Goal: Communication & Community: Share content

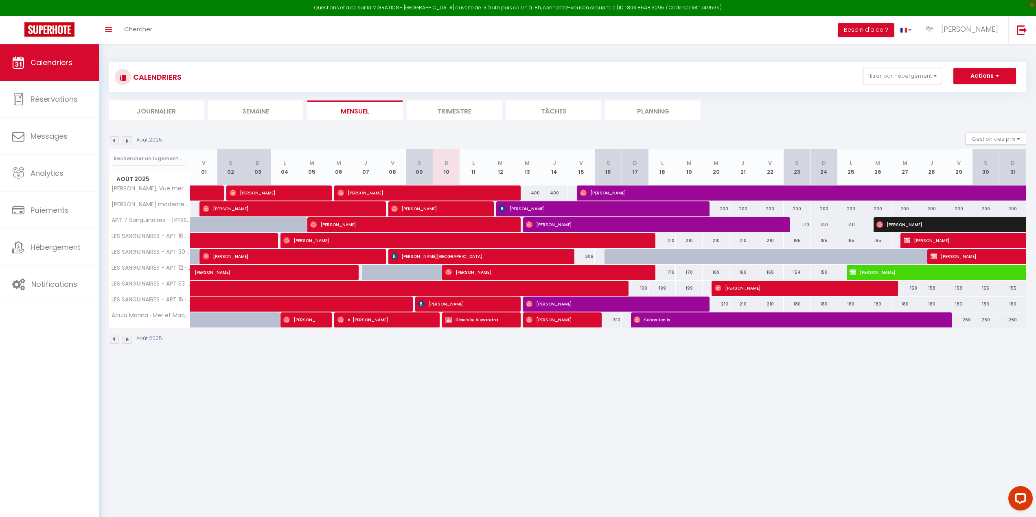
click at [127, 140] on img at bounding box center [126, 140] width 9 height 9
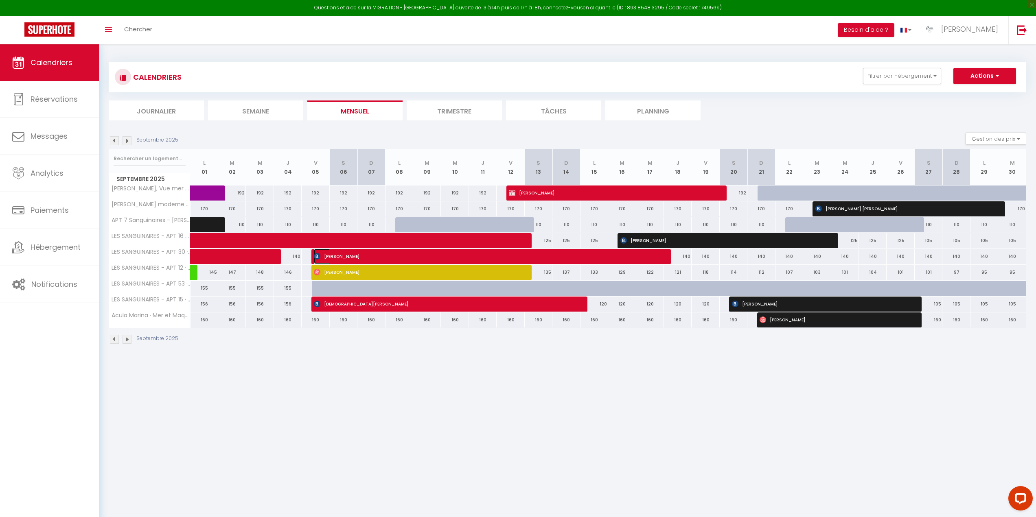
click at [603, 254] on span "Grégoire TAVITIAN" at bounding box center [484, 256] width 341 height 15
select select "OK"
select select "KO"
select select "0"
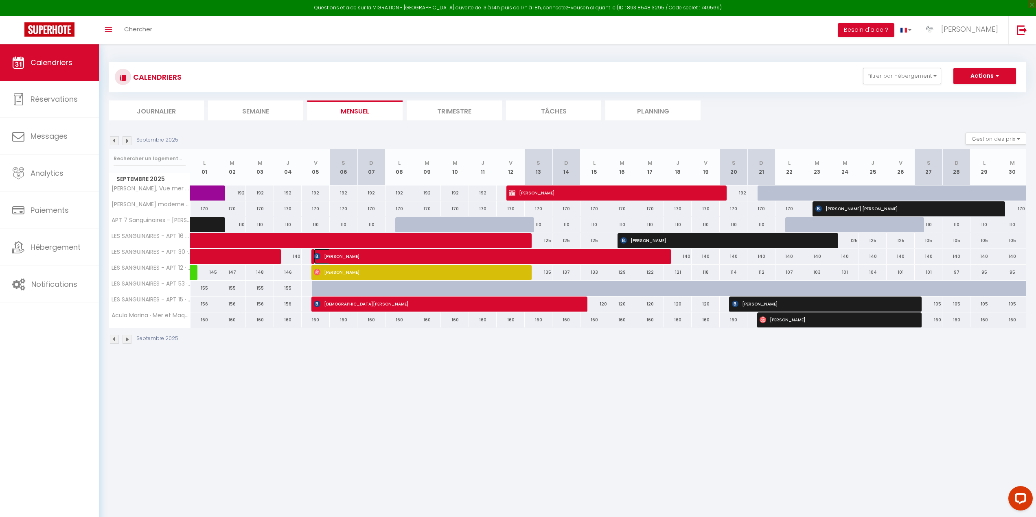
select select "1"
select select
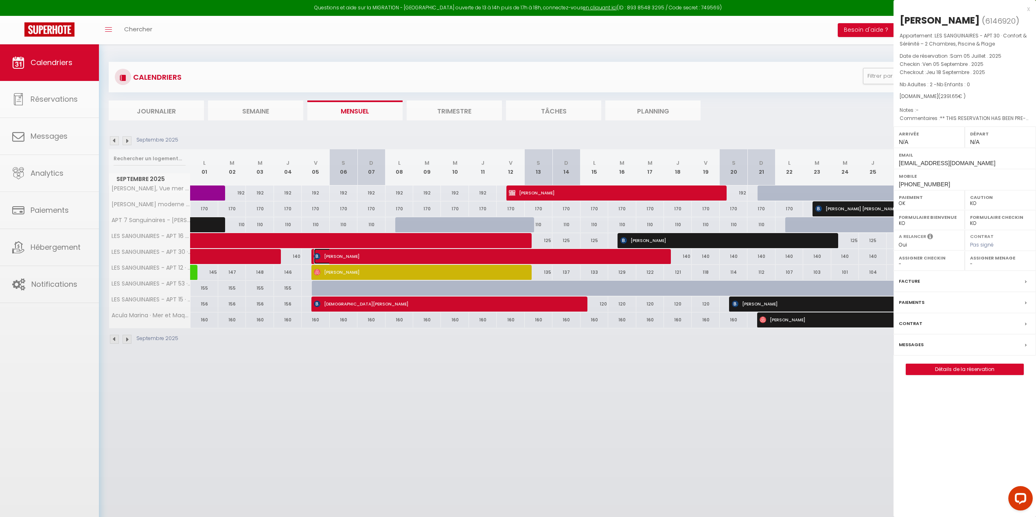
select select "42168"
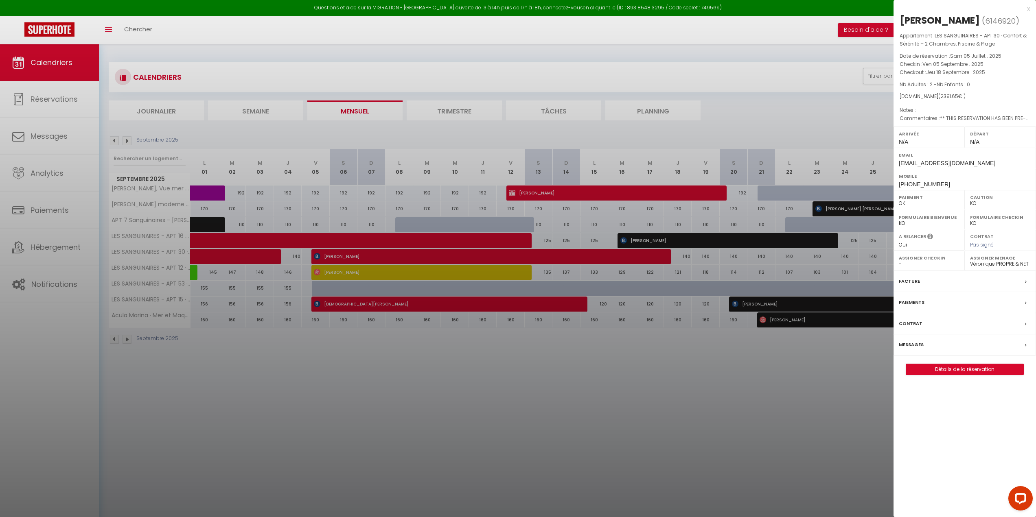
click at [603, 254] on div at bounding box center [518, 258] width 1036 height 517
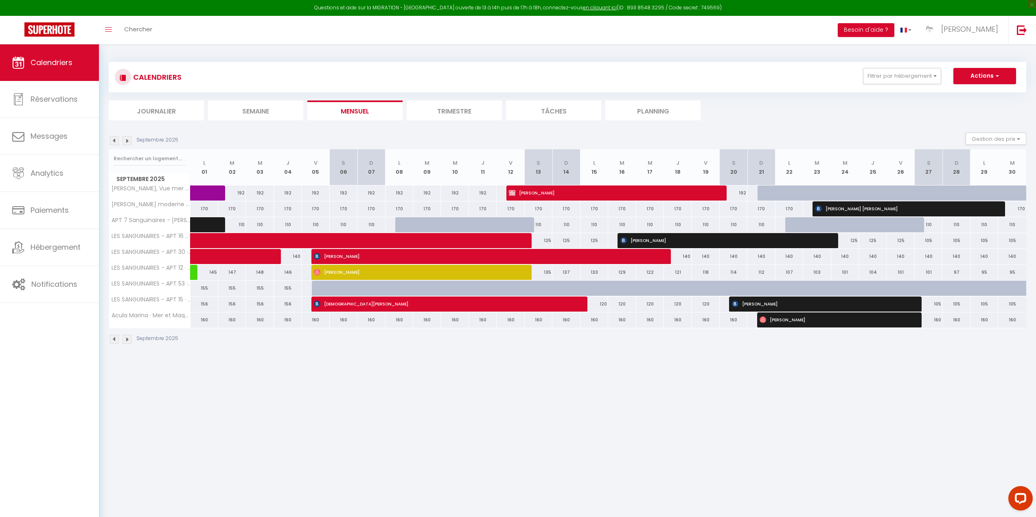
click at [126, 140] on img at bounding box center [126, 140] width 9 height 9
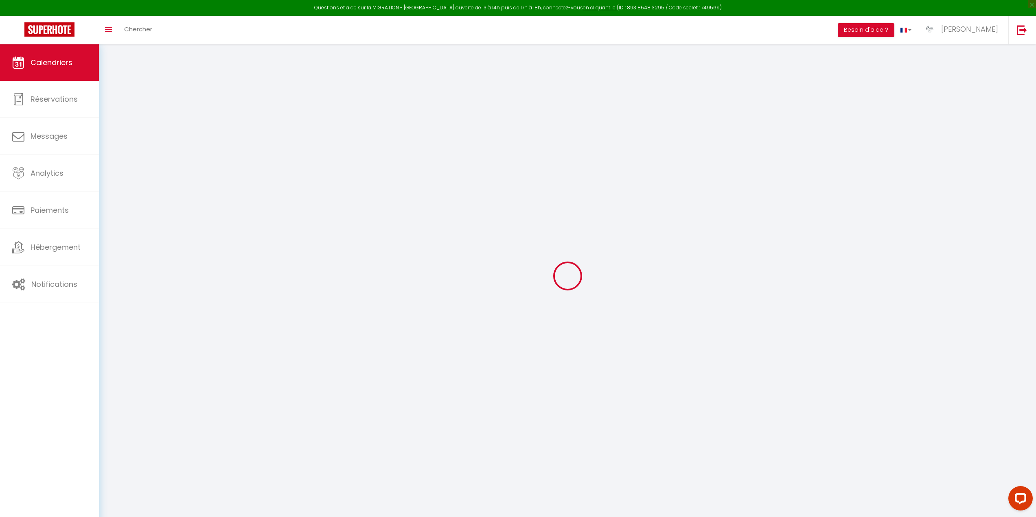
select select "KO"
select select "0"
select select "42168"
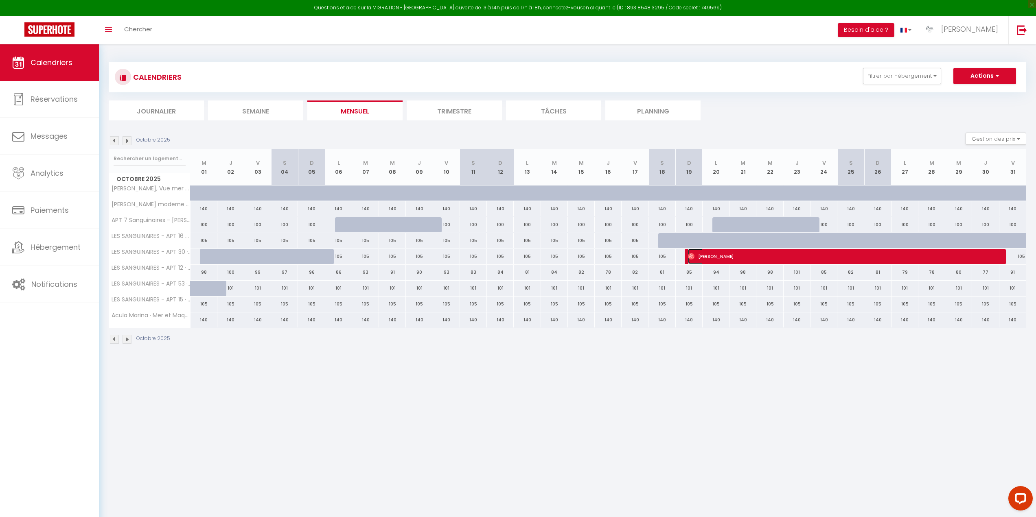
click at [732, 254] on span "Guillaume Julien" at bounding box center [840, 256] width 304 height 15
select select "OK"
select select "42170"
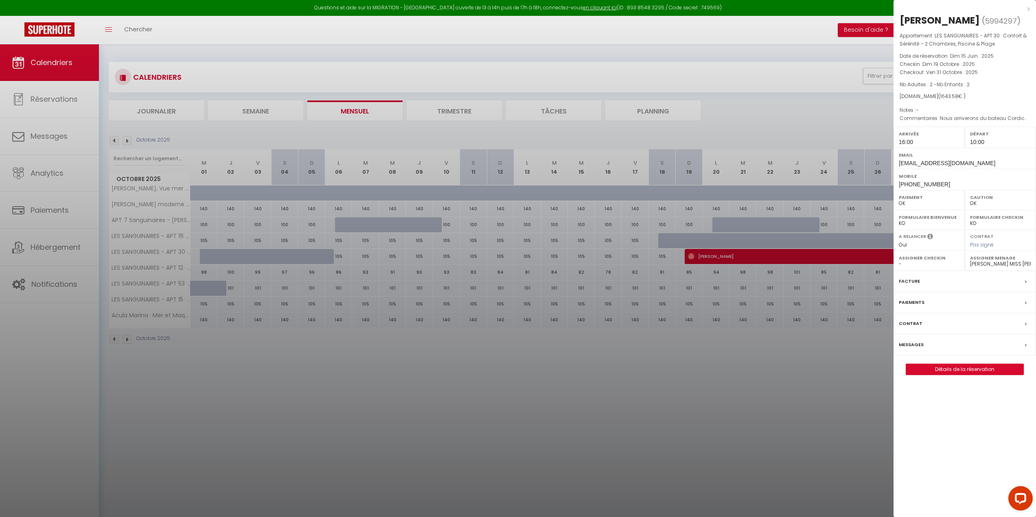
click at [732, 254] on div at bounding box center [518, 258] width 1036 height 517
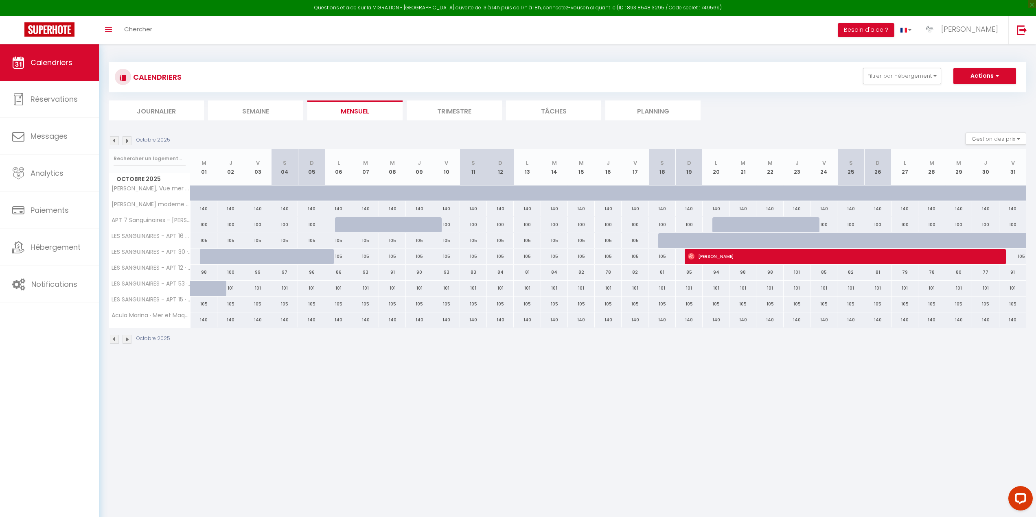
click at [114, 144] on img at bounding box center [114, 140] width 9 height 9
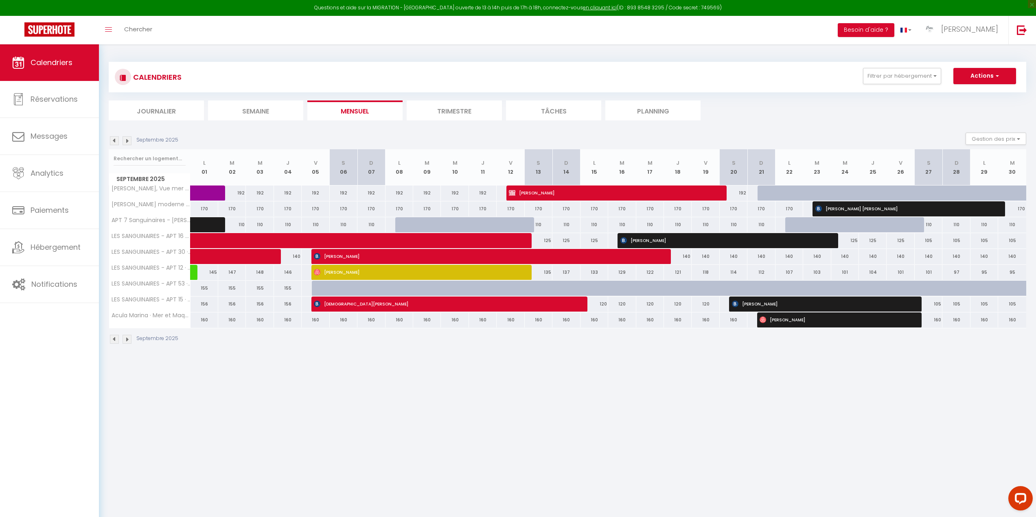
click at [114, 143] on img at bounding box center [114, 140] width 9 height 9
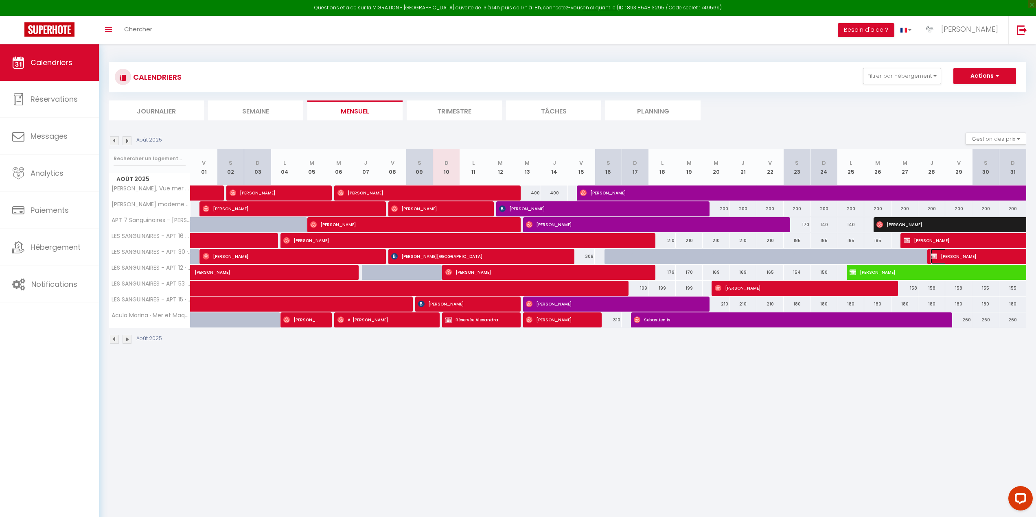
click at [969, 256] on span "Monique BOULLOUD" at bounding box center [995, 256] width 131 height 15
select select "KO"
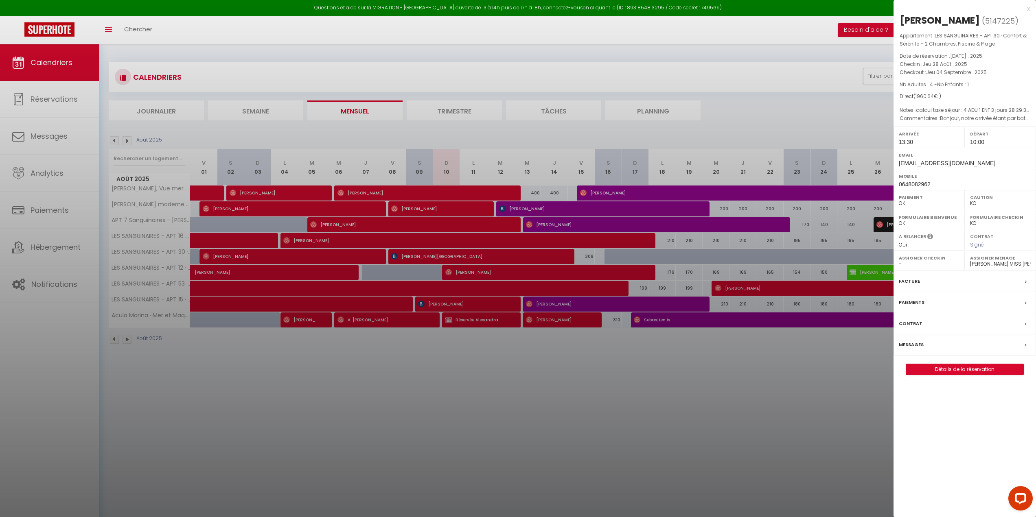
click at [812, 124] on div at bounding box center [518, 258] width 1036 height 517
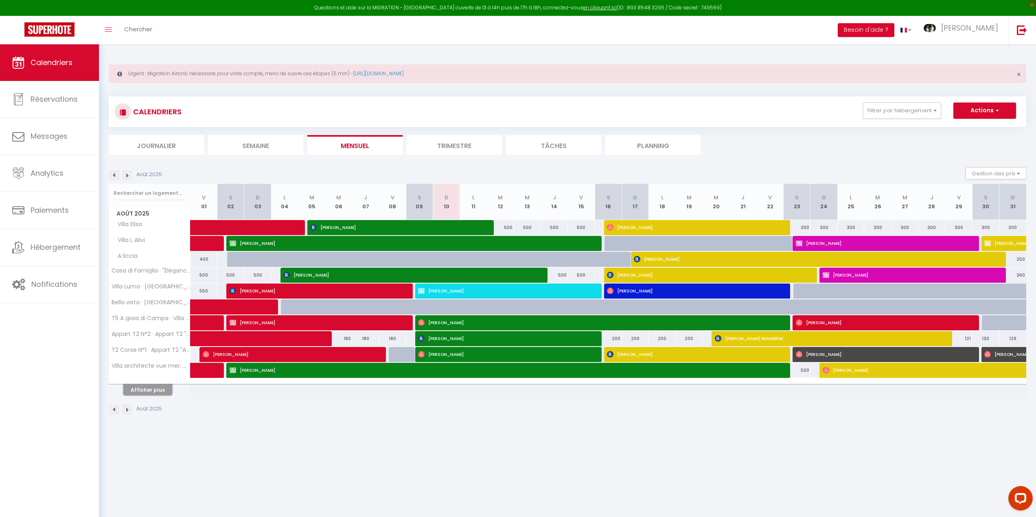
click at [151, 387] on button "Afficher plus" at bounding box center [147, 390] width 49 height 11
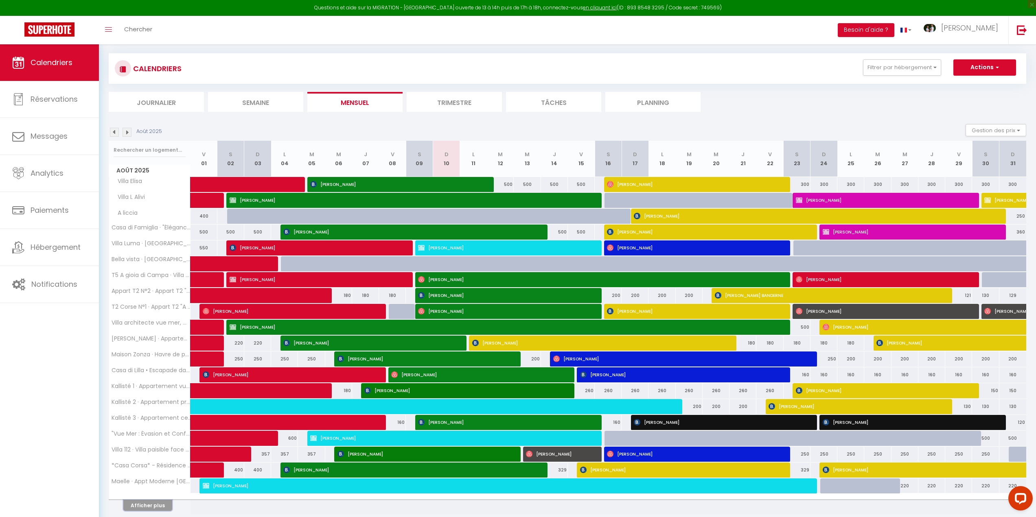
scroll to position [74, 0]
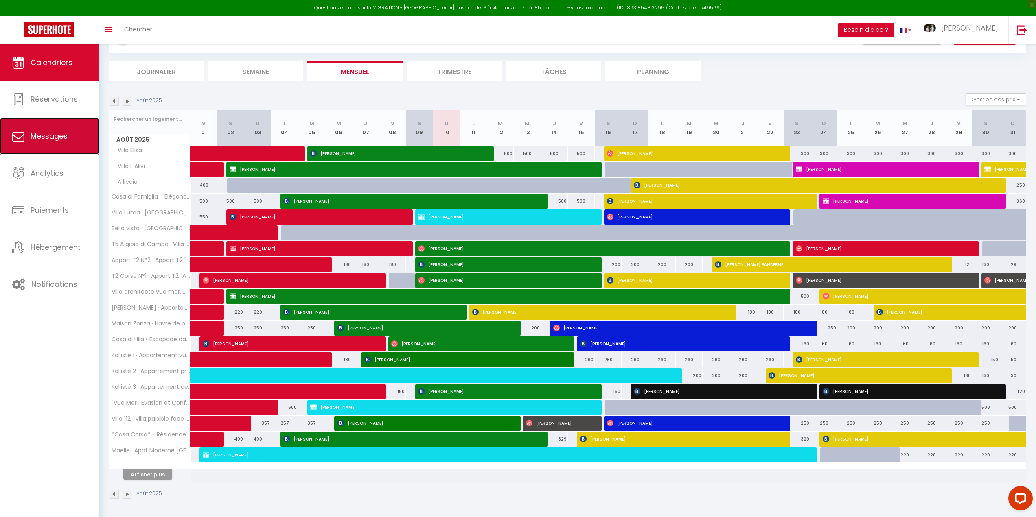
click at [35, 139] on span "Messages" at bounding box center [49, 136] width 37 height 10
select select "message"
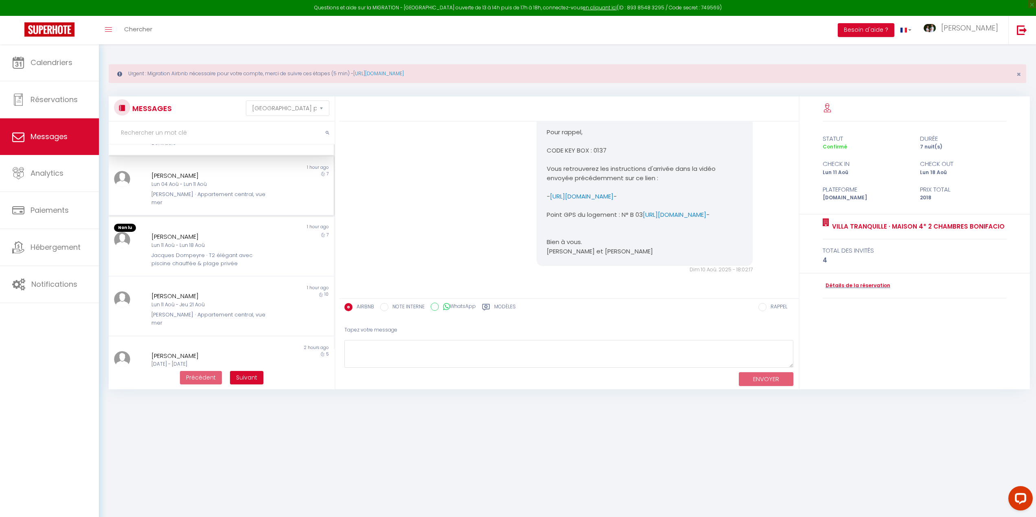
scroll to position [41, 0]
click at [203, 239] on div "[PERSON_NAME]" at bounding box center [211, 244] width 120 height 10
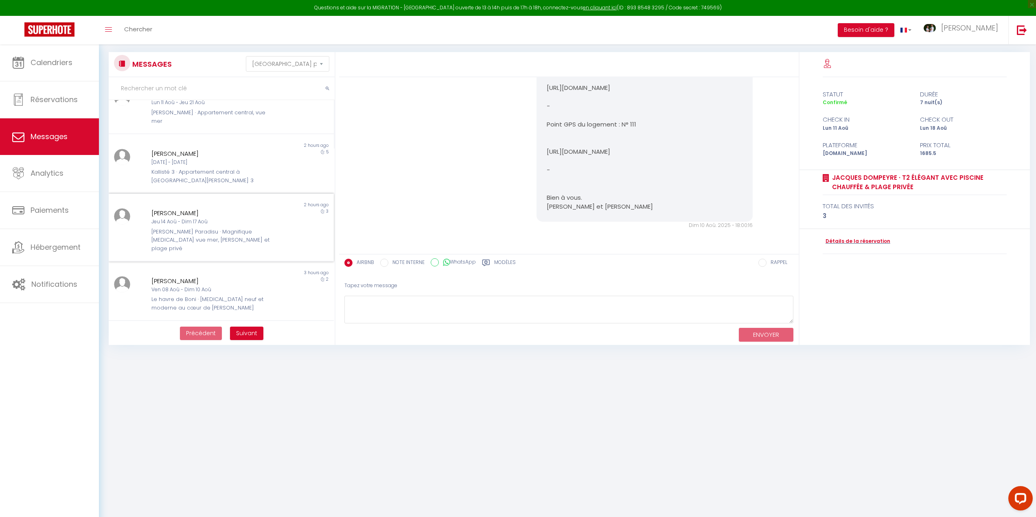
scroll to position [203, 0]
click at [169, 219] on div "Jeu 14 Aoû - Dim 17 Aoû" at bounding box center [211, 223] width 120 height 8
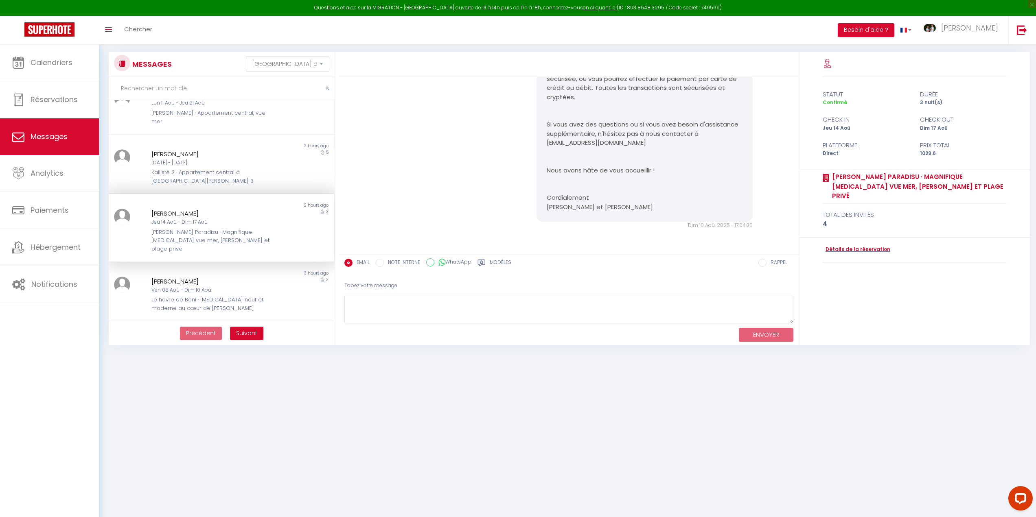
scroll to position [1232, 0]
click at [229, 228] on div "[PERSON_NAME] Paradisu · Magnifique [MEDICAL_DATA] vue mer, [PERSON_NAME] et pl…" at bounding box center [211, 240] width 120 height 25
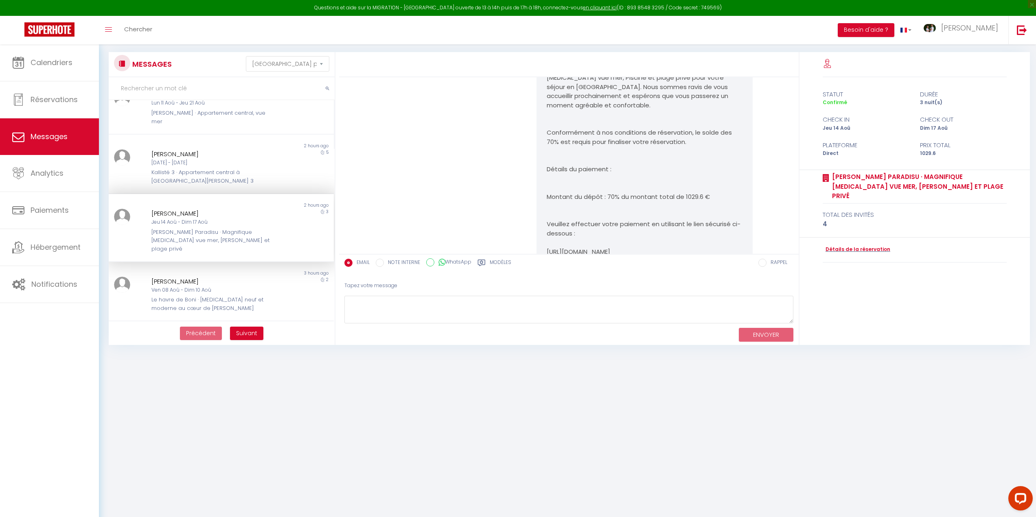
scroll to position [947, 0]
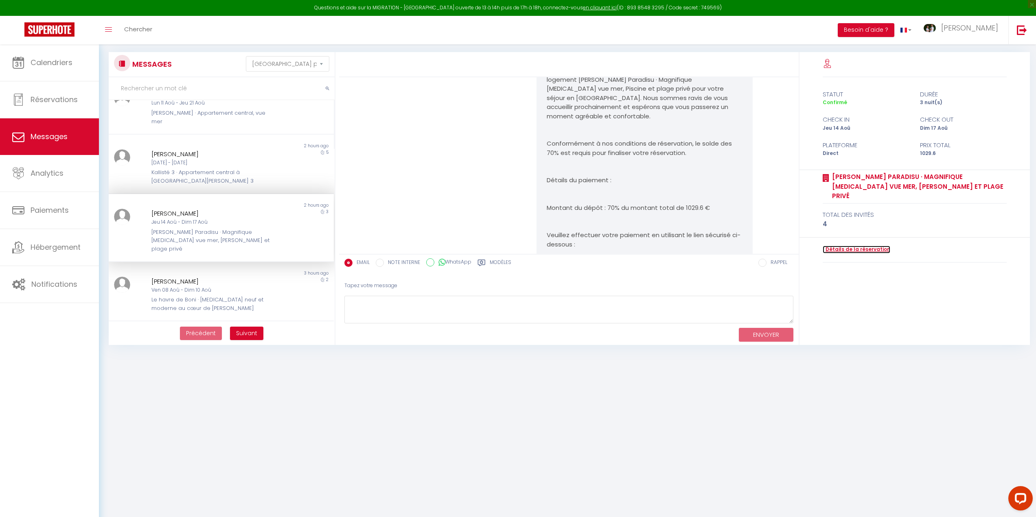
click at [831, 246] on link "Détails de la réservation" at bounding box center [856, 250] width 68 height 8
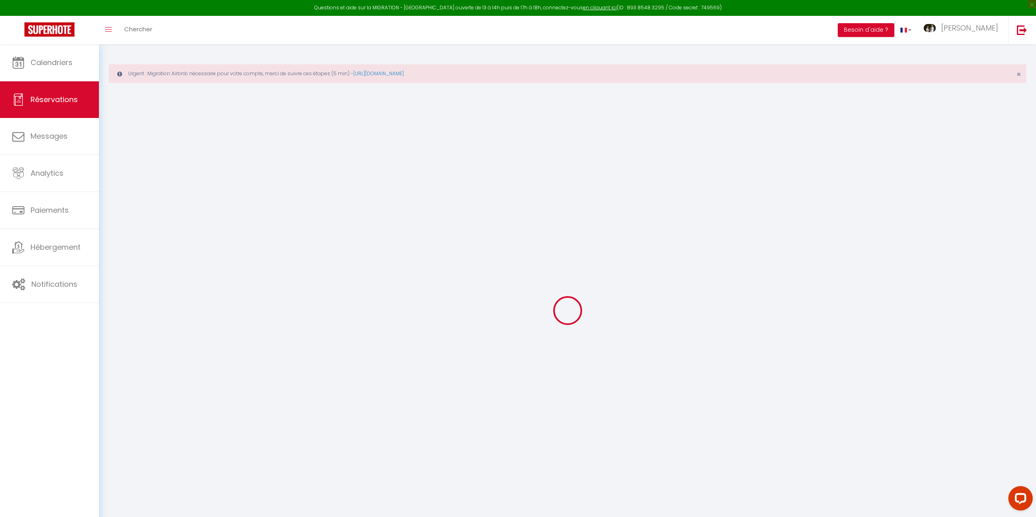
type input "[PERSON_NAME]"
type input "Vancoillie"
type input "[EMAIL_ADDRESS][DOMAIN_NAME]"
type input "[PHONE_NUMBER]"
select select "FR"
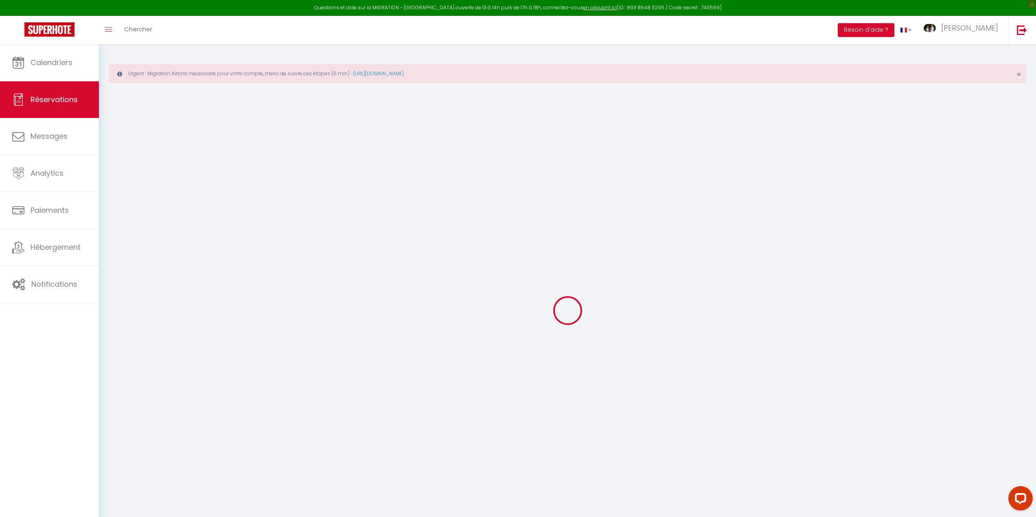
select select "65949"
select select "1"
type input "[DEMOGRAPHIC_DATA][DATE]"
select select
type input "Dim 17 Août 2025"
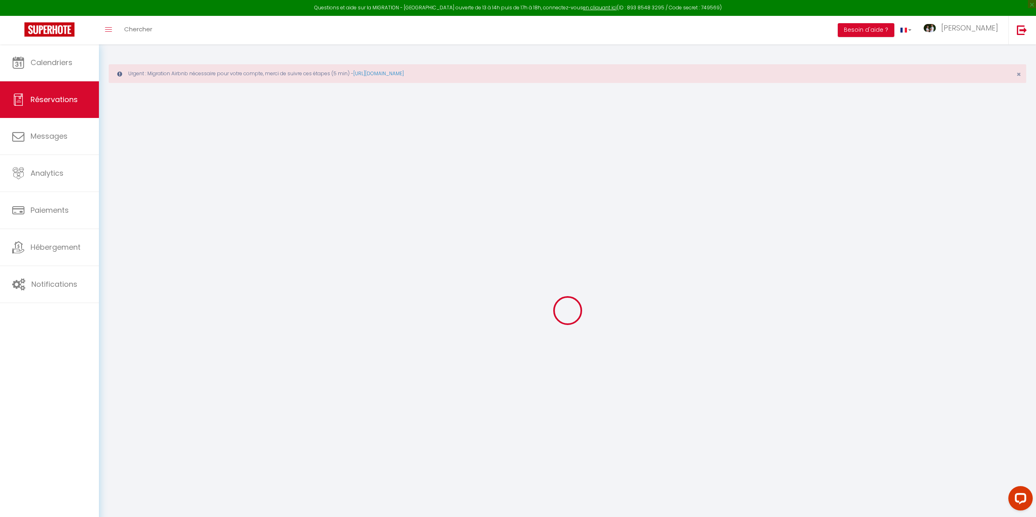
select select
type input "4"
select select "12"
select select
type input "900"
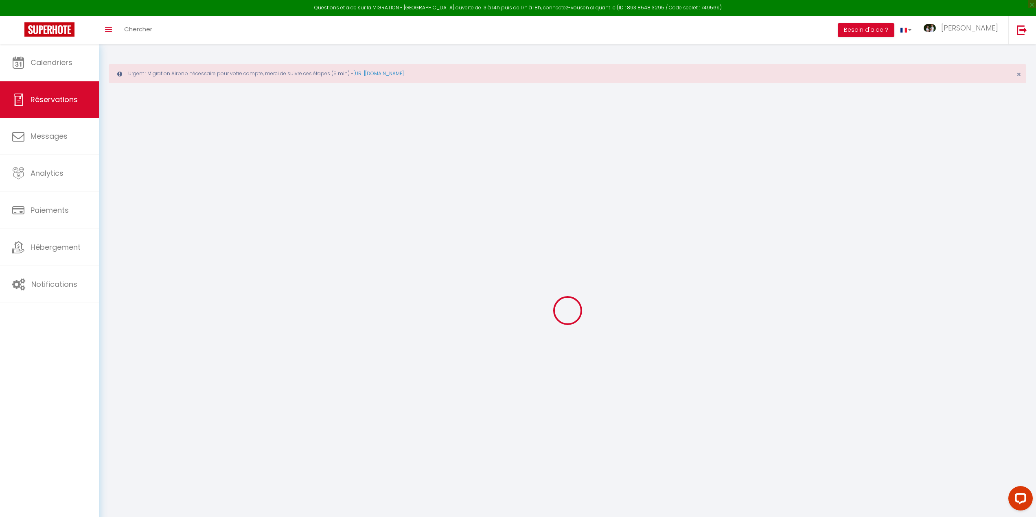
checkbox input "false"
type input "0"
type input "90"
type input "72"
type input "0"
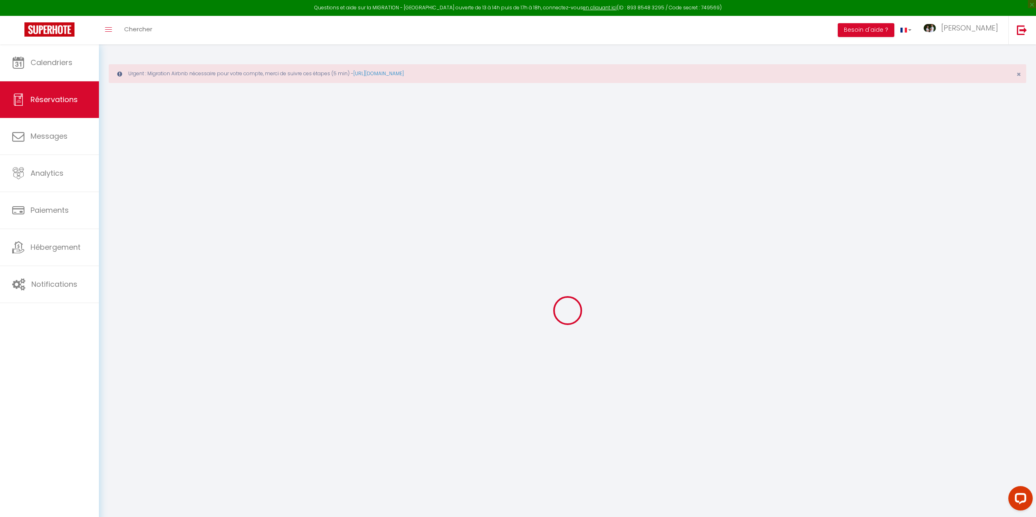
select select
select select "14"
checkbox input "false"
select select
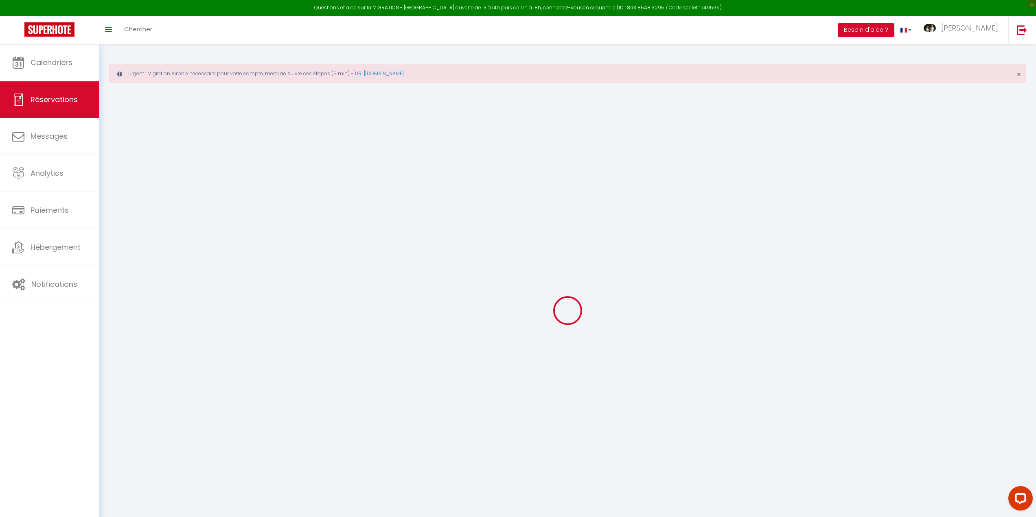
select select
checkbox input "false"
select select
checkbox input "false"
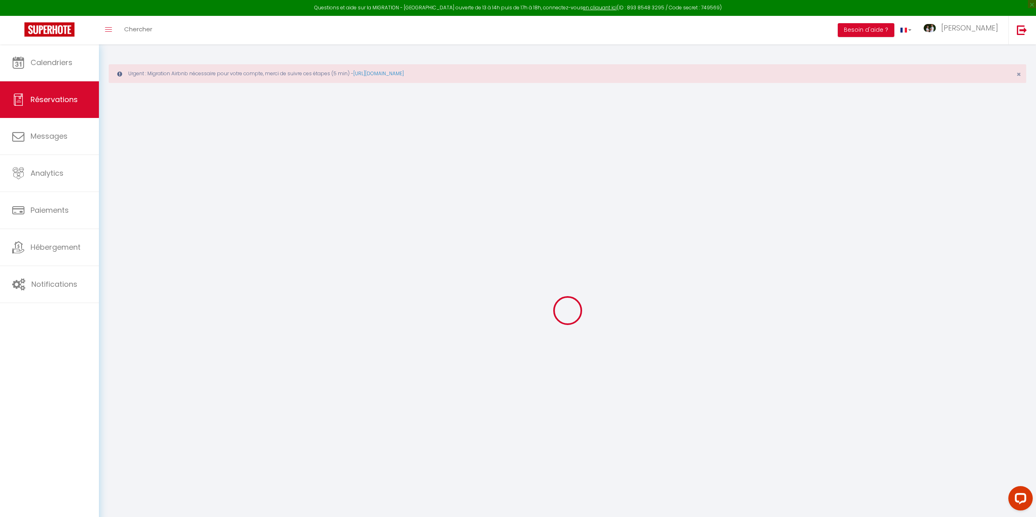
select select
checkbox input "false"
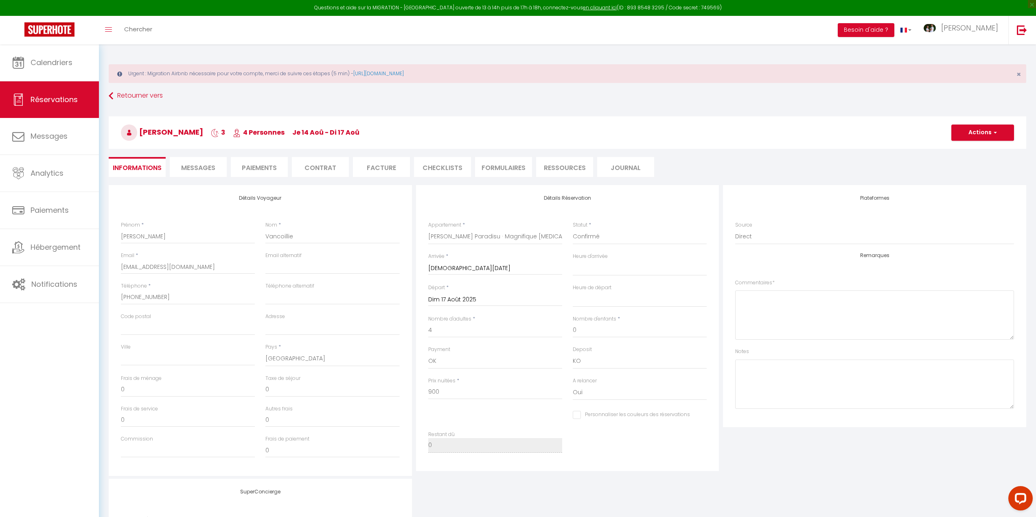
type input "90"
type input "39.6"
select select
checkbox input "false"
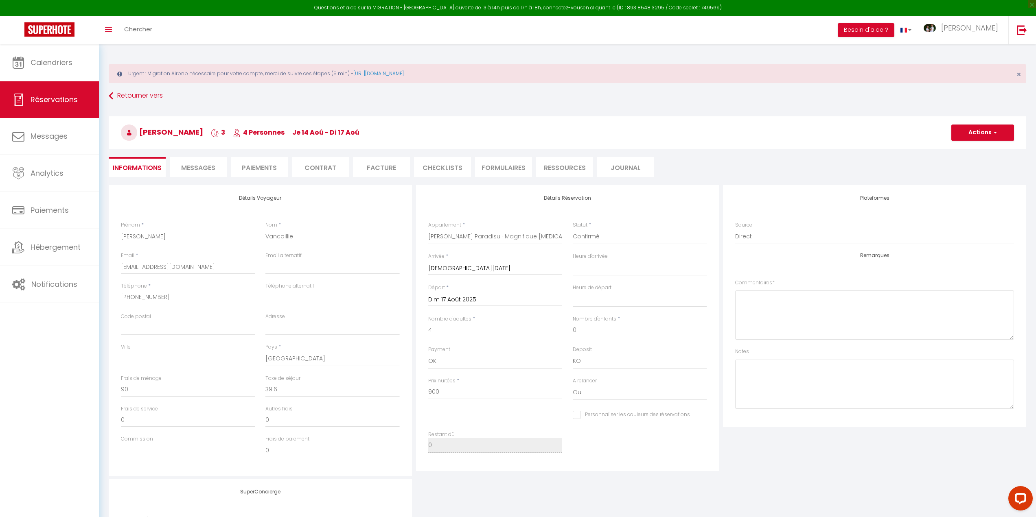
select select
click at [204, 164] on span "Messages" at bounding box center [198, 167] width 34 height 9
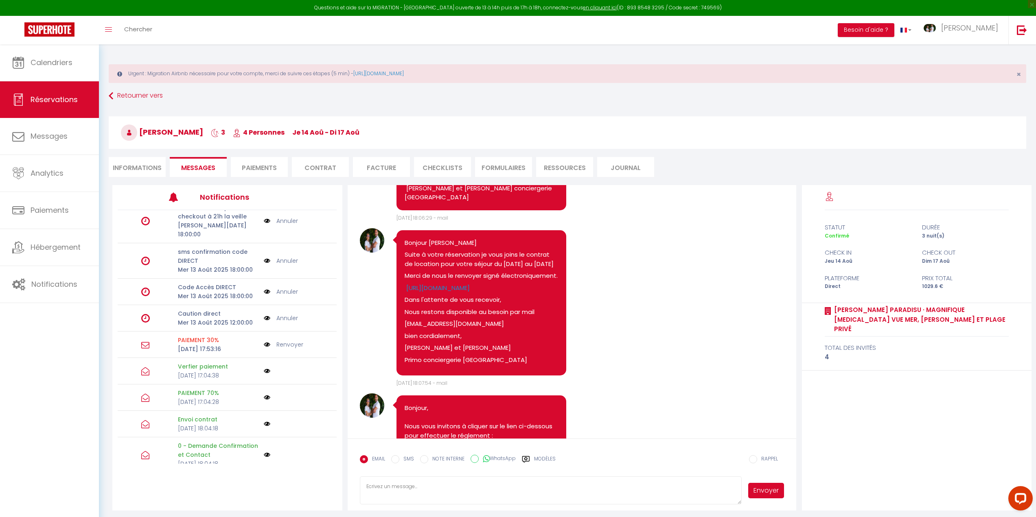
scroll to position [431, 0]
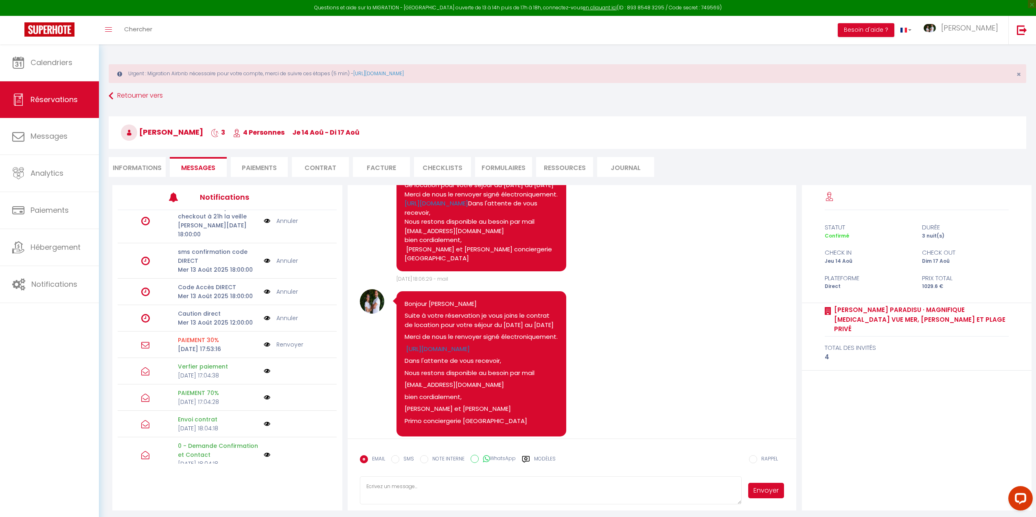
click at [139, 166] on li "Informations" at bounding box center [137, 167] width 57 height 20
select select
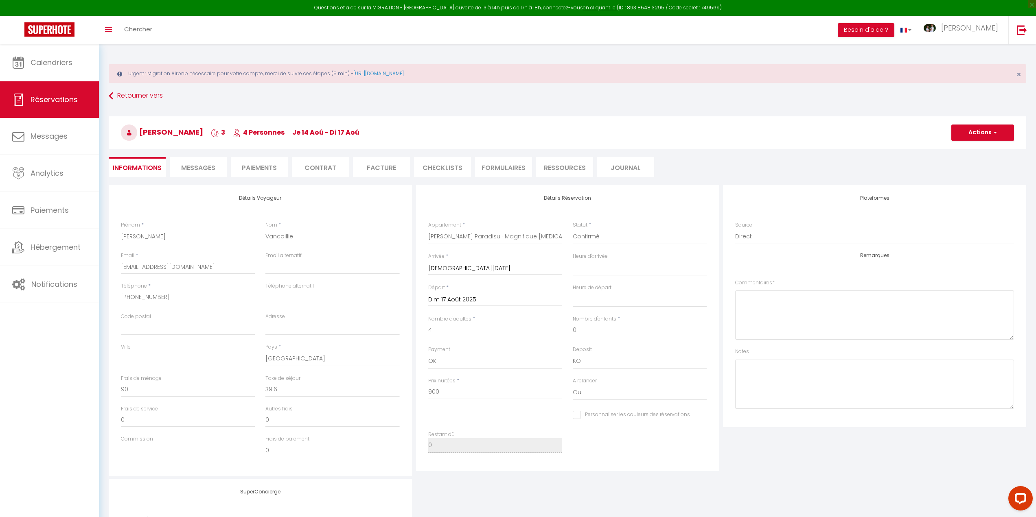
select select
checkbox input "false"
select select
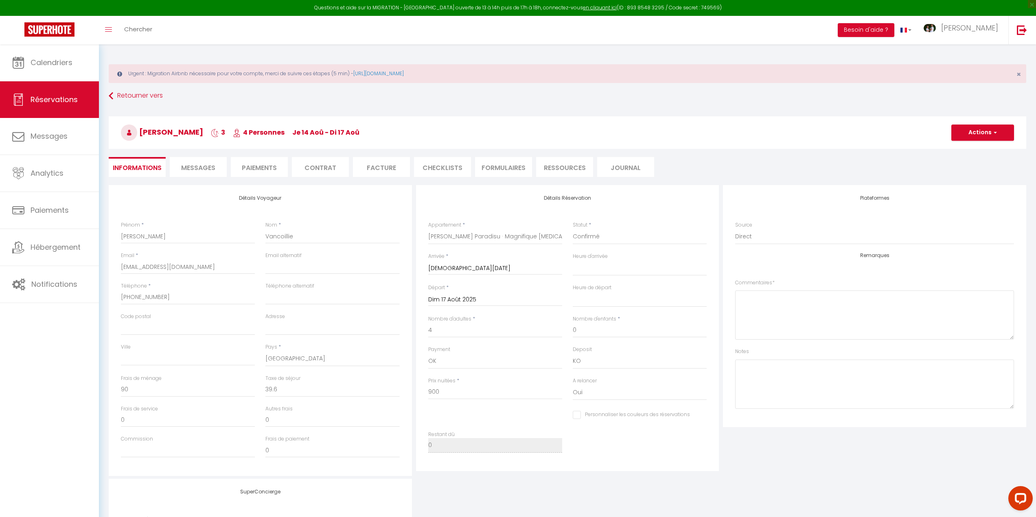
checkbox input "false"
select select
checkbox input "false"
select select
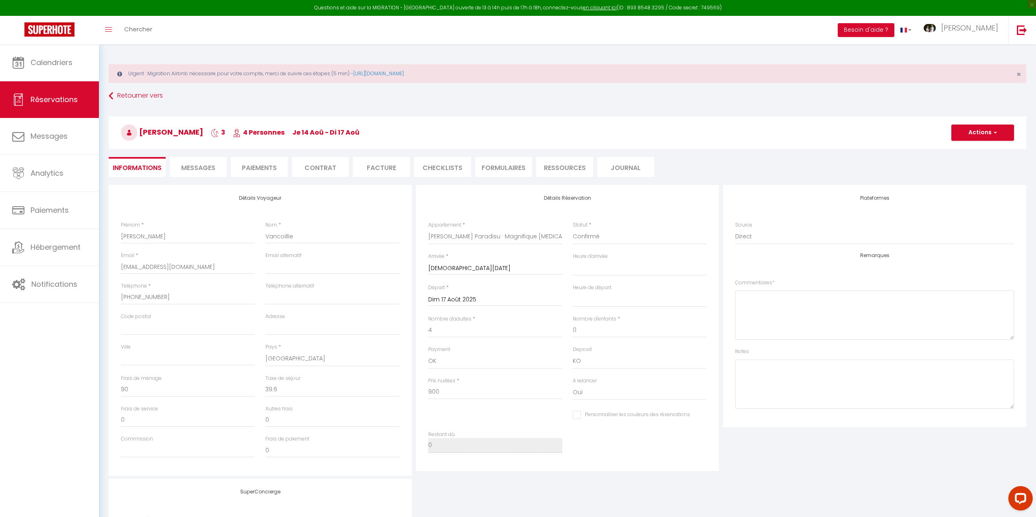
select select
checkbox input "false"
click at [197, 165] on span "Messages" at bounding box center [198, 167] width 34 height 9
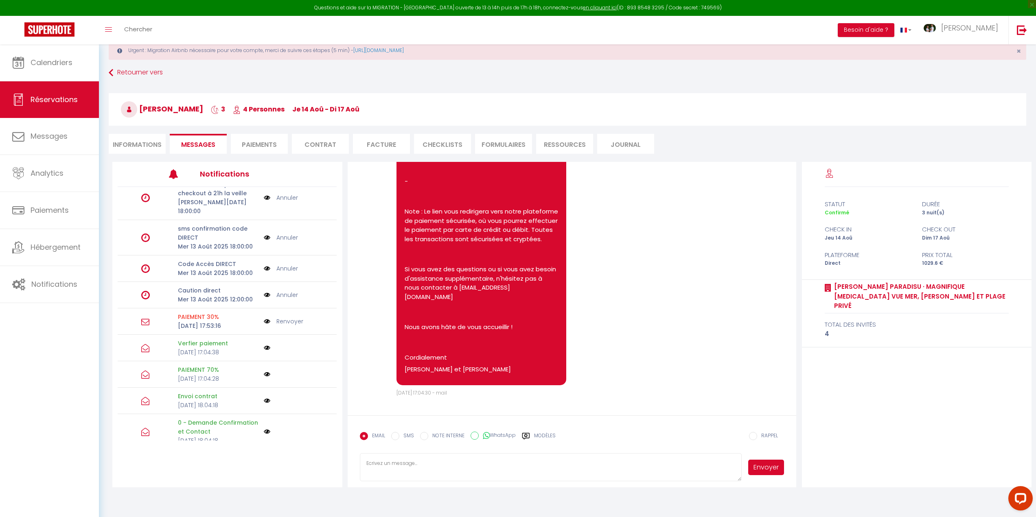
scroll to position [44, 0]
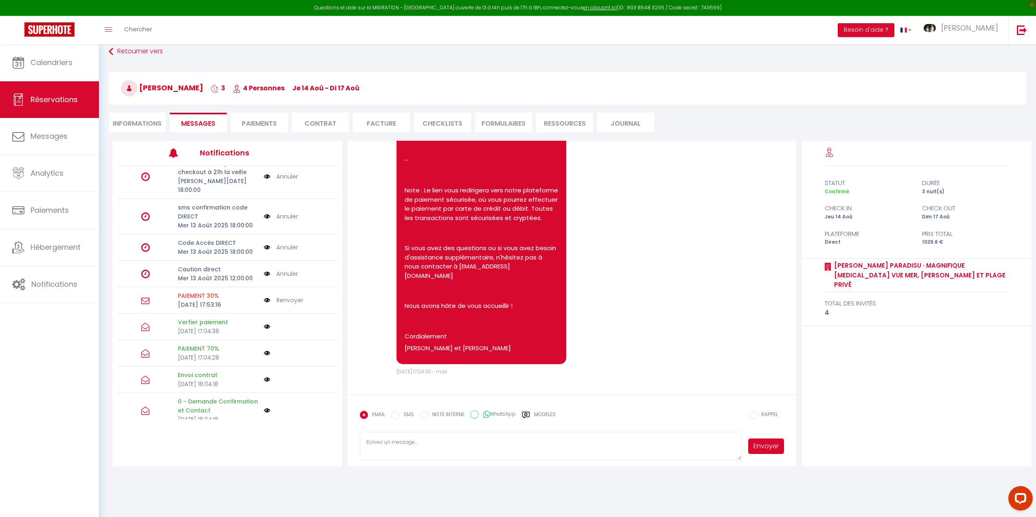
click at [151, 124] on li "Informations" at bounding box center [137, 123] width 57 height 20
select select
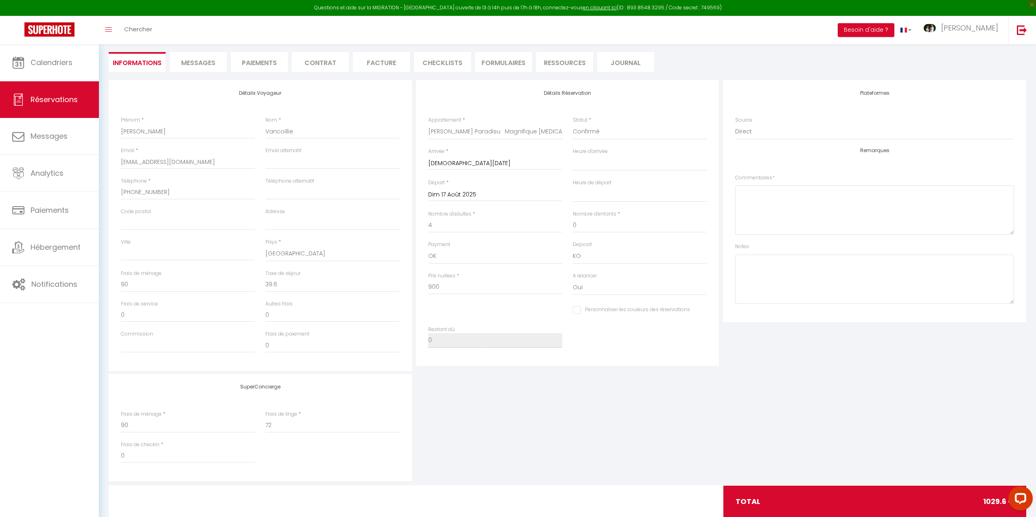
scroll to position [126, 0]
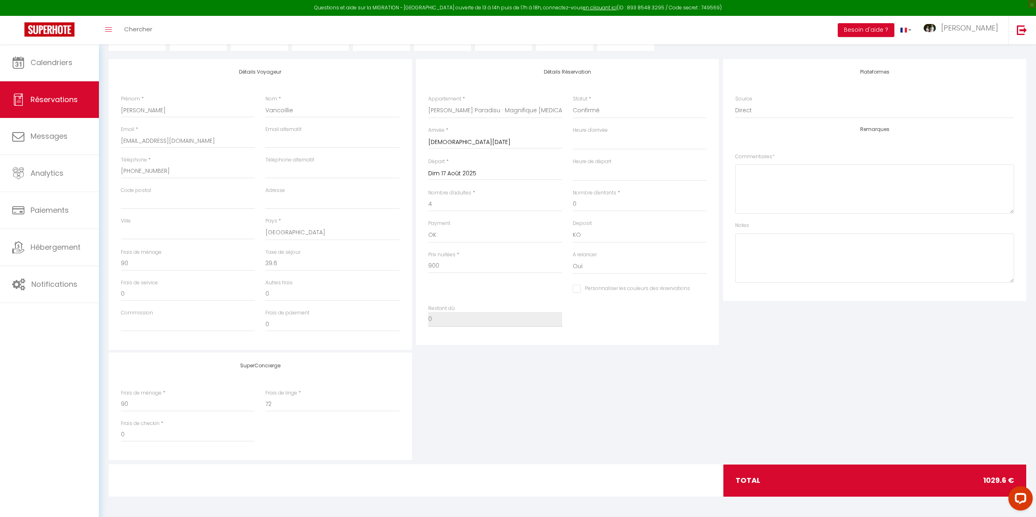
select select
checkbox input "false"
select select
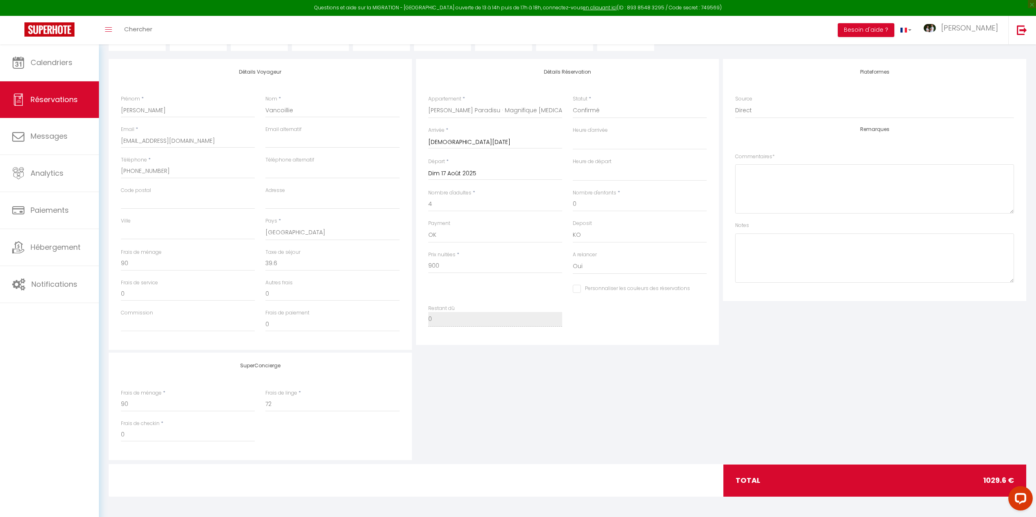
checkbox input "false"
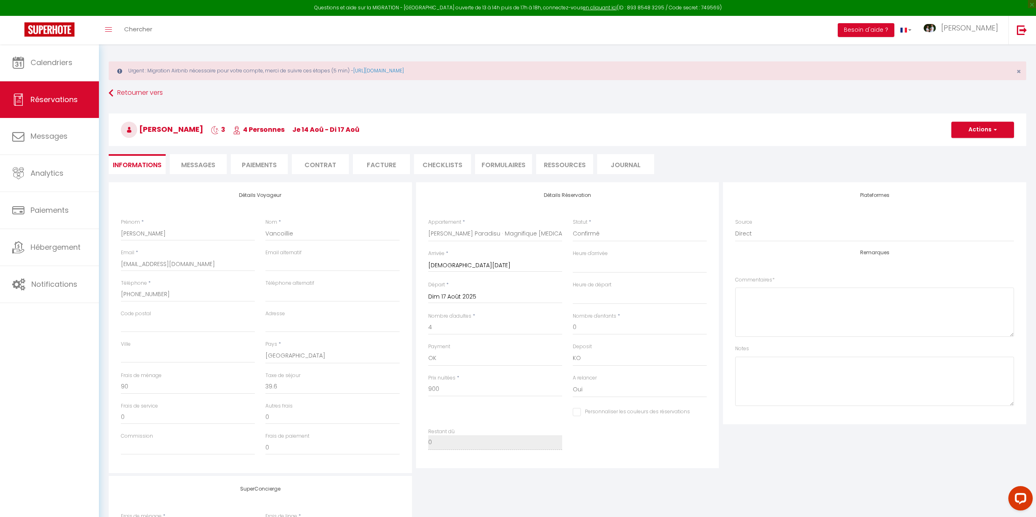
scroll to position [0, 0]
select select
checkbox input "false"
select select
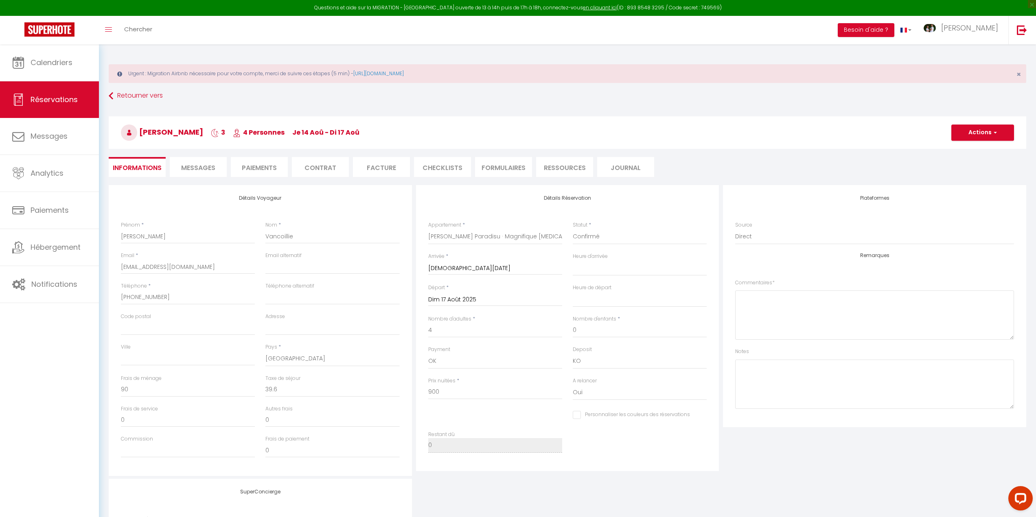
select select
checkbox input "false"
select select
checkbox input "false"
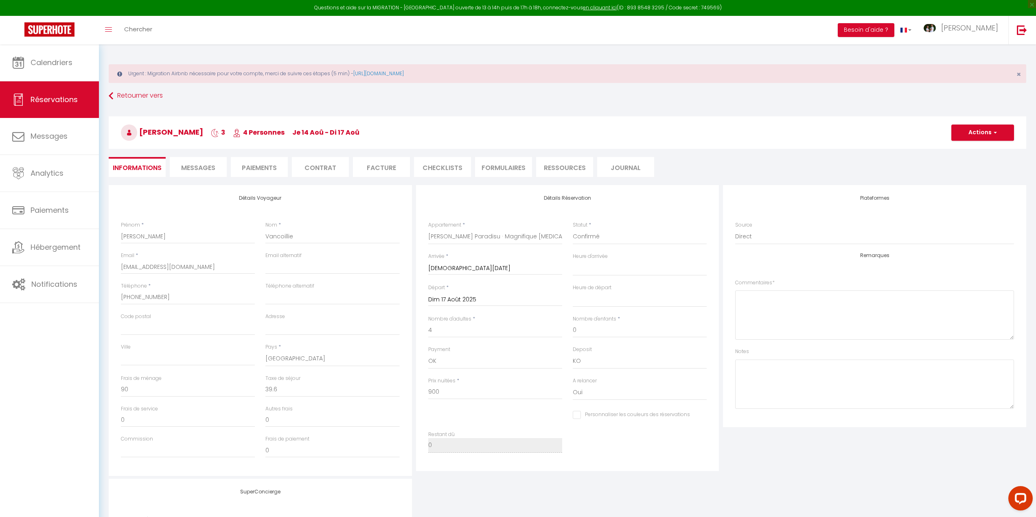
select select
checkbox input "false"
select select
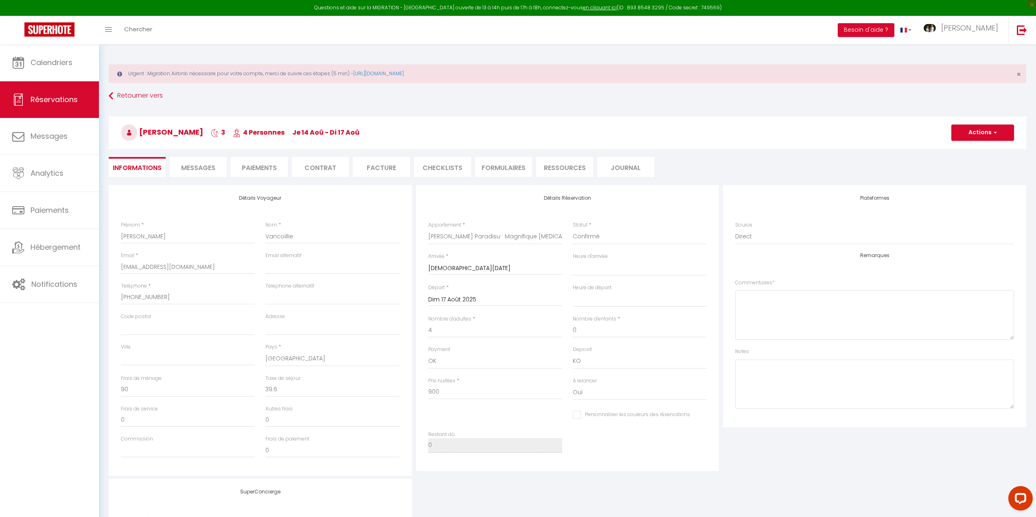
checkbox input "false"
select select
checkbox input "false"
select select
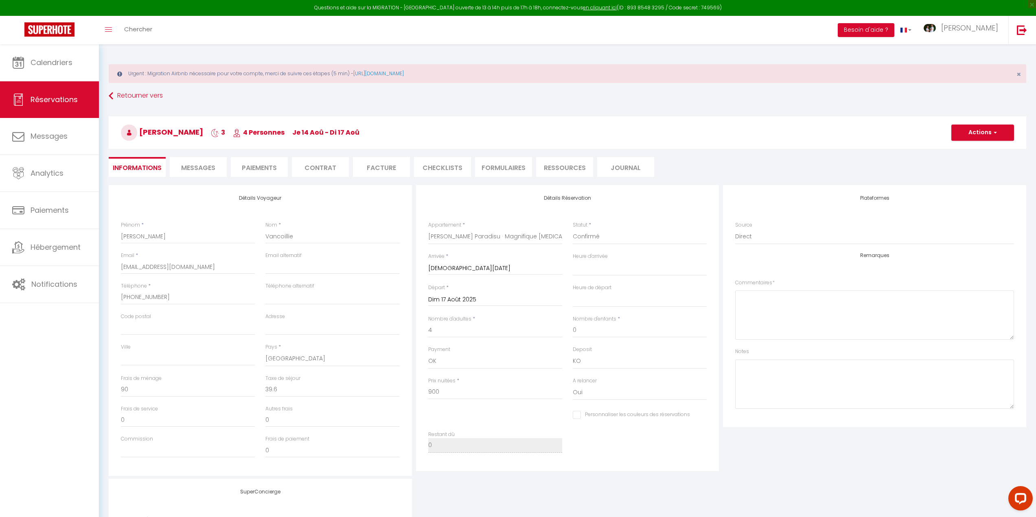
select select
checkbox input "false"
select select
checkbox input "false"
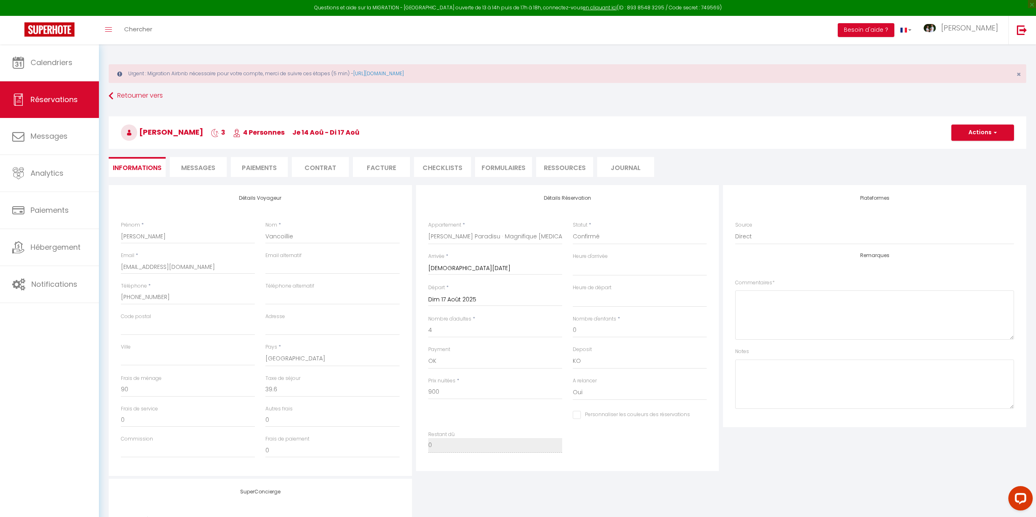
select select
checkbox input "false"
select select
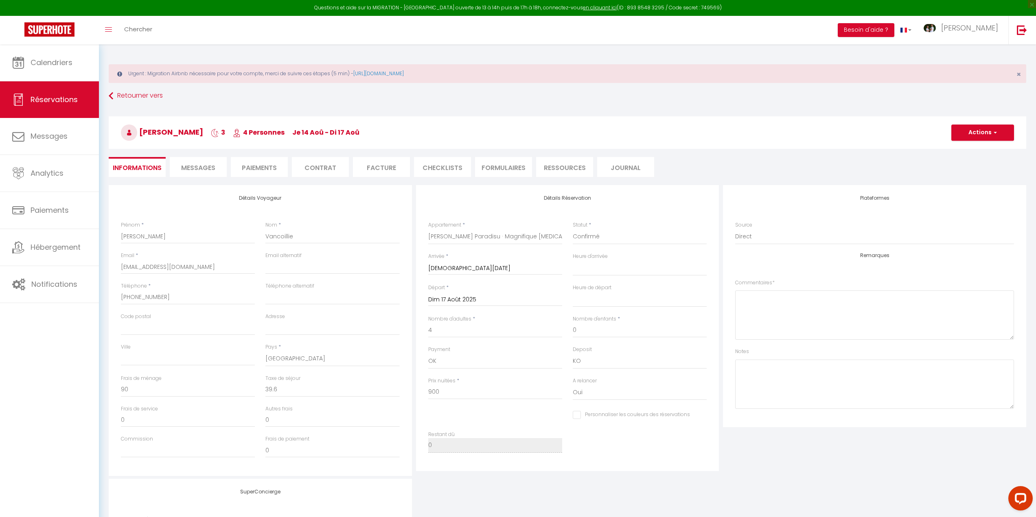
checkbox input "false"
select select
checkbox input "false"
select select
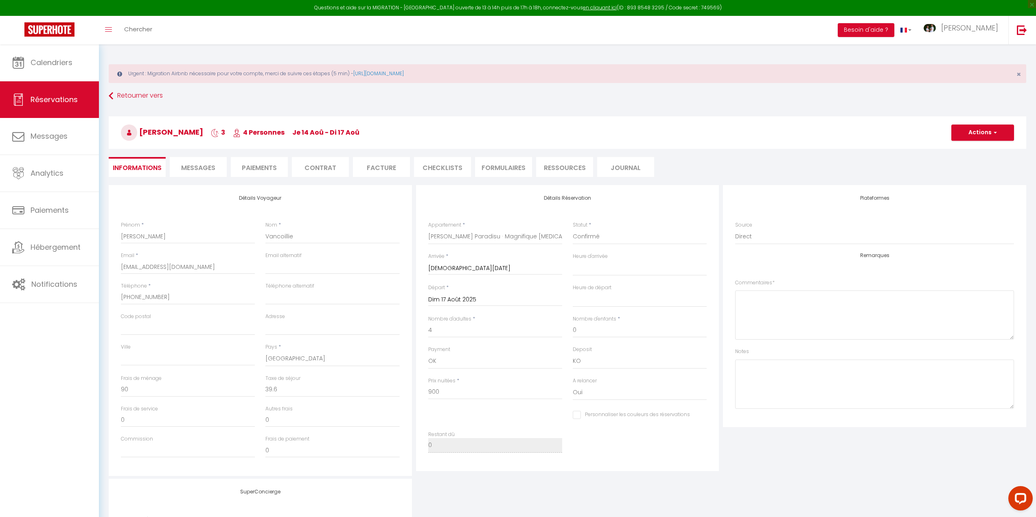
select select
checkbox input "false"
select select
checkbox input "false"
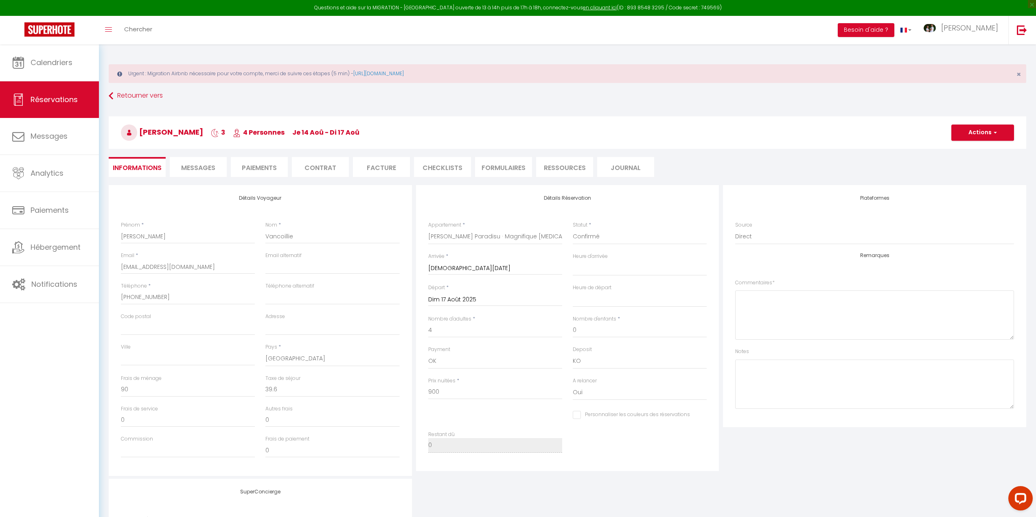
select select
checkbox input "false"
select select
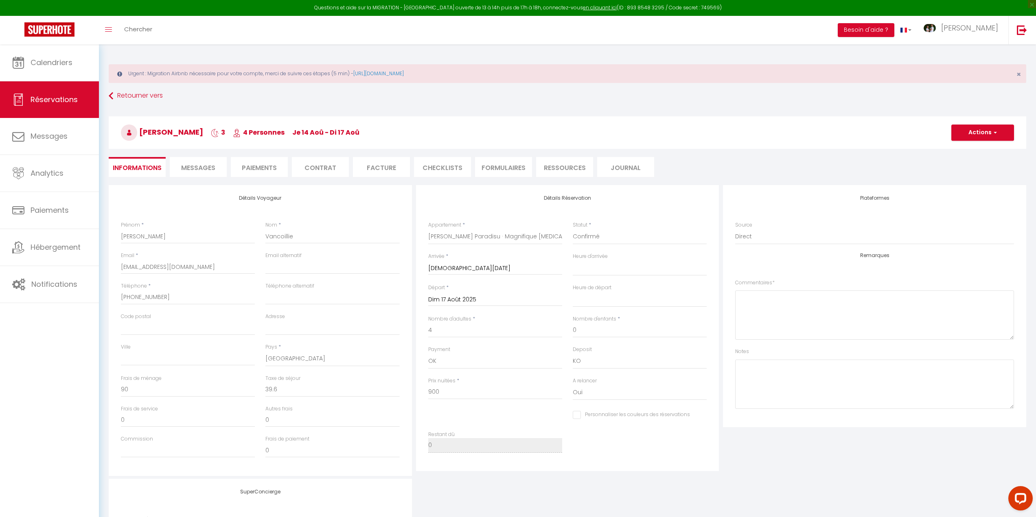
checkbox input "false"
select select
checkbox input "false"
select select
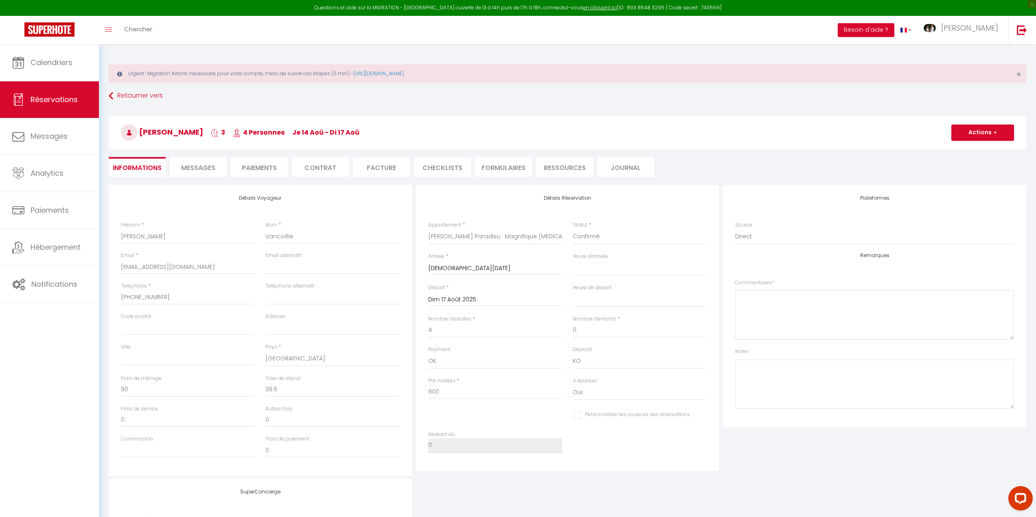
select select
checkbox input "false"
select select
checkbox input "false"
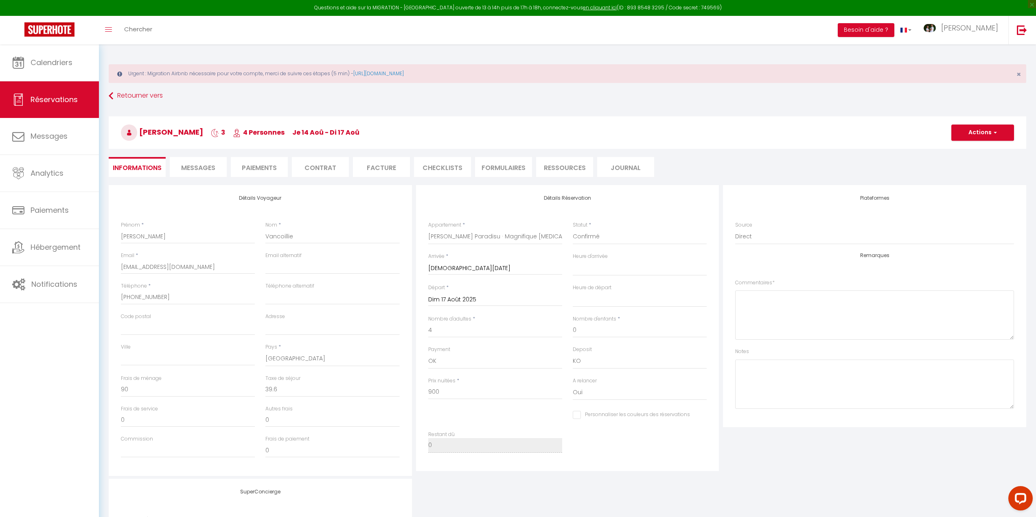
select select
checkbox input "false"
select select
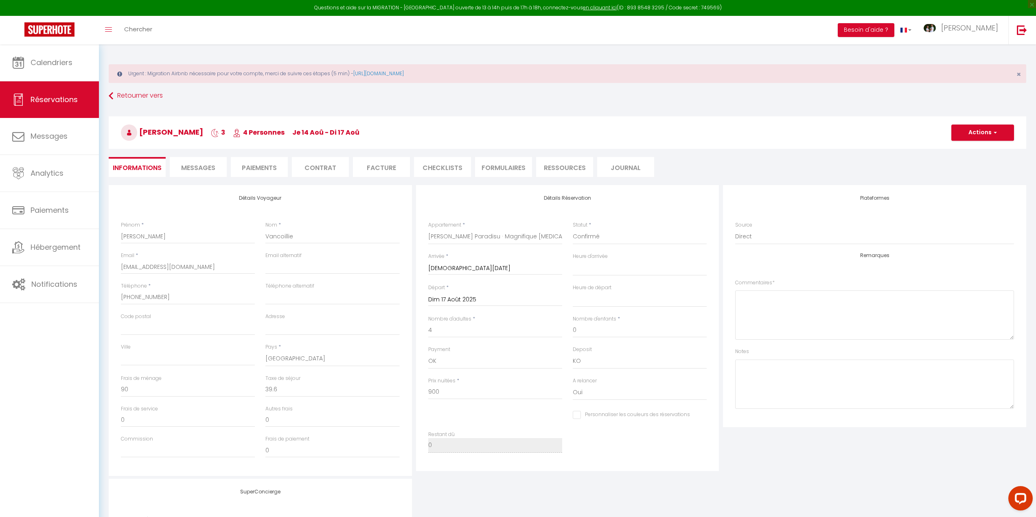
checkbox input "false"
select select
checkbox input "false"
select select
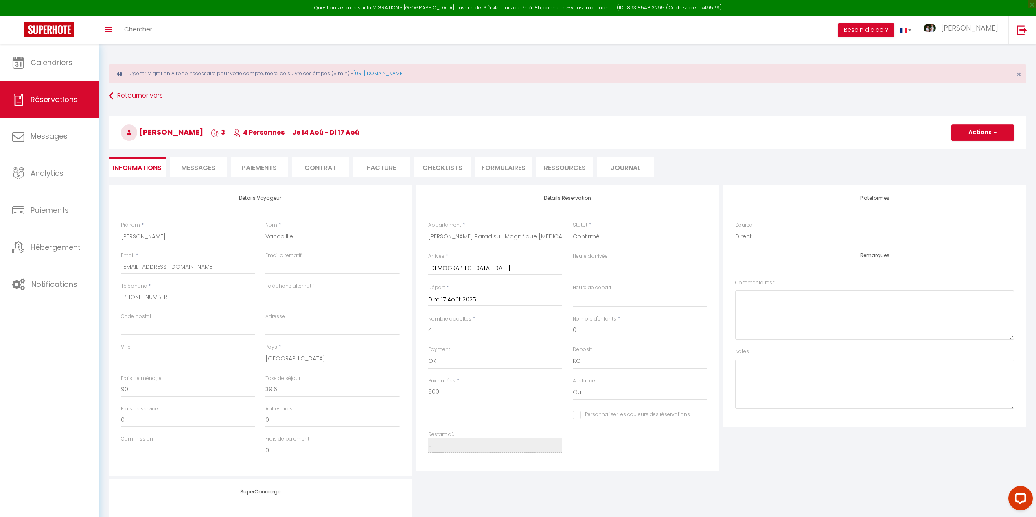
select select
checkbox input "false"
select select
checkbox input "false"
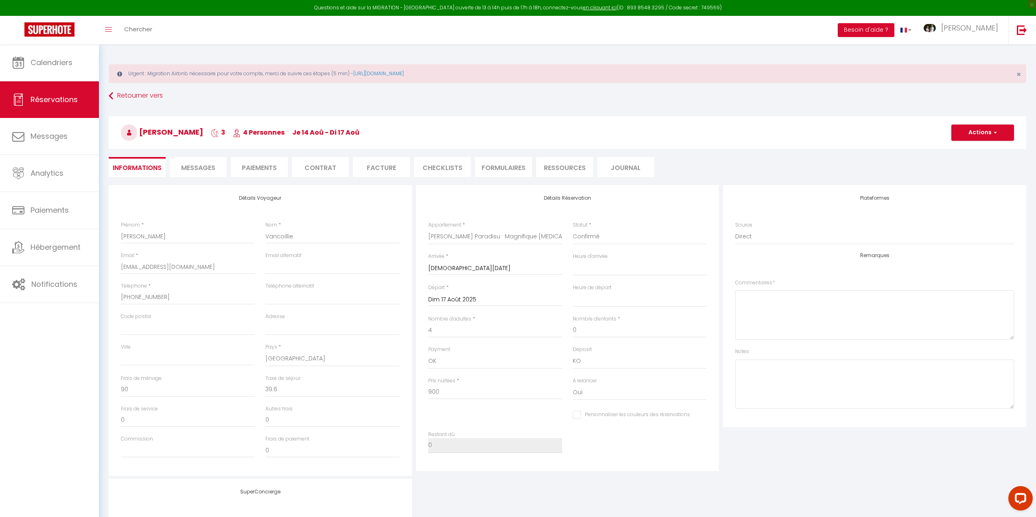
select select
checkbox input "false"
select select
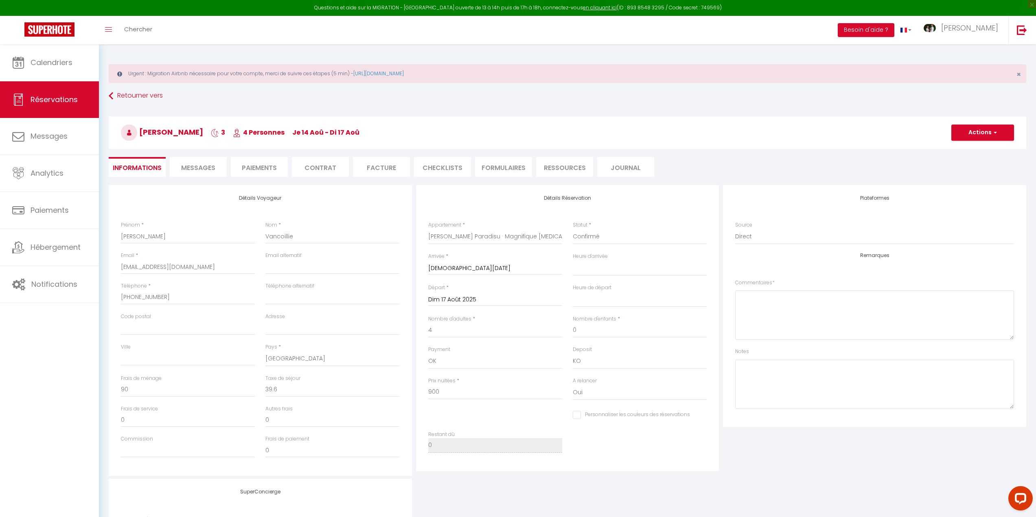
checkbox input "false"
select select
checkbox input "false"
select select
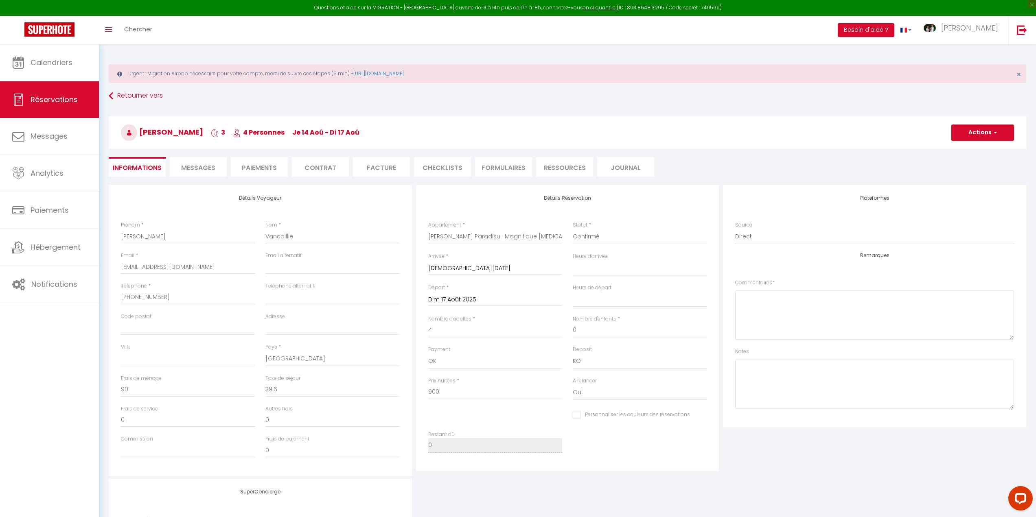
select select
checkbox input "false"
select select
checkbox input "false"
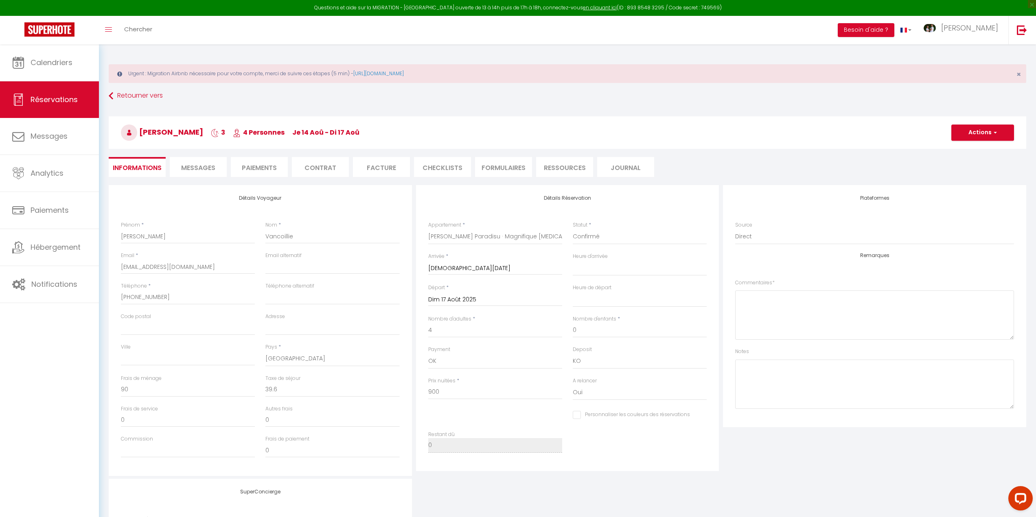
select select
checkbox input "false"
select select
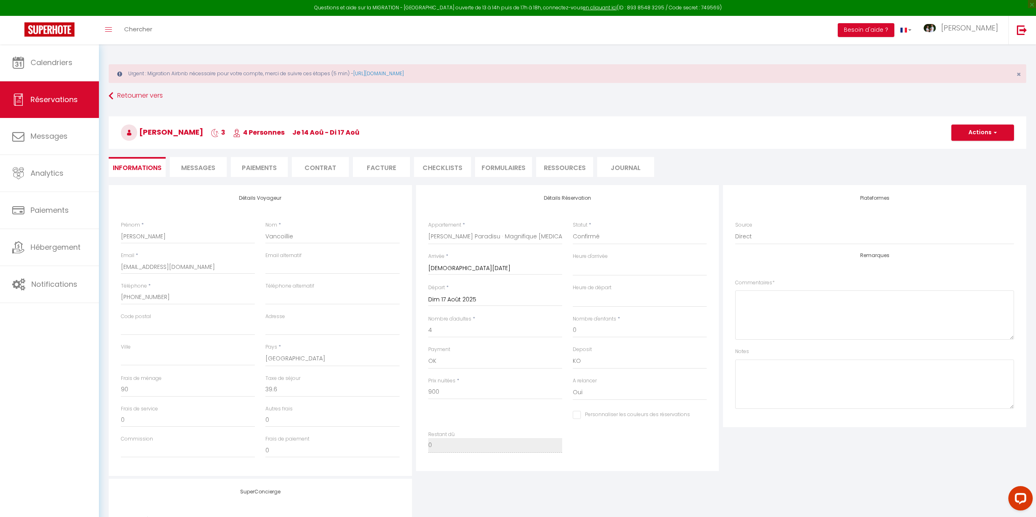
checkbox input "false"
select select
checkbox input "false"
select select
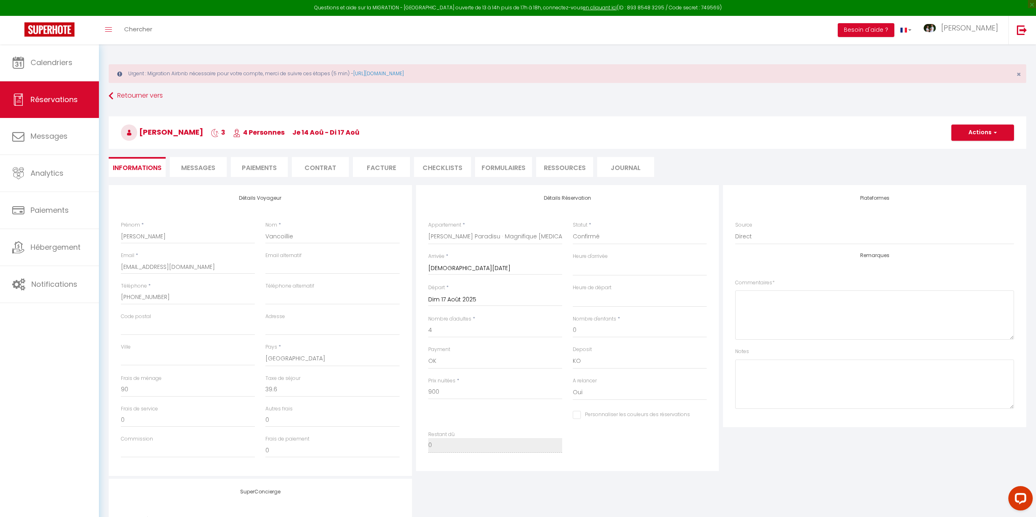
select select
checkbox input "false"
select select
checkbox input "false"
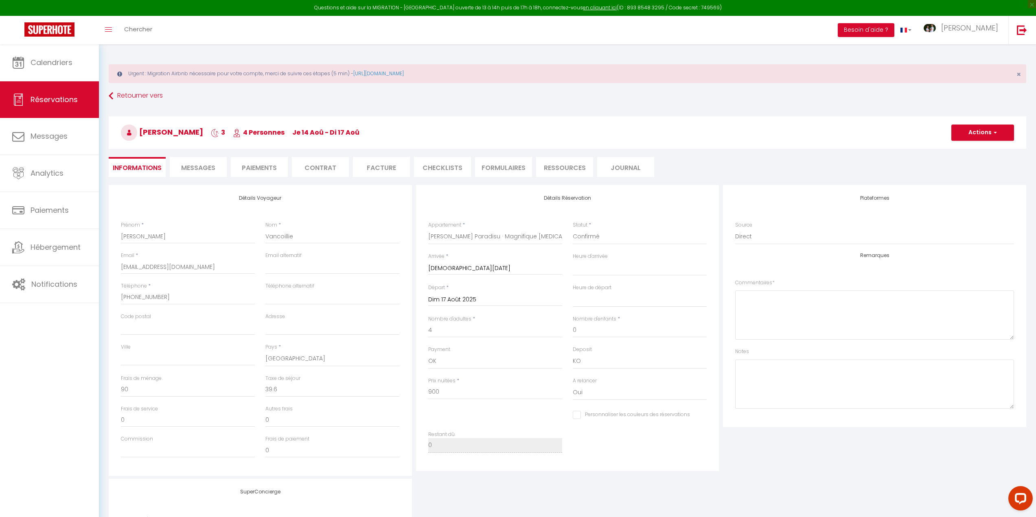
select select
checkbox input "false"
select select
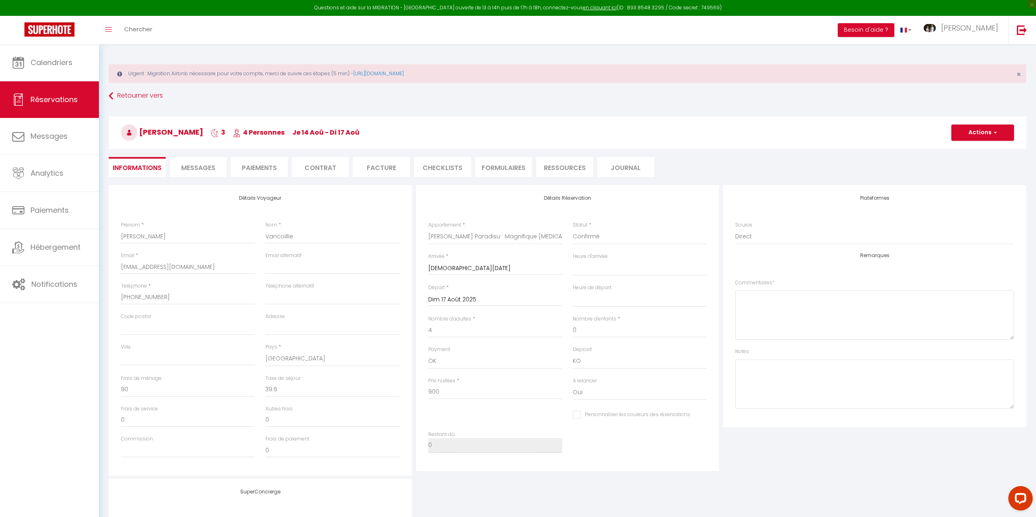
checkbox input "false"
select select
checkbox input "false"
select select
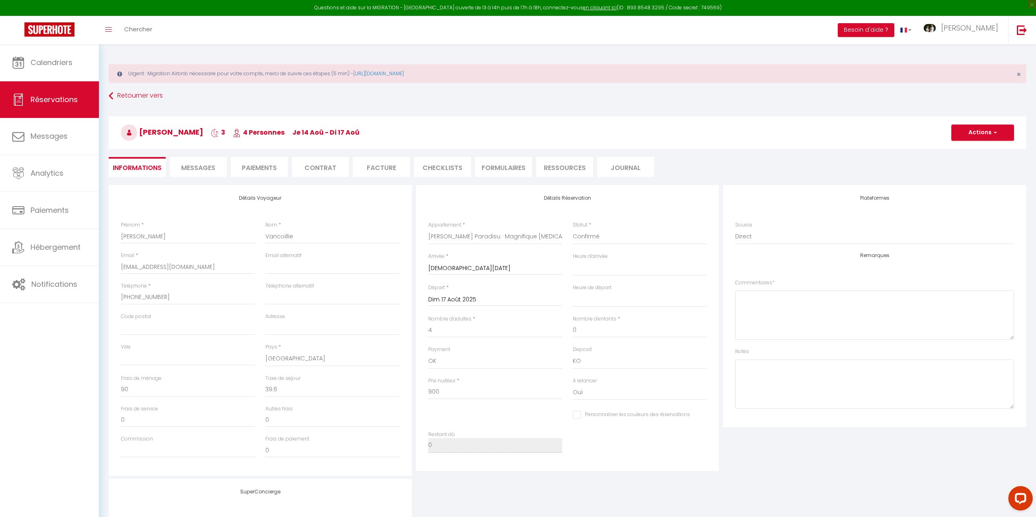
select select
checkbox input "false"
select select
checkbox input "false"
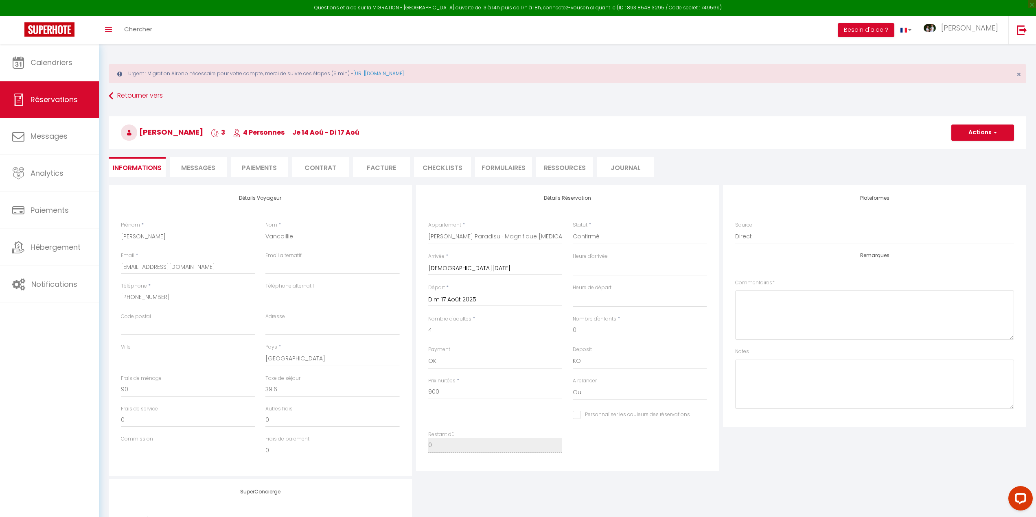
select select
checkbox input "false"
select select
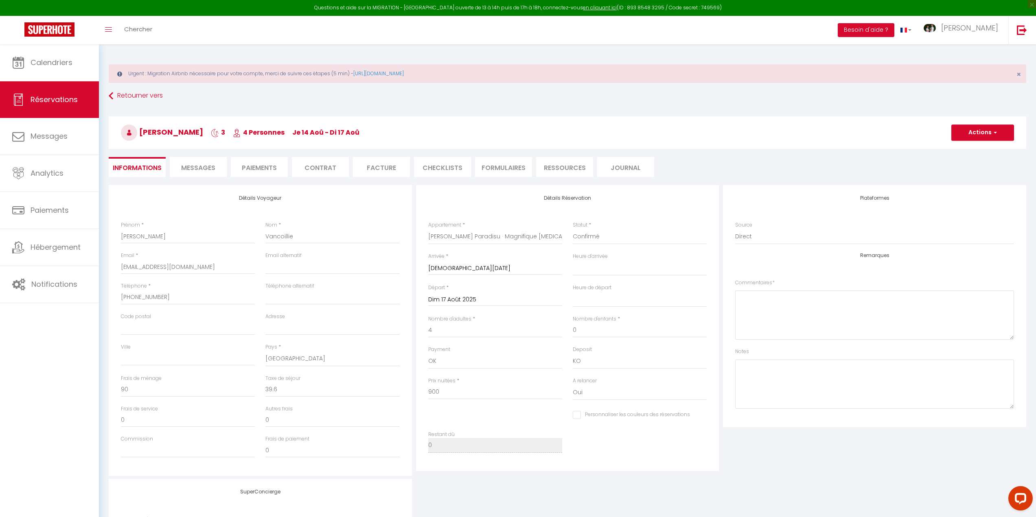
checkbox input "false"
select select
checkbox input "false"
select select
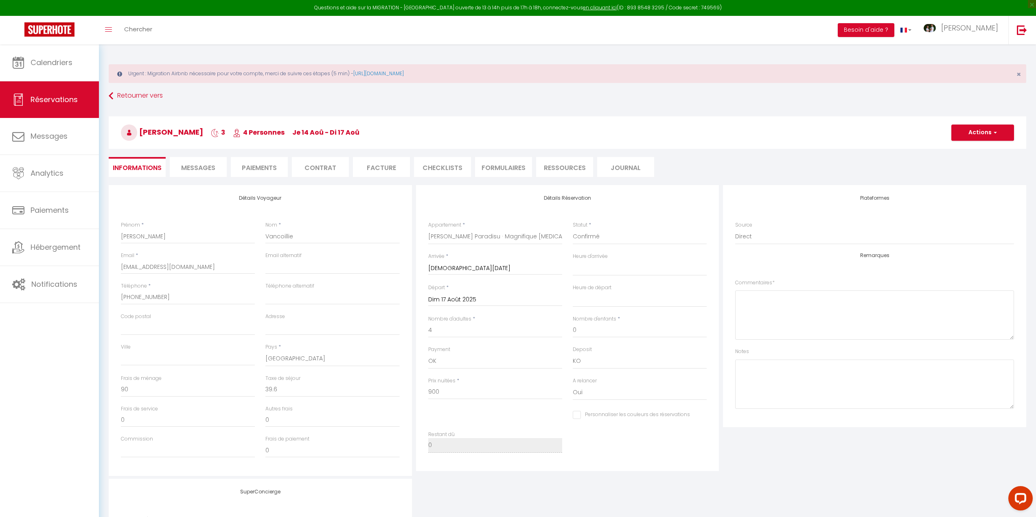
select select
checkbox input "false"
select select
checkbox input "false"
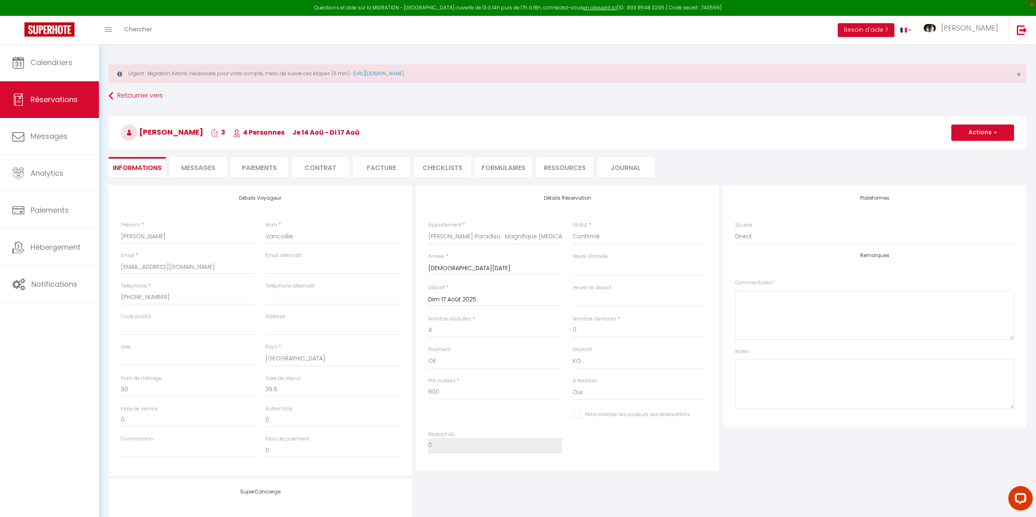
select select
checkbox input "false"
select select
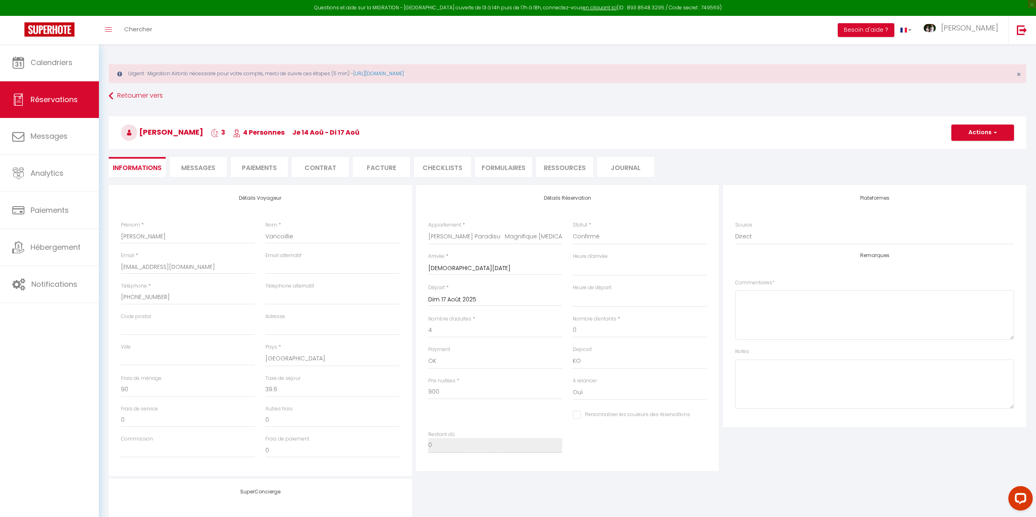
checkbox input "false"
select select
click at [66, 65] on span "Calendriers" at bounding box center [52, 62] width 42 height 10
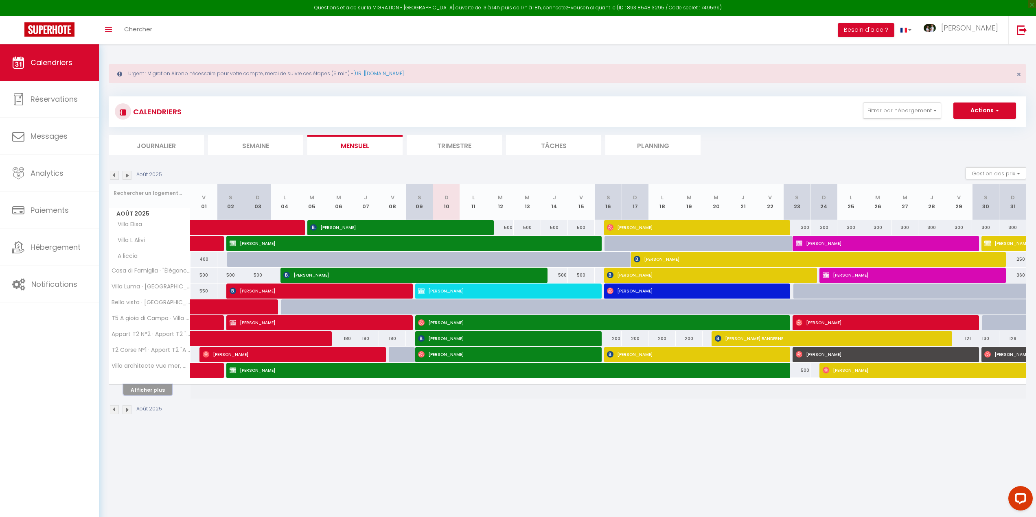
click at [162, 393] on button "Afficher plus" at bounding box center [147, 390] width 49 height 11
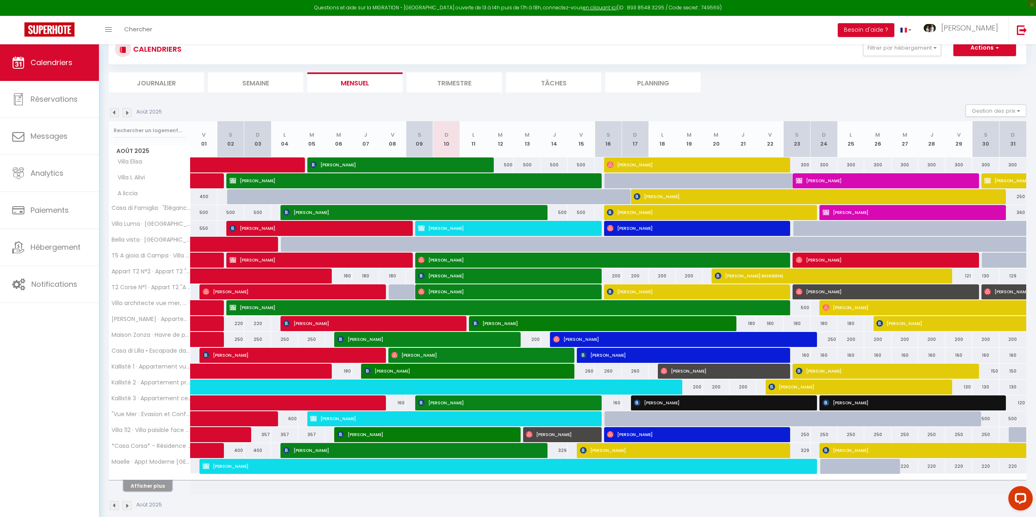
scroll to position [74, 0]
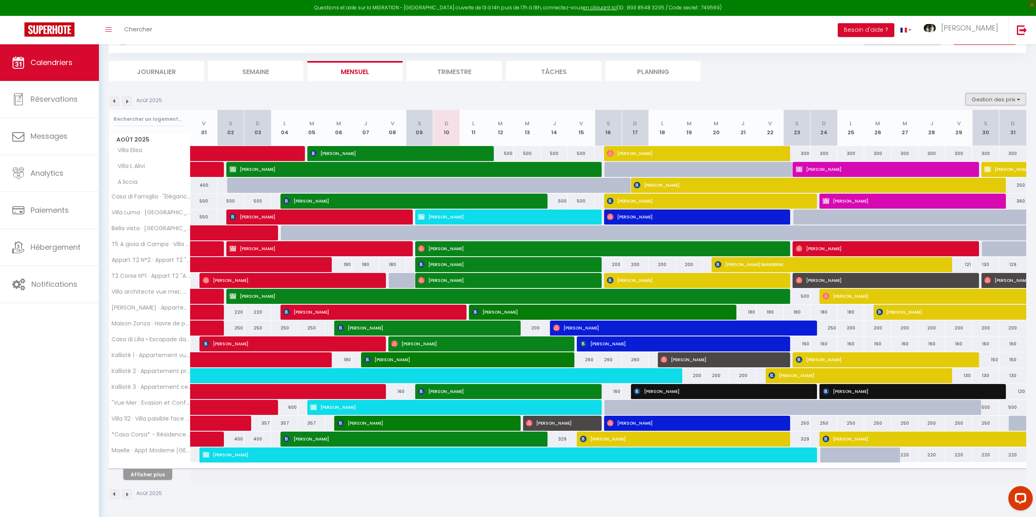
click at [975, 98] on button "Gestion des prix" at bounding box center [995, 99] width 61 height 12
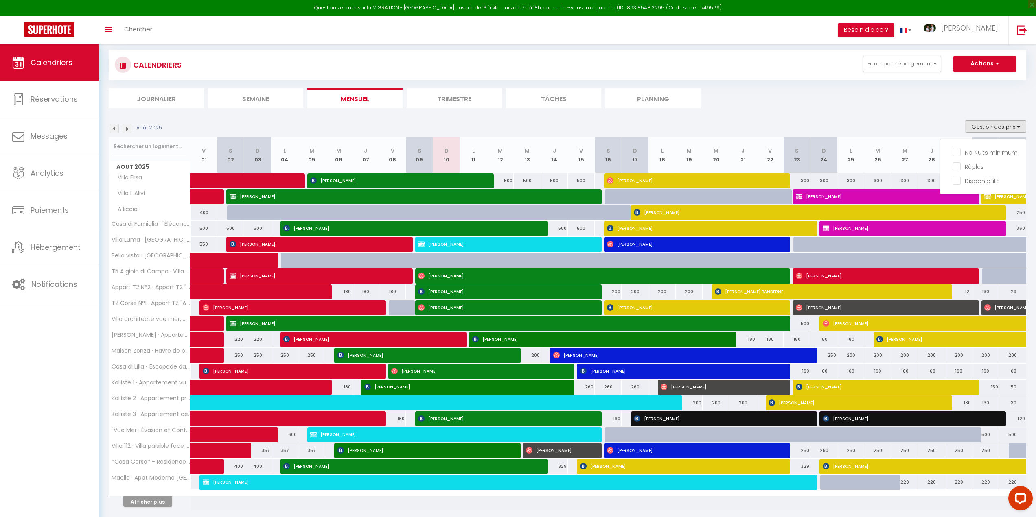
scroll to position [0, 0]
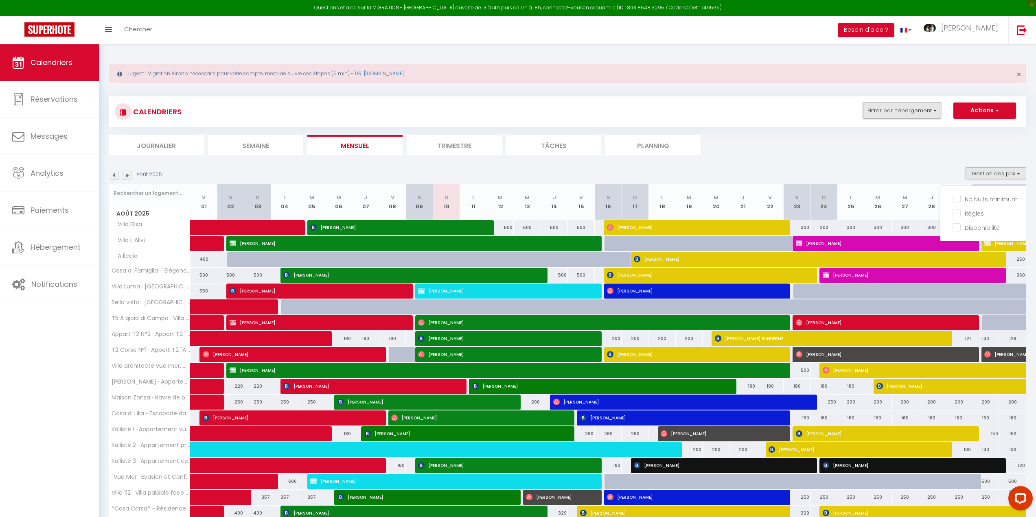
click at [926, 114] on button "Filtrer par hébergement" at bounding box center [902, 111] width 78 height 16
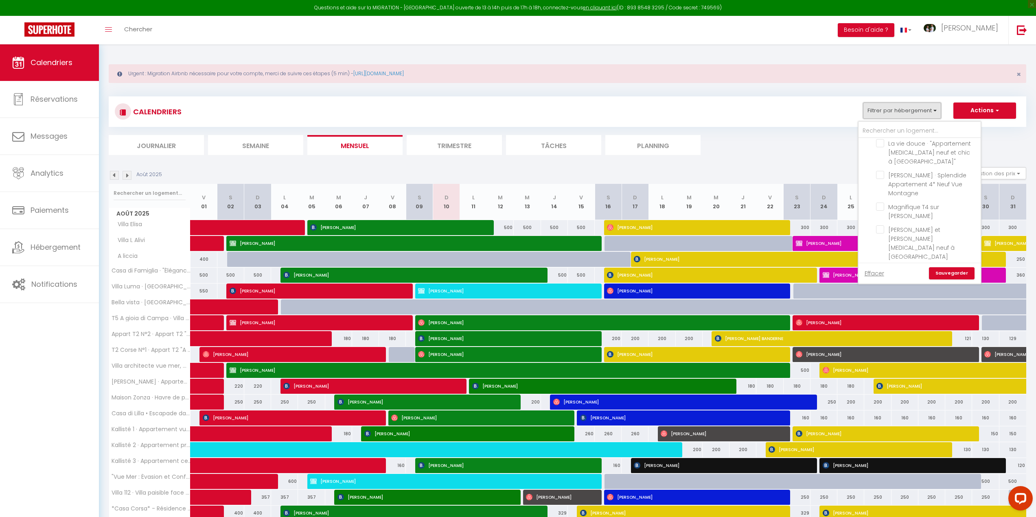
scroll to position [610, 0]
click at [871, 296] on input "Pianottoli" at bounding box center [927, 300] width 122 height 8
click at [881, 339] on input "Bergerie, vue exceptionnelle" at bounding box center [927, 343] width 102 height 8
click at [952, 273] on link "Sauvegarder" at bounding box center [952, 273] width 46 height 12
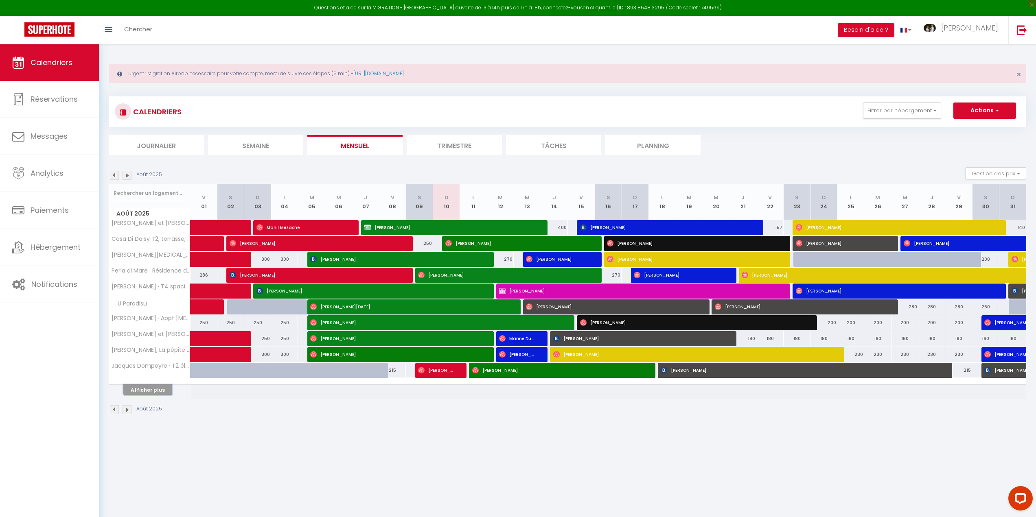
click at [146, 390] on button "Afficher plus" at bounding box center [147, 390] width 49 height 11
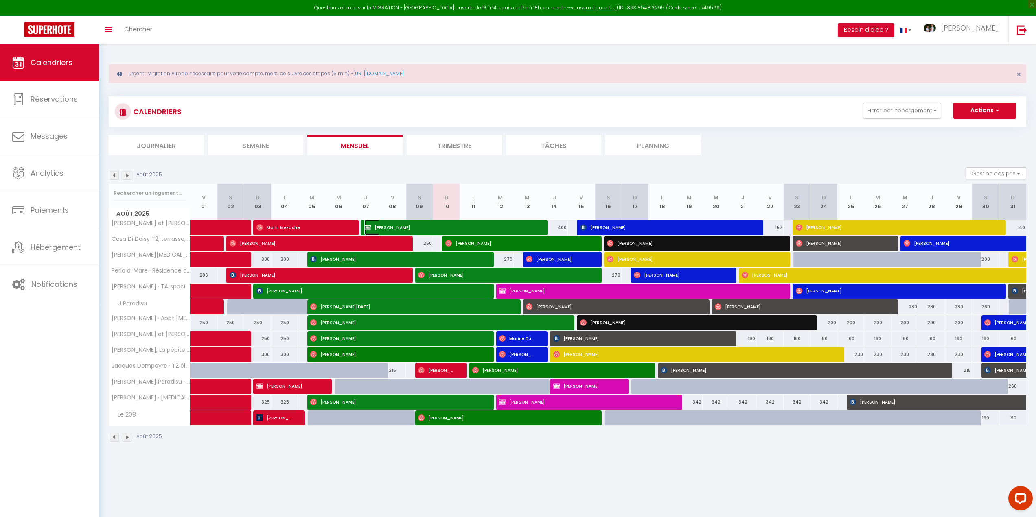
click at [381, 226] on span "[PERSON_NAME]" at bounding box center [449, 227] width 170 height 15
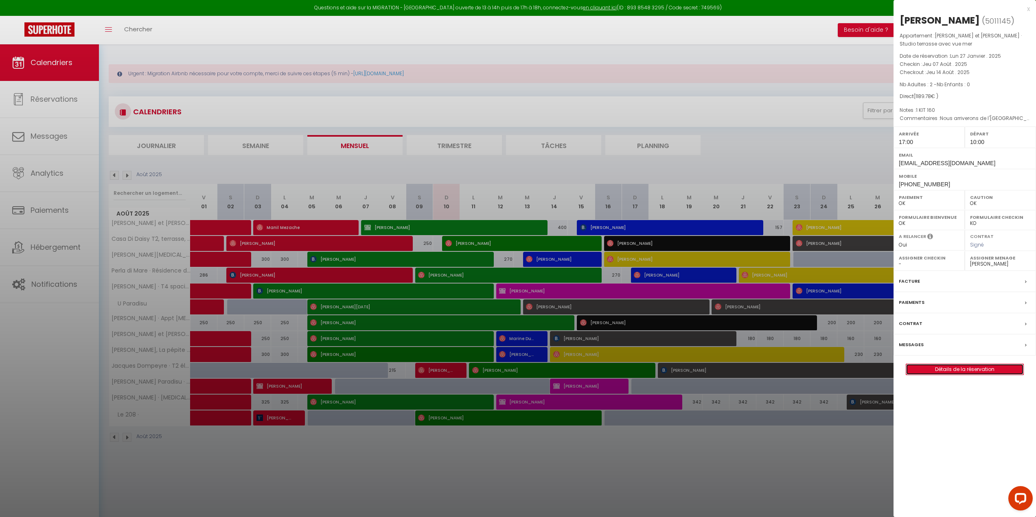
click at [955, 375] on link "Détails de la réservation" at bounding box center [964, 369] width 117 height 11
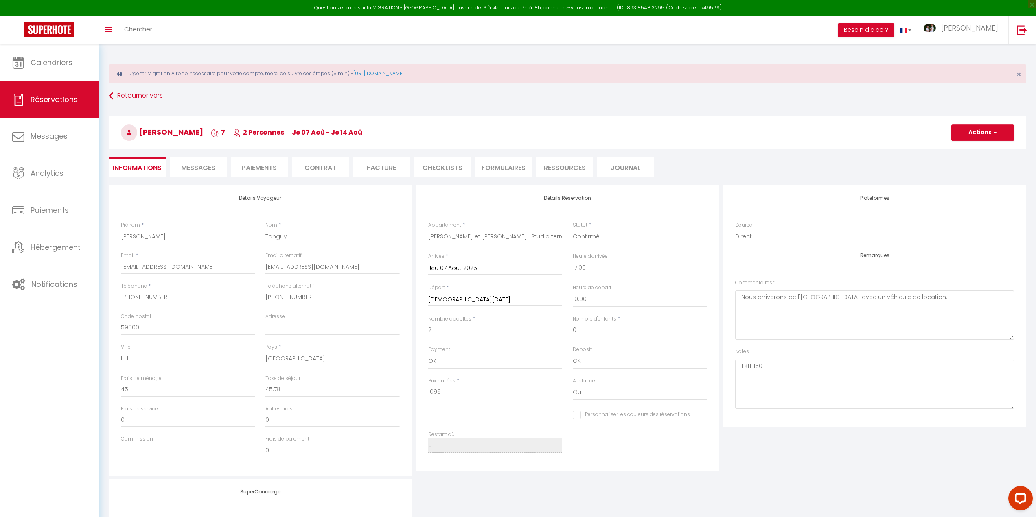
click at [214, 164] on span "Messages" at bounding box center [198, 167] width 34 height 9
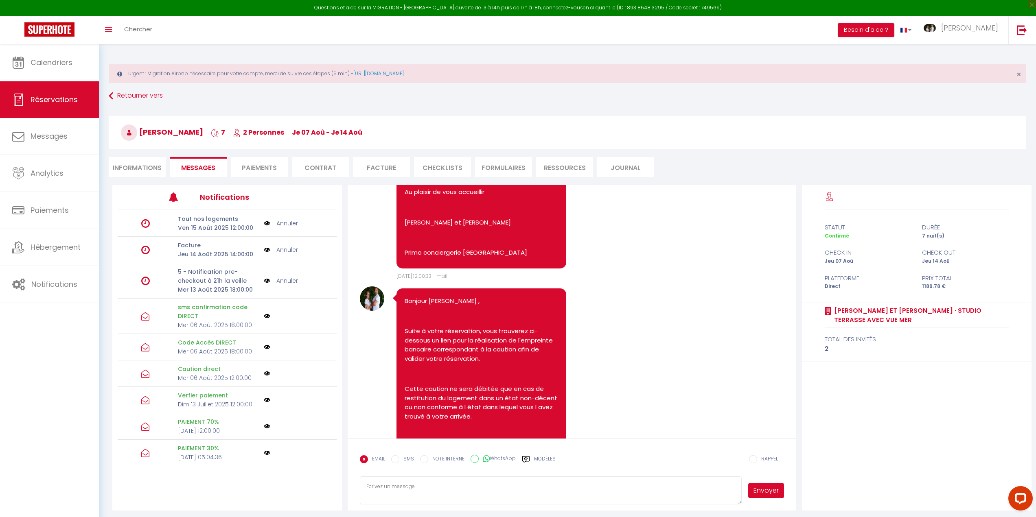
scroll to position [3622, 0]
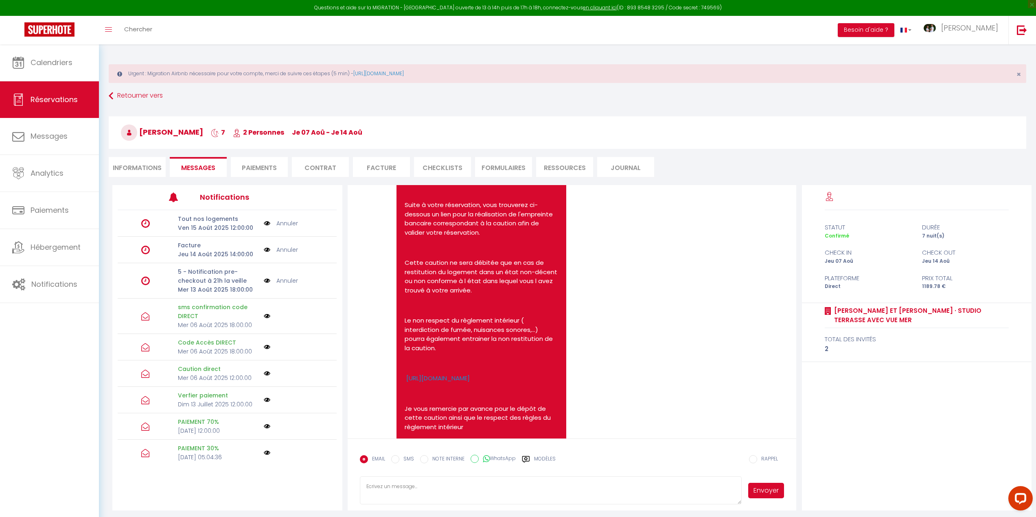
click at [459, 489] on textarea at bounding box center [551, 491] width 382 height 28
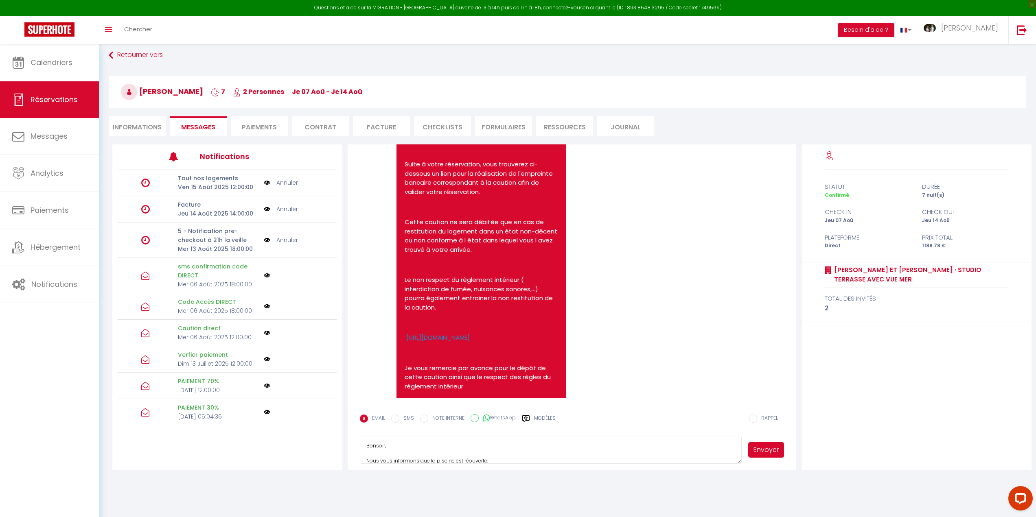
scroll to position [16, 0]
drag, startPoint x: 364, startPoint y: 445, endPoint x: 471, endPoint y: 452, distance: 106.9
click at [471, 452] on textarea "Bonsoir, Nous vous informons que la piscine est réouverte. Merci de votre compr…" at bounding box center [551, 450] width 382 height 28
click at [548, 436] on textarea "Bonsoir, Nous vous informons que la piscine est réouverte. Merci de votre compr…" at bounding box center [551, 450] width 382 height 28
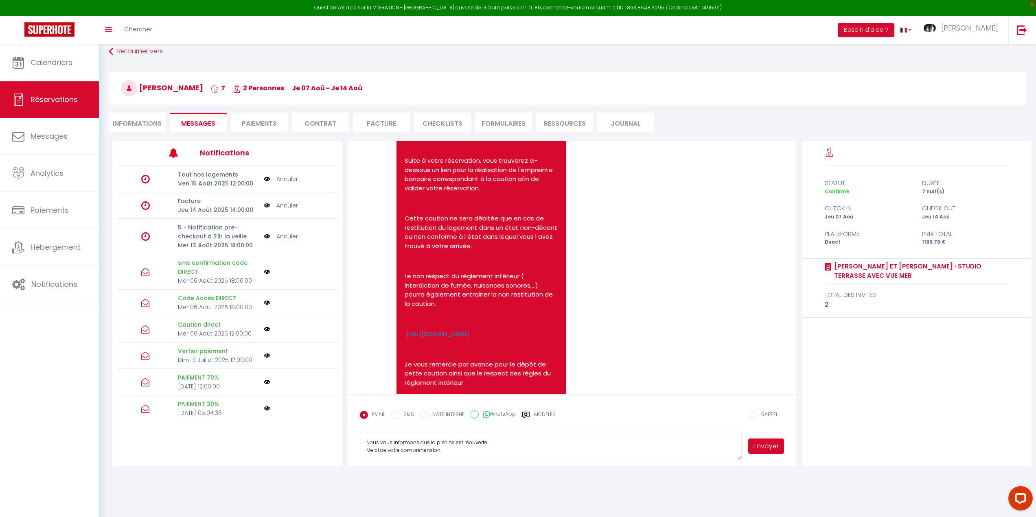
scroll to position [0, 0]
drag, startPoint x: 531, startPoint y: 451, endPoint x: 357, endPoint y: 434, distance: 174.1
click at [357, 434] on form "EMAIL SMS NOTE INTERNE WhatsApp Modèles 10 « ‹ » › [DATE] [PHONE_NUMBER] Dim Lu…" at bounding box center [572, 430] width 449 height 72
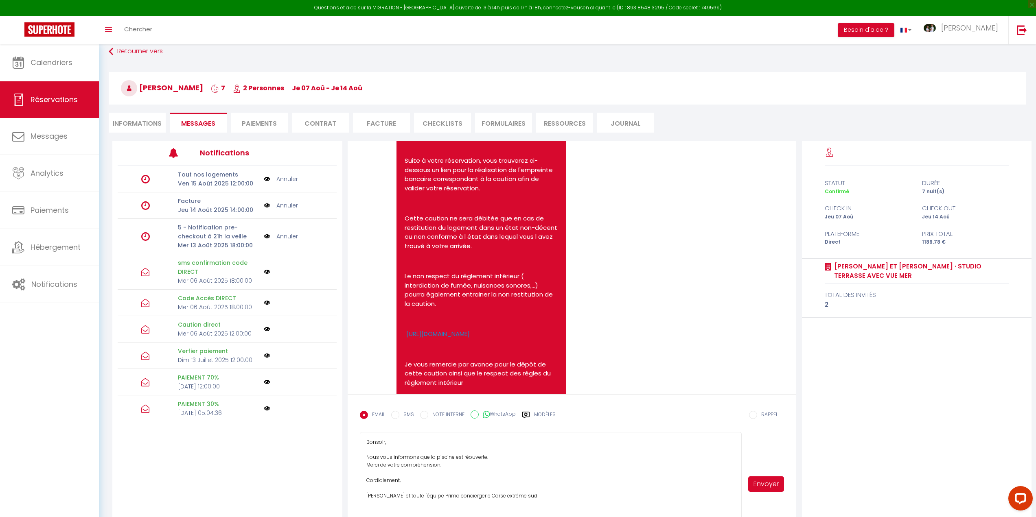
drag, startPoint x: 740, startPoint y: 457, endPoint x: 738, endPoint y: 492, distance: 35.1
click at [767, 473] on html "Questions et aide sur la MIGRATION - [GEOGRAPHIC_DATA] ouverte de 13 à 14h puis…" at bounding box center [518, 214] width 1036 height 517
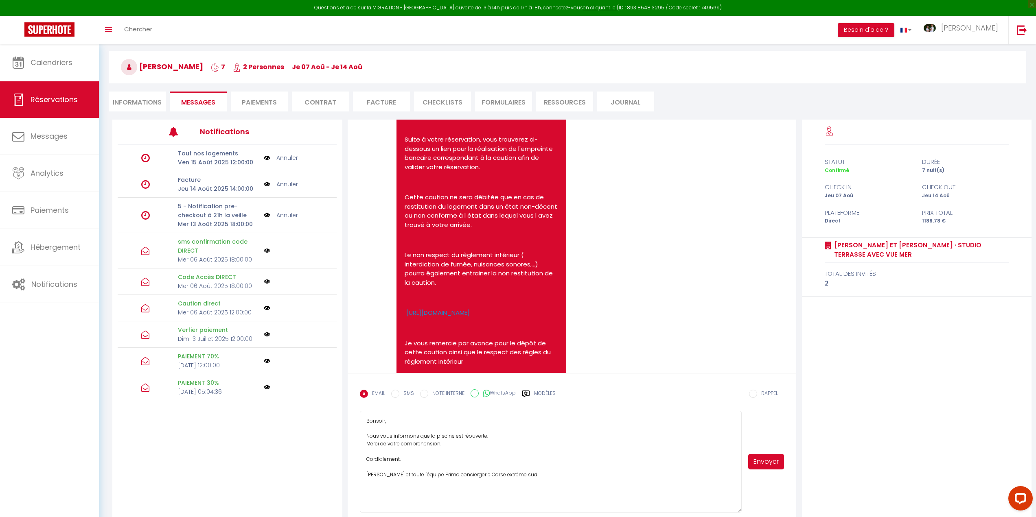
scroll to position [77, 0]
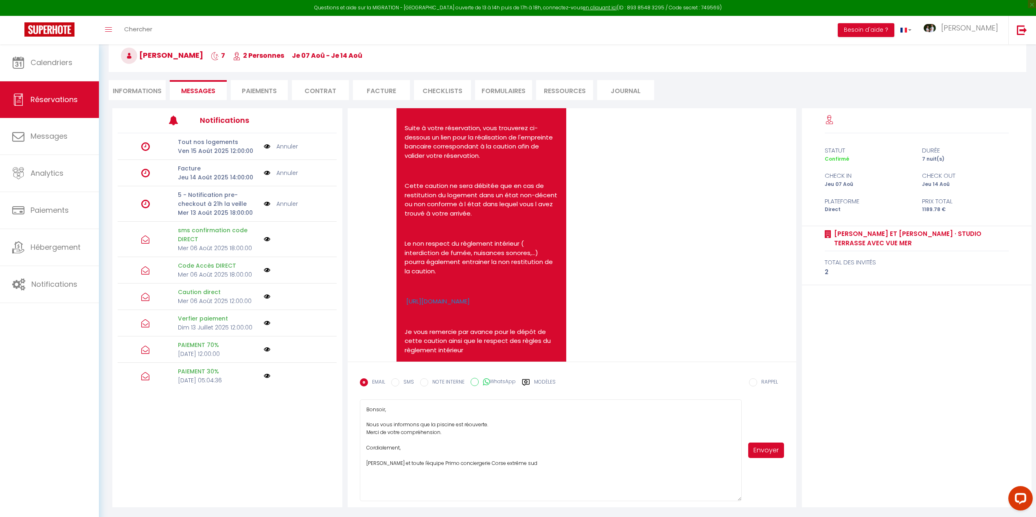
click at [609, 432] on textarea "Bonsoir, Nous vous informons que la piscine est réouverte. Merci de votre compr…" at bounding box center [551, 451] width 382 height 102
click at [763, 448] on button "Envoyer" at bounding box center [766, 450] width 36 height 15
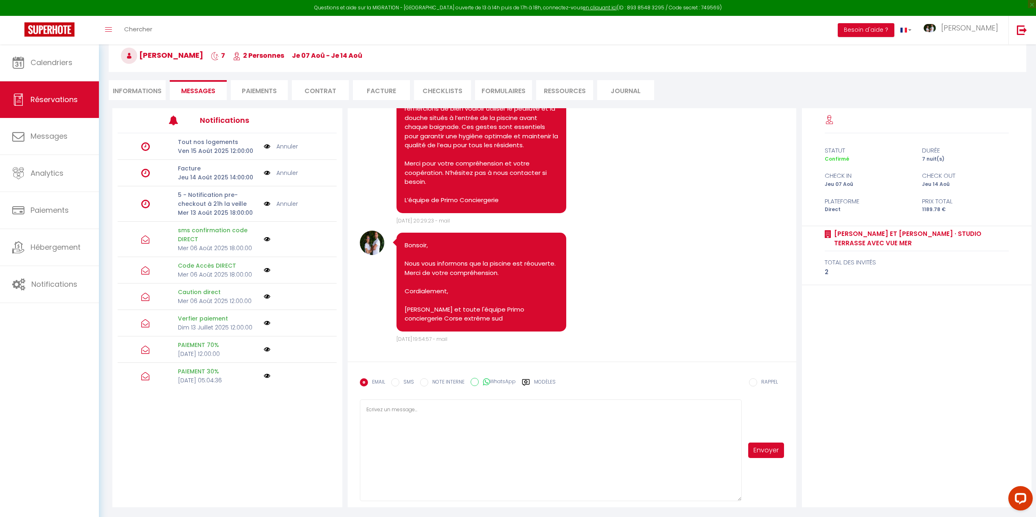
scroll to position [6360, 0]
click at [63, 68] on link "Calendriers" at bounding box center [49, 62] width 99 height 37
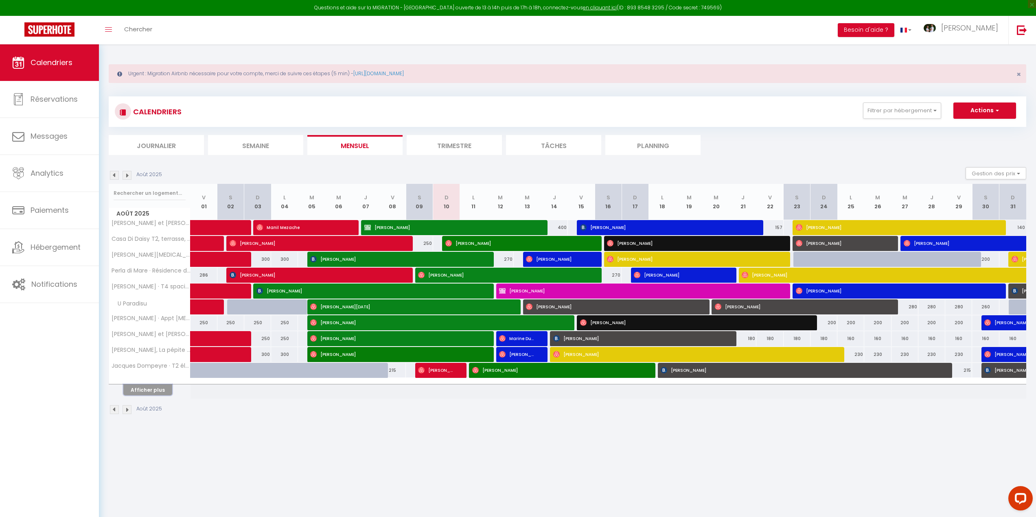
click at [145, 395] on button "Afficher plus" at bounding box center [147, 390] width 49 height 11
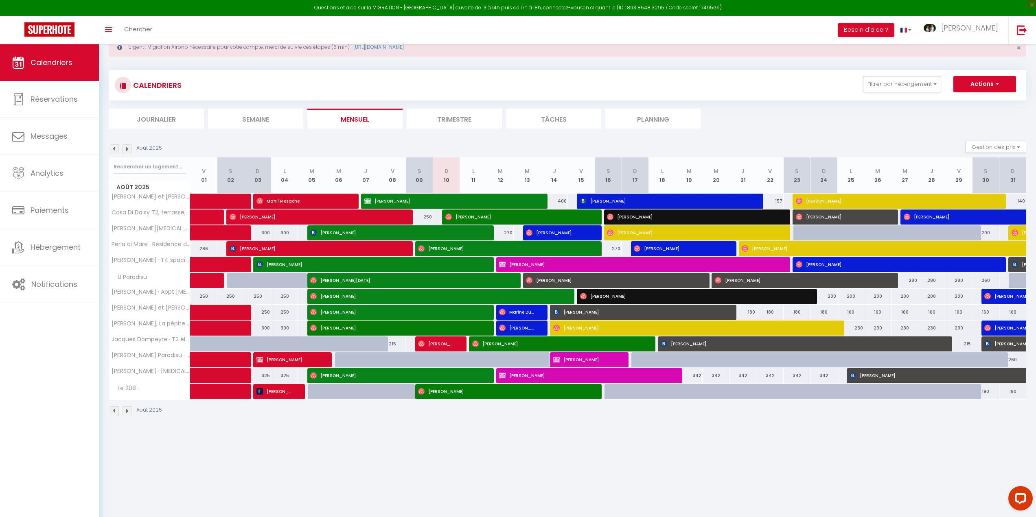
scroll to position [41, 0]
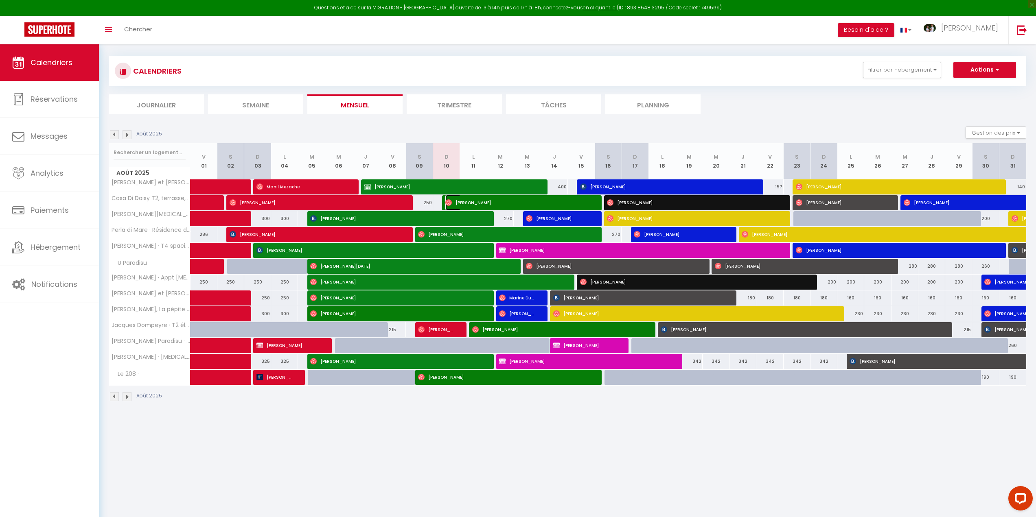
click at [460, 202] on span "[PERSON_NAME]" at bounding box center [516, 202] width 143 height 15
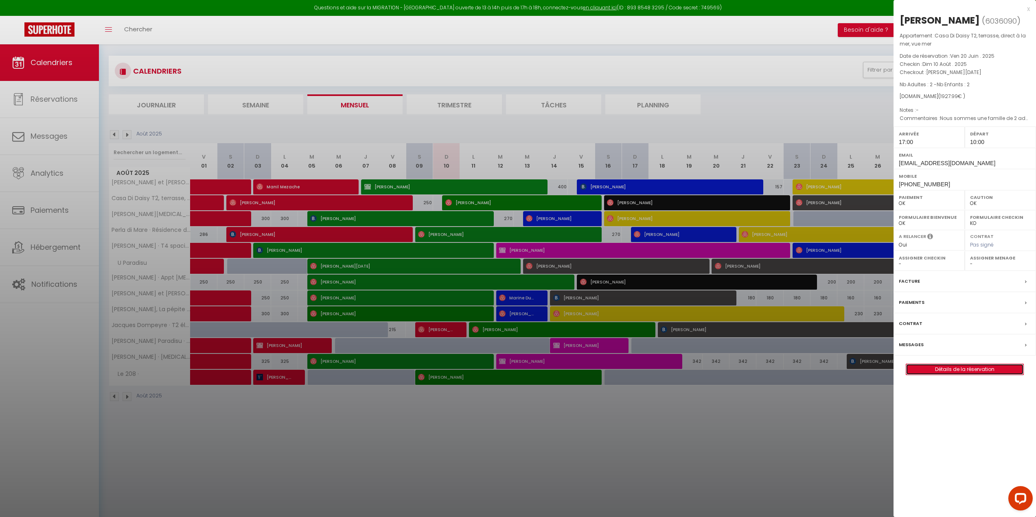
click at [954, 369] on link "Détails de la réservation" at bounding box center [964, 369] width 117 height 11
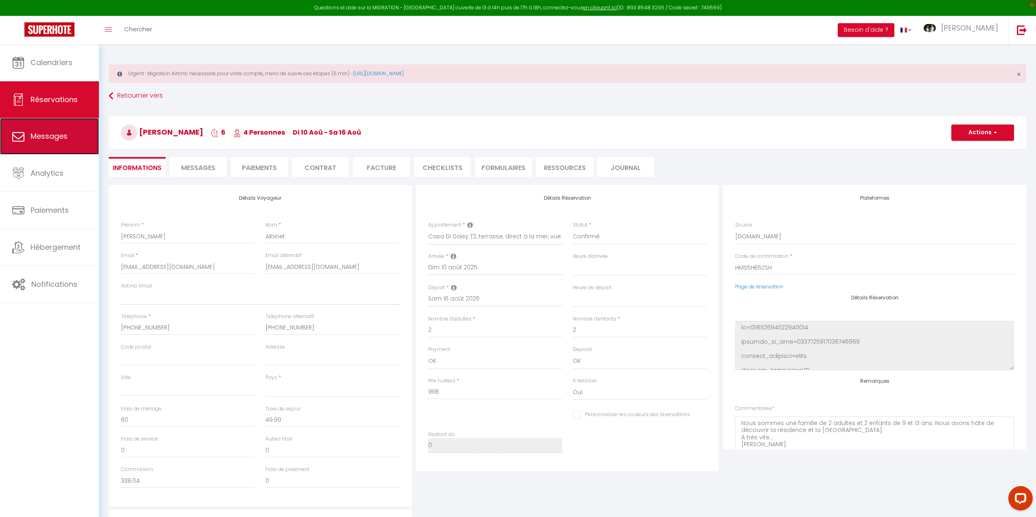
click at [60, 136] on span "Messages" at bounding box center [49, 136] width 37 height 10
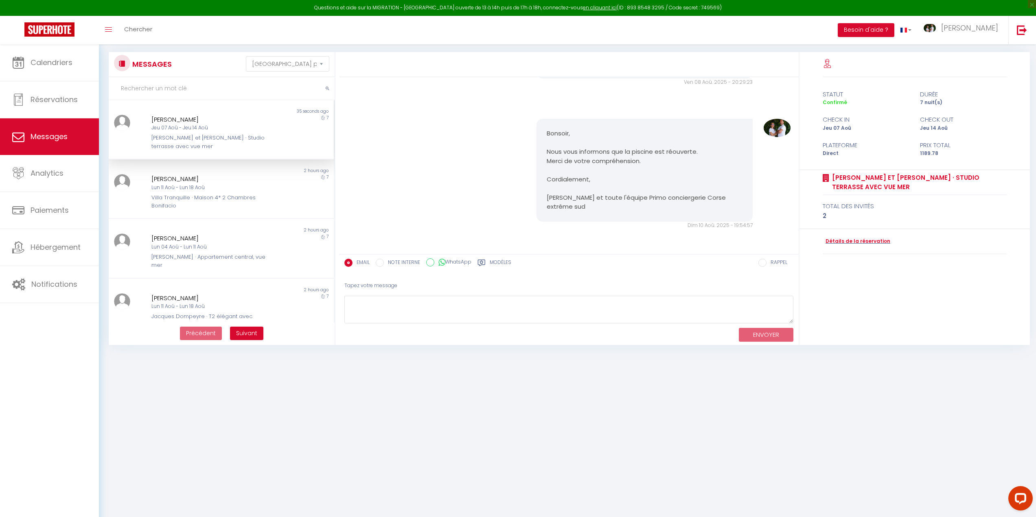
scroll to position [6057, 0]
click at [75, 98] on span "Réservations" at bounding box center [54, 99] width 47 height 10
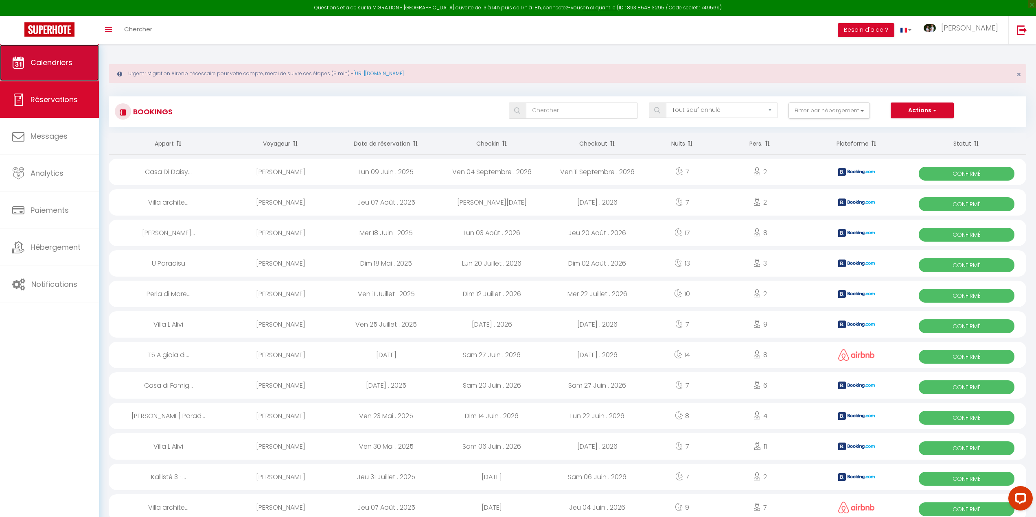
click at [57, 70] on link "Calendriers" at bounding box center [49, 62] width 99 height 37
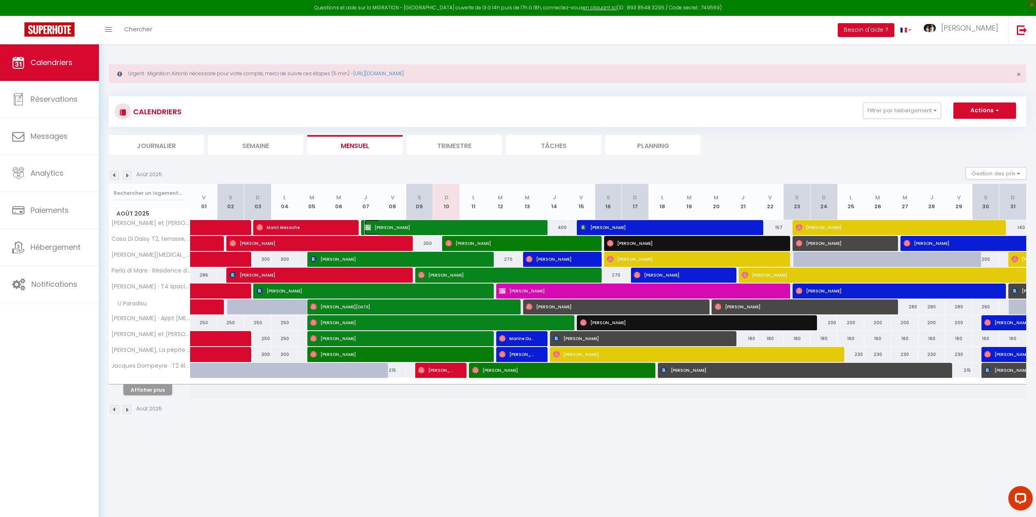
click at [396, 223] on span "[PERSON_NAME]" at bounding box center [449, 227] width 170 height 15
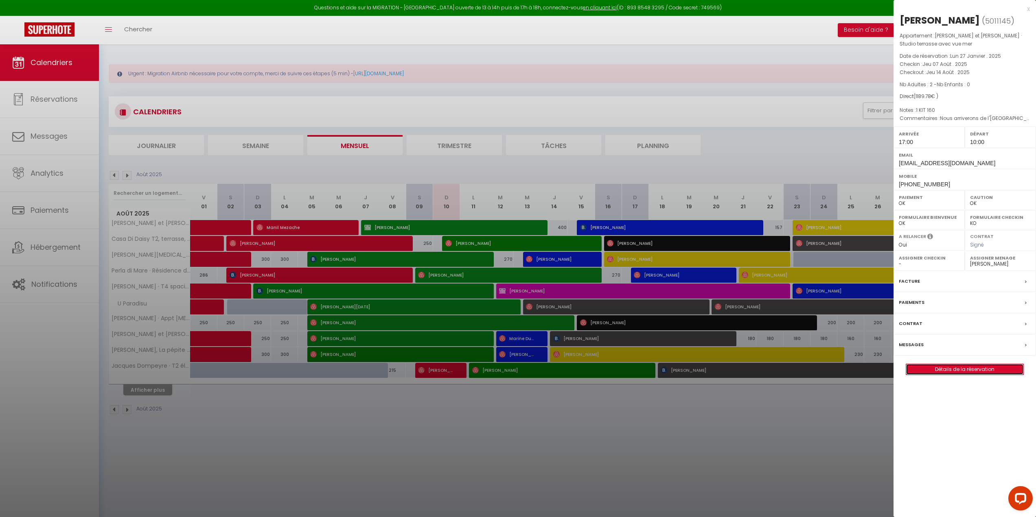
click at [958, 375] on link "Détails de la réservation" at bounding box center [964, 369] width 117 height 11
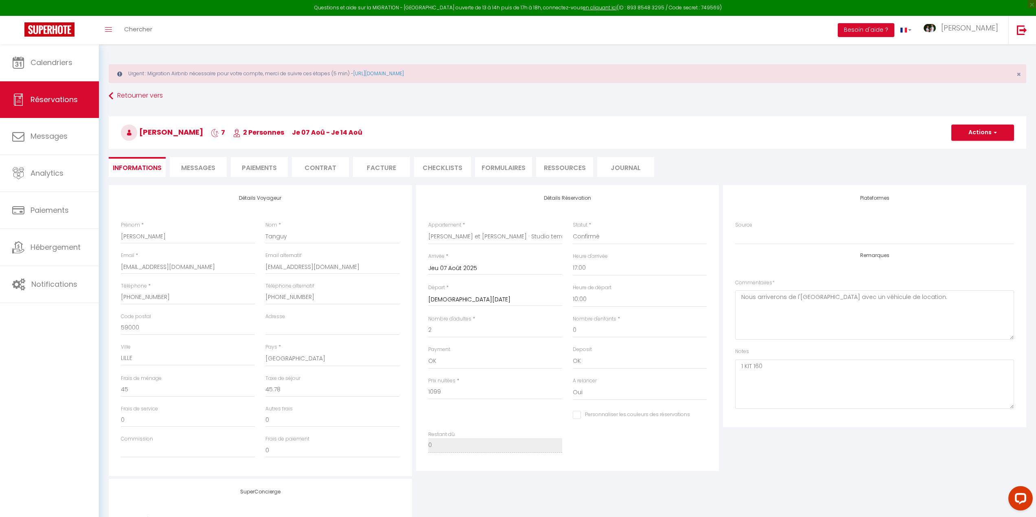
click at [195, 171] on span "Messages" at bounding box center [198, 167] width 34 height 9
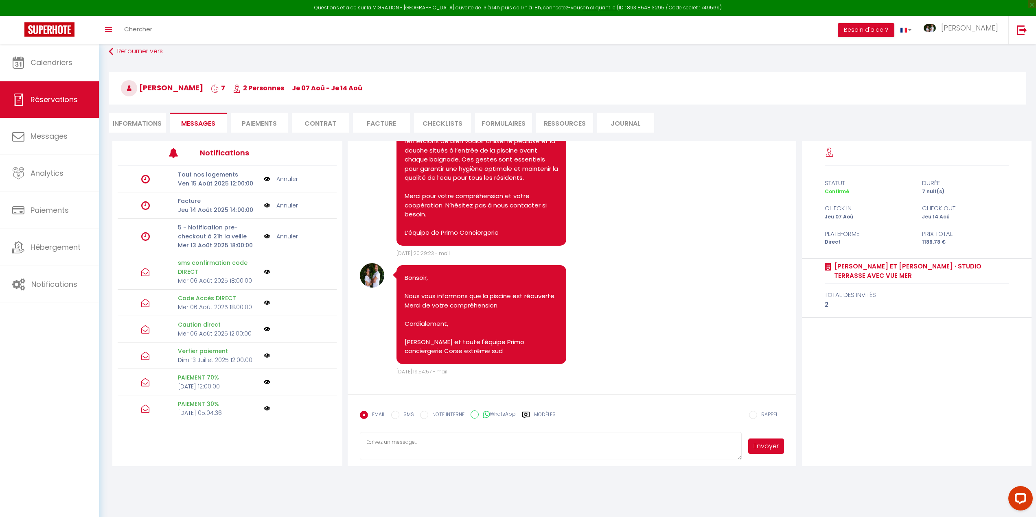
scroll to position [6197, 0]
click at [60, 66] on span "Calendriers" at bounding box center [52, 62] width 42 height 10
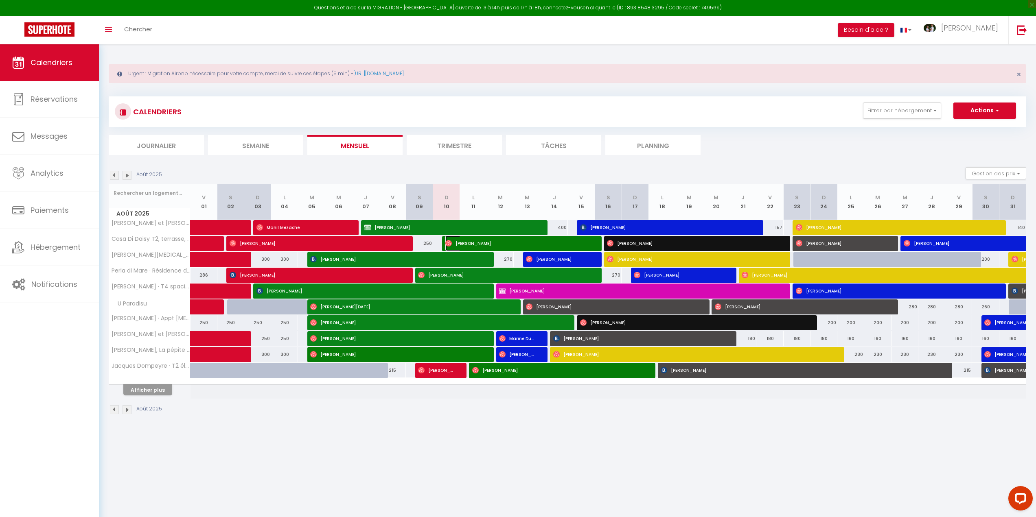
click at [474, 242] on span "[PERSON_NAME]" at bounding box center [516, 243] width 143 height 15
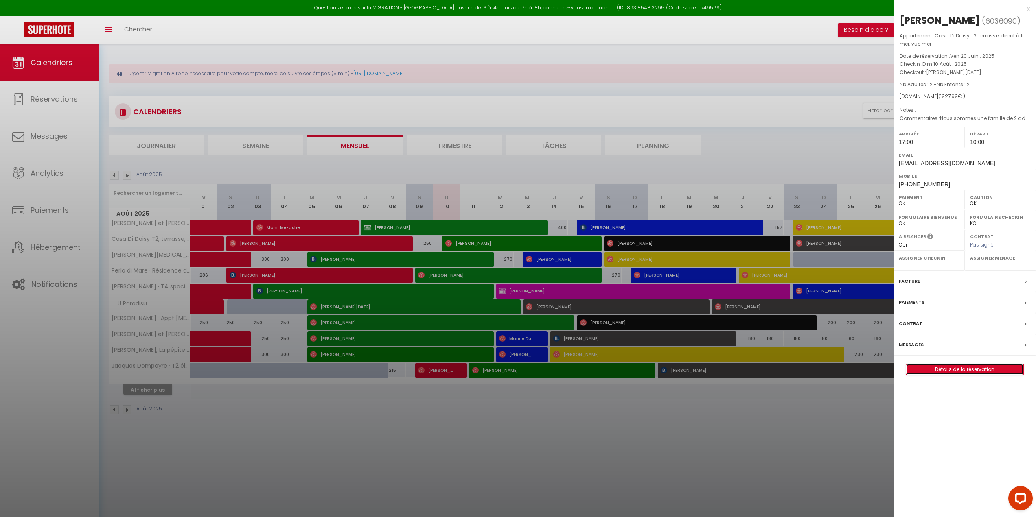
click at [934, 368] on link "Détails de la réservation" at bounding box center [964, 369] width 117 height 11
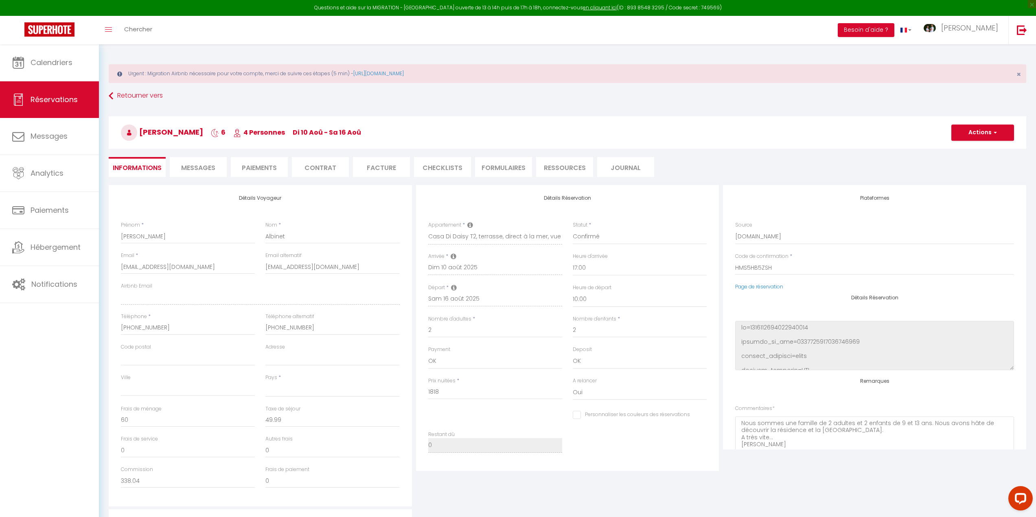
click at [200, 172] on span "Messages" at bounding box center [198, 167] width 34 height 9
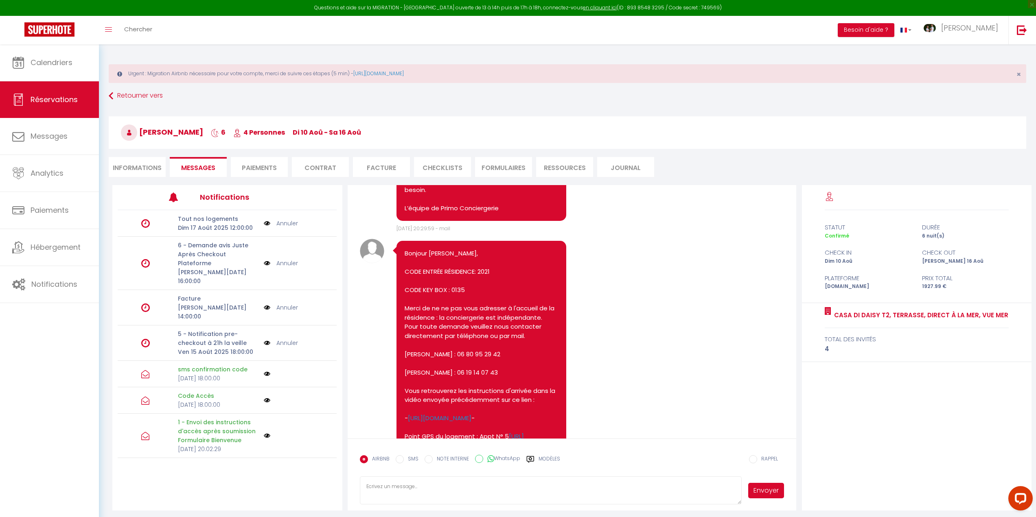
scroll to position [1833, 0]
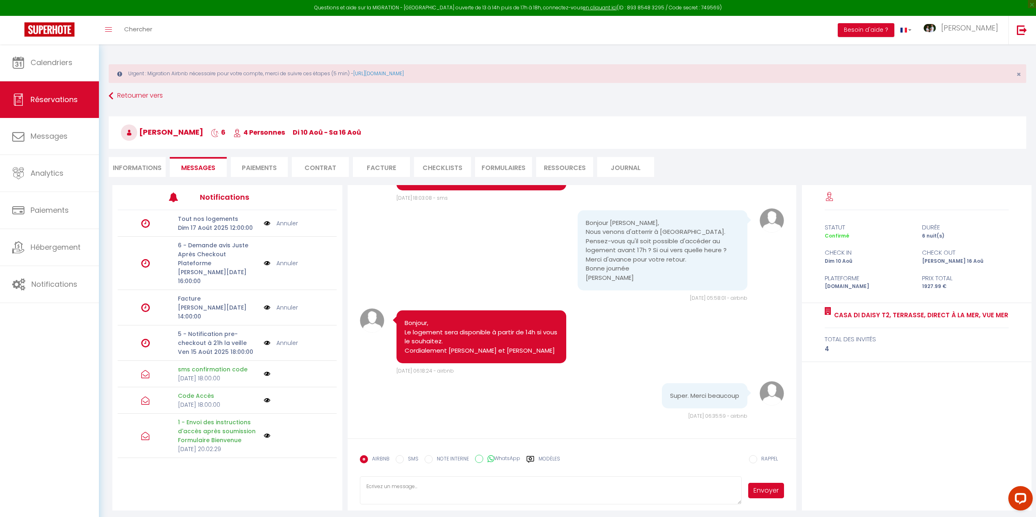
click at [399, 492] on textarea at bounding box center [551, 491] width 382 height 28
paste textarea "Bonsoir, Nous vous informons que la piscine est réouverte. Merci de votre compr…"
click at [769, 491] on button "Envoyer" at bounding box center [766, 490] width 36 height 15
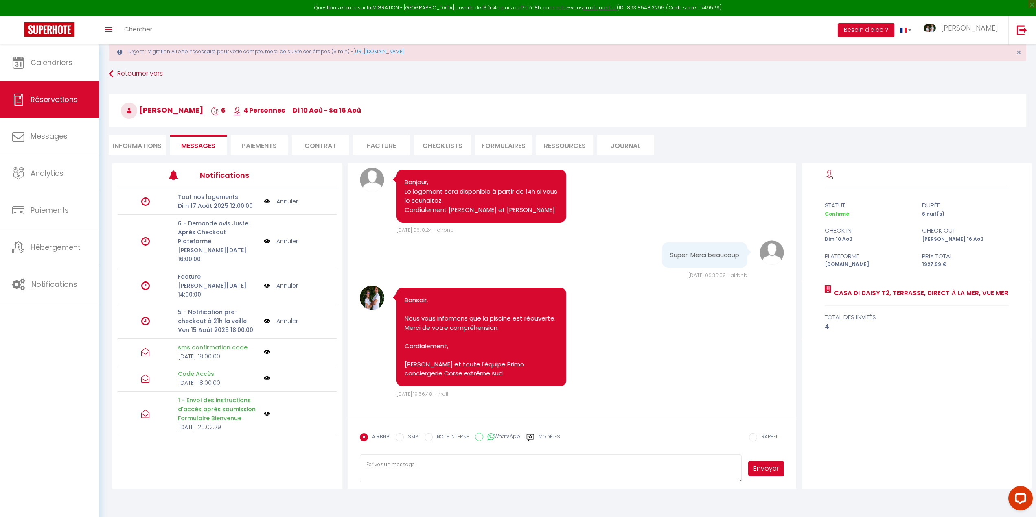
scroll to position [41, 0]
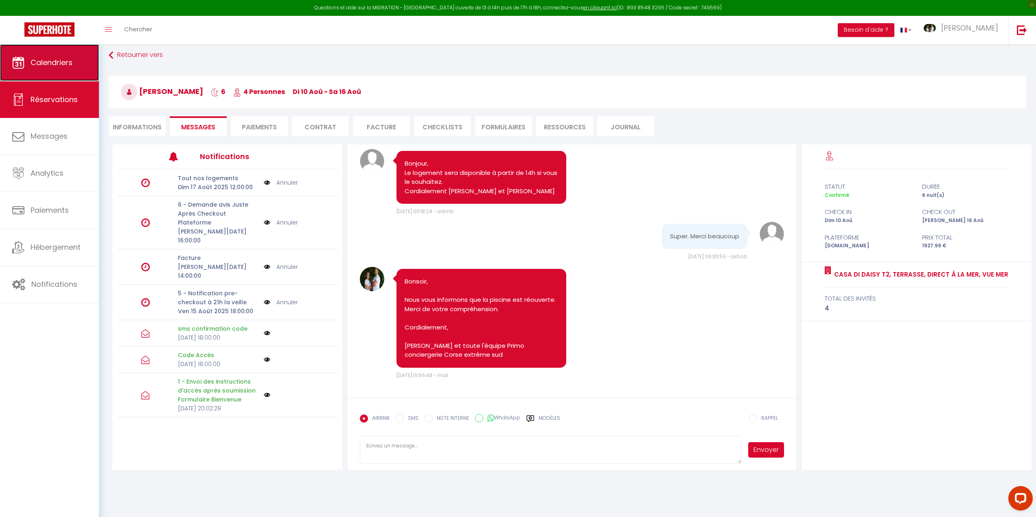
click at [50, 59] on span "Calendriers" at bounding box center [52, 62] width 42 height 10
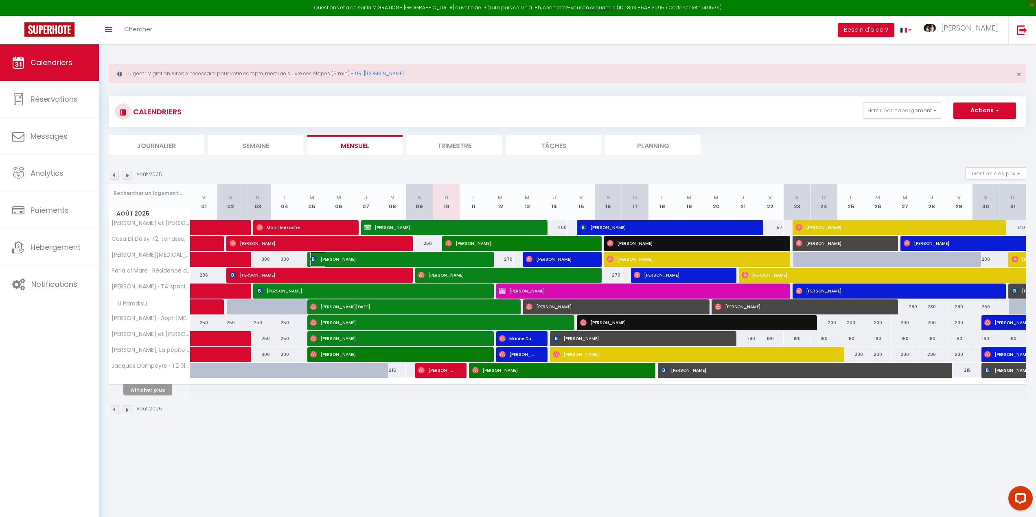
click at [450, 259] on span "[PERSON_NAME]" at bounding box center [395, 258] width 170 height 15
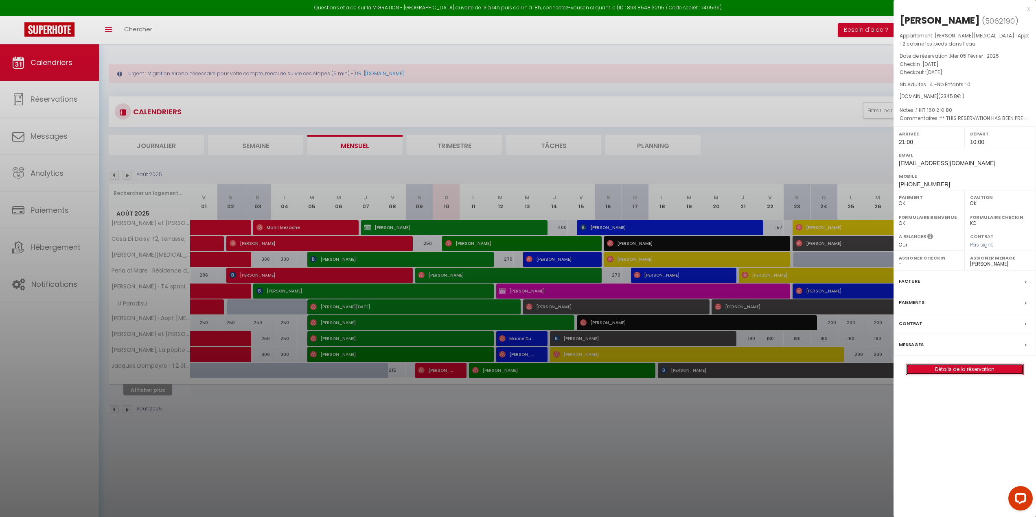
click at [939, 369] on link "Détails de la réservation" at bounding box center [964, 369] width 117 height 11
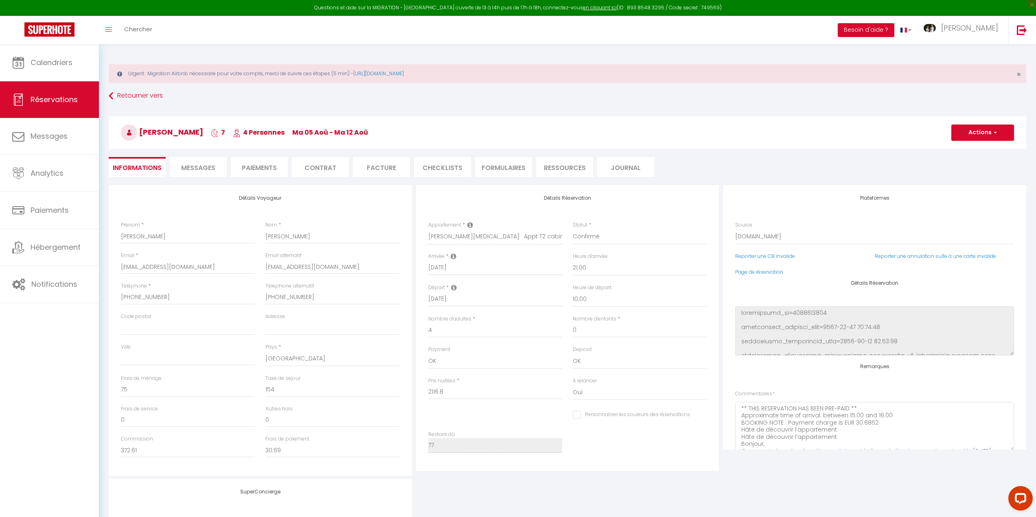
click at [198, 170] on span "Messages" at bounding box center [198, 167] width 34 height 9
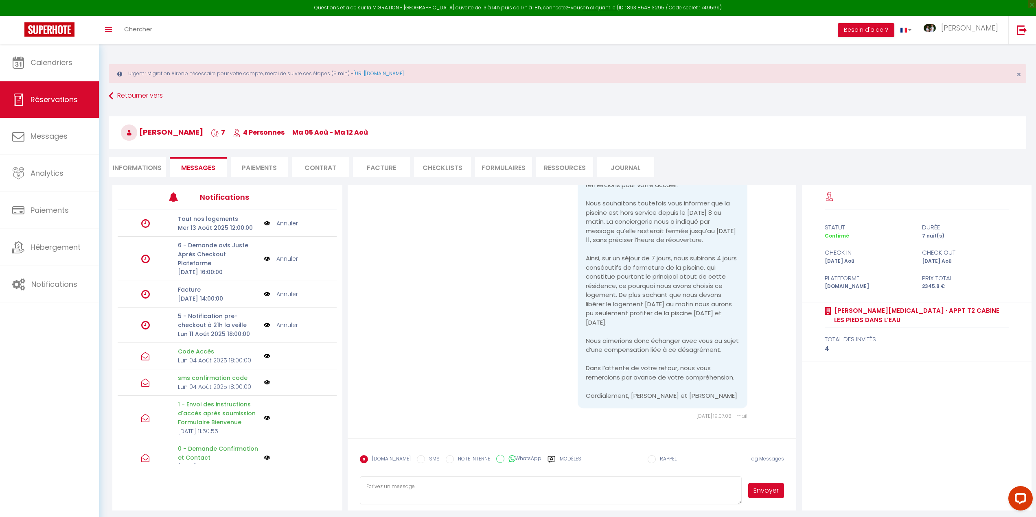
scroll to position [3206, 0]
click at [387, 491] on textarea at bounding box center [551, 491] width 382 height 28
paste textarea "Bonsoir, Nous vous informons que la piscine est réouverte. Merci de votre compr…"
click at [759, 485] on button "Envoyer" at bounding box center [766, 490] width 36 height 15
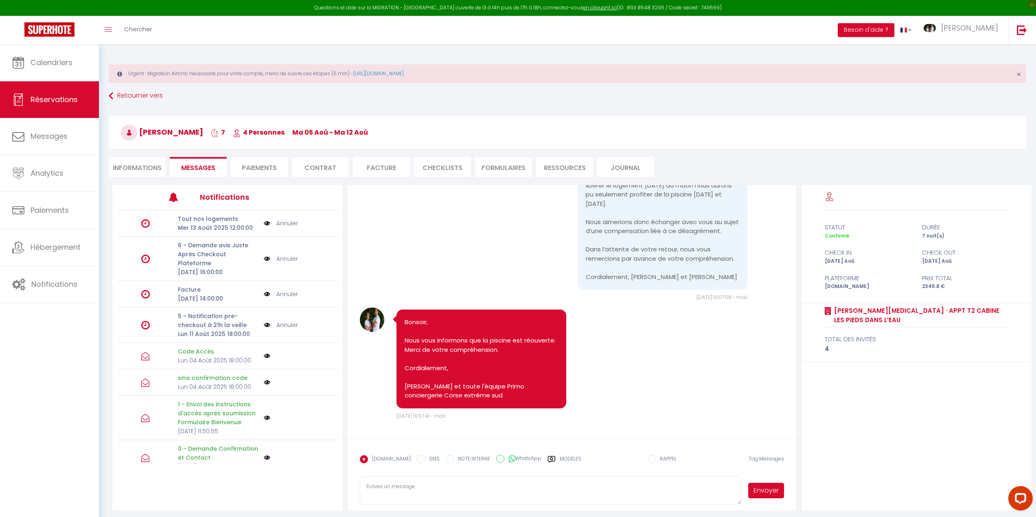
scroll to position [3325, 0]
click at [52, 63] on span "Calendriers" at bounding box center [52, 62] width 42 height 10
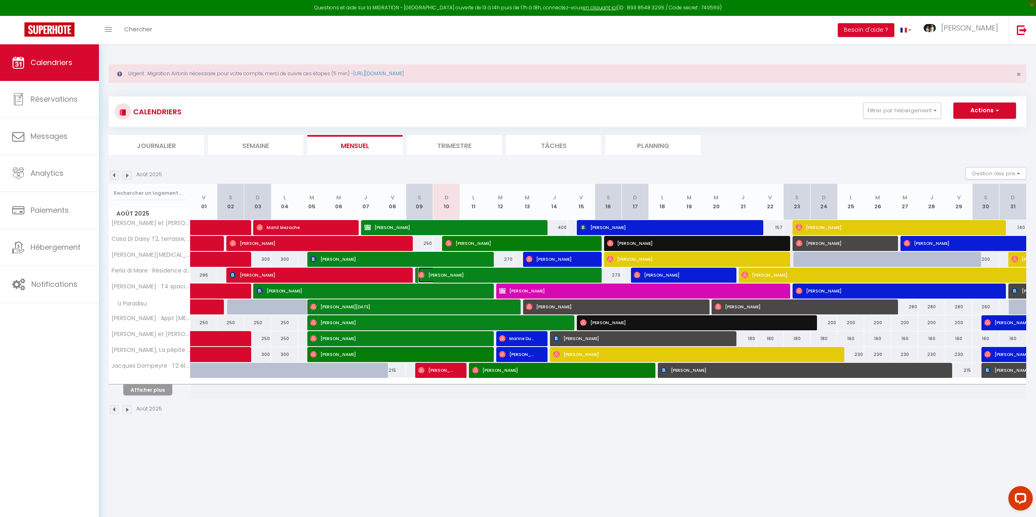
click at [433, 273] on span "[PERSON_NAME]" at bounding box center [503, 274] width 170 height 15
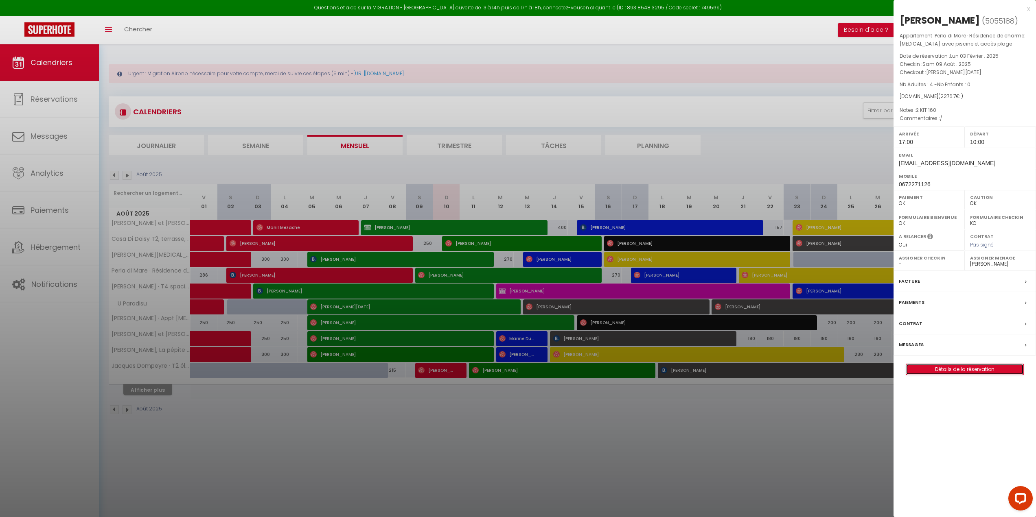
click at [961, 375] on link "Détails de la réservation" at bounding box center [964, 369] width 117 height 11
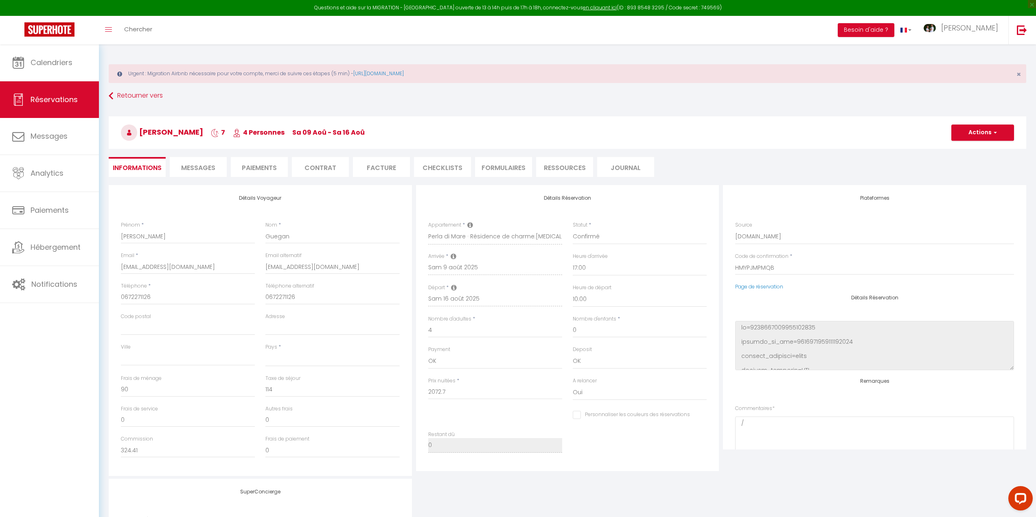
click at [208, 165] on span "Messages" at bounding box center [198, 167] width 34 height 9
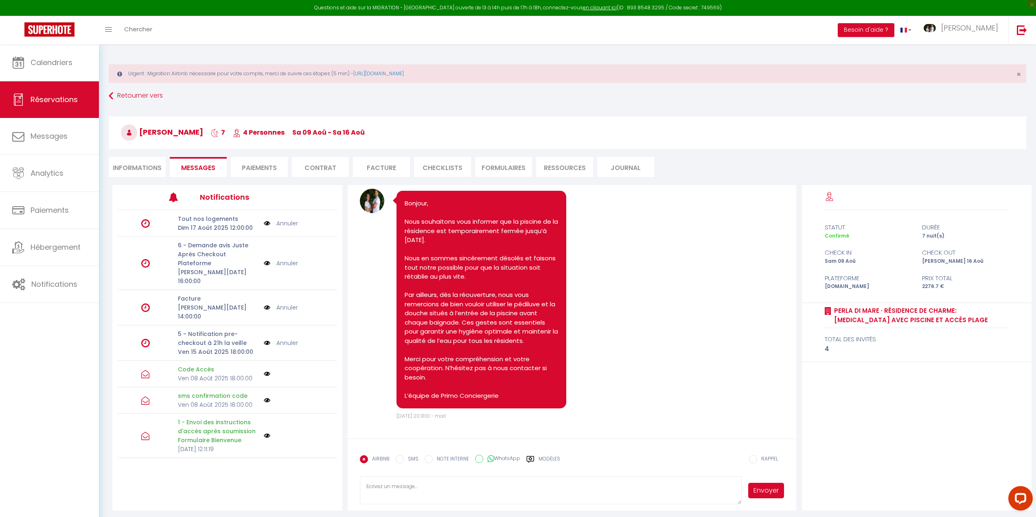
scroll to position [2527, 0]
click at [383, 489] on textarea at bounding box center [551, 491] width 382 height 28
paste textarea "Bonsoir, Nous vous informons que la piscine est réouverte. Merci de votre compr…"
click at [777, 492] on button "Envoyer" at bounding box center [766, 490] width 36 height 15
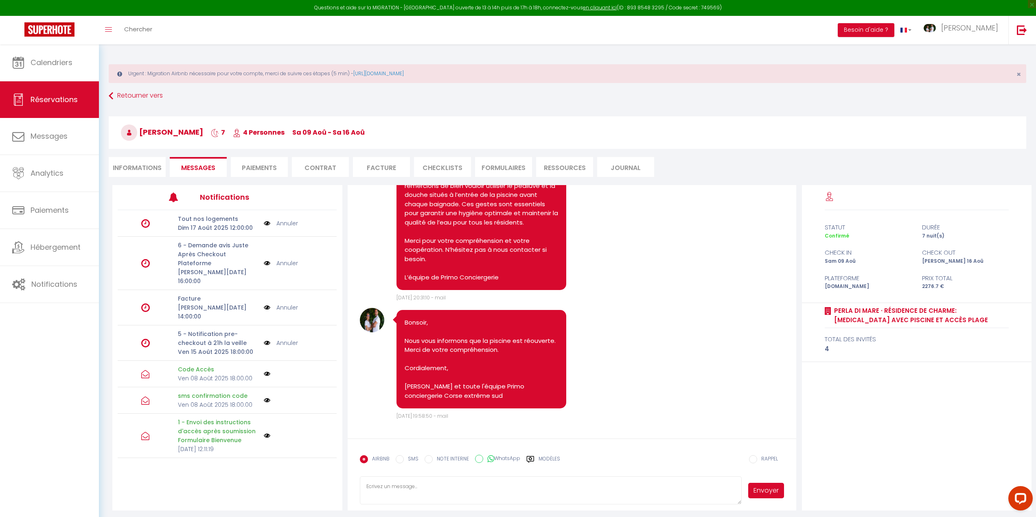
scroll to position [2646, 0]
click at [41, 61] on span "Calendriers" at bounding box center [52, 62] width 42 height 10
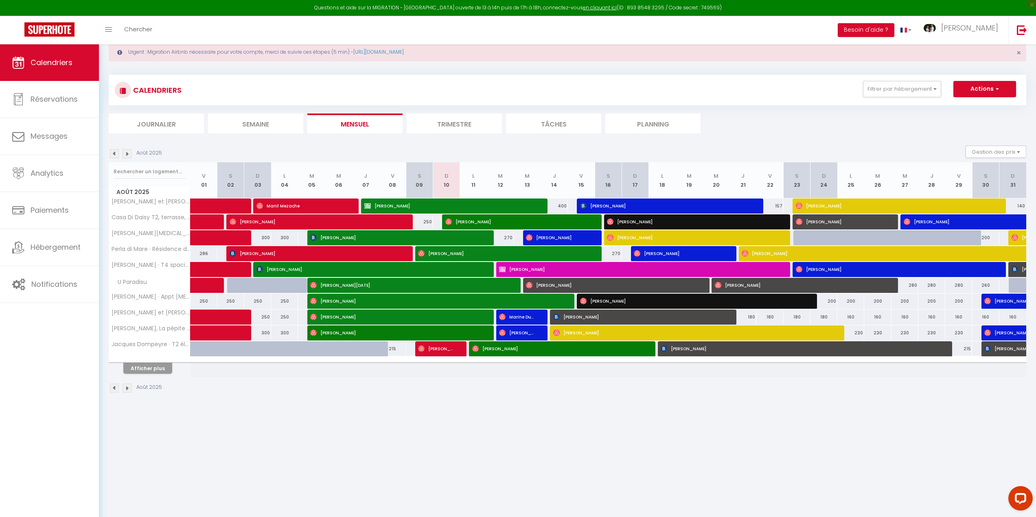
scroll to position [41, 0]
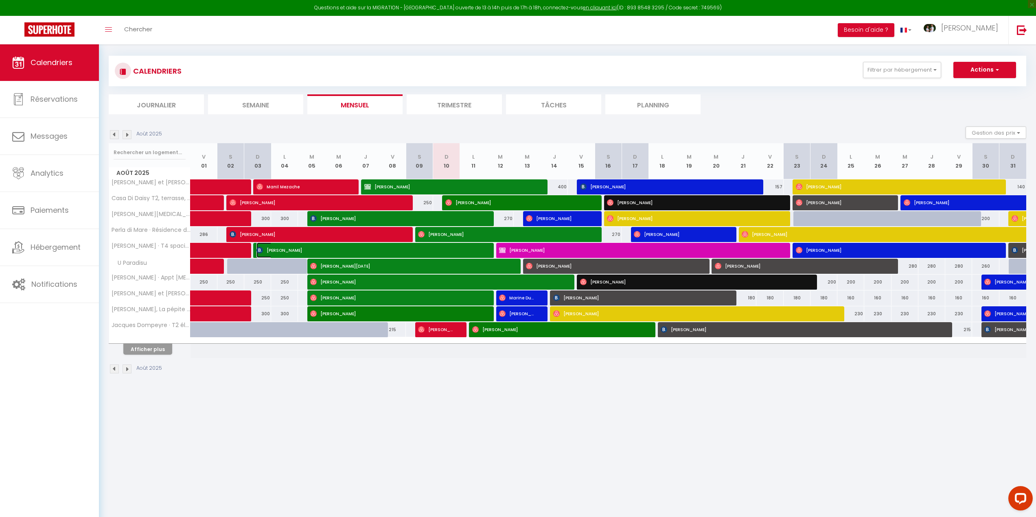
click at [389, 251] on span "[PERSON_NAME]" at bounding box center [368, 250] width 224 height 15
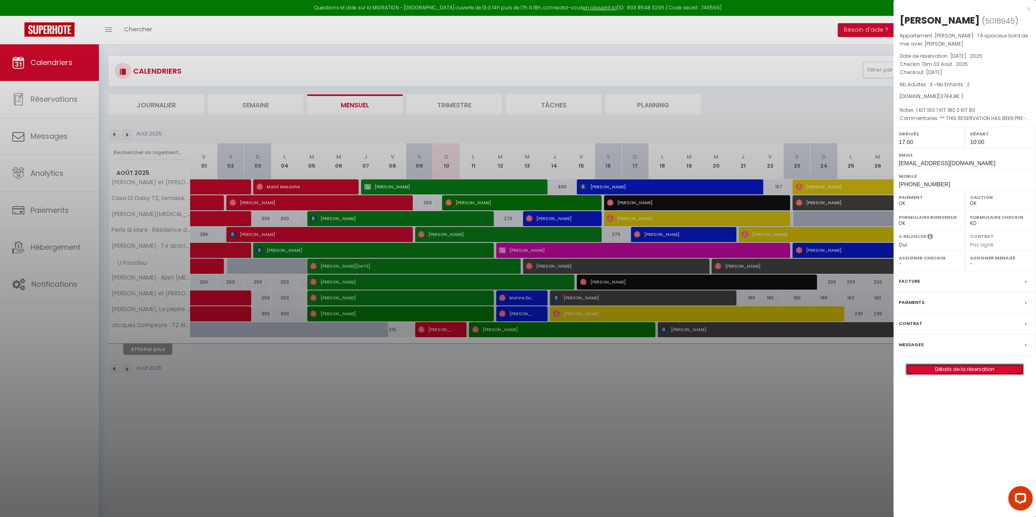
click at [967, 371] on link "Détails de la réservation" at bounding box center [964, 369] width 117 height 11
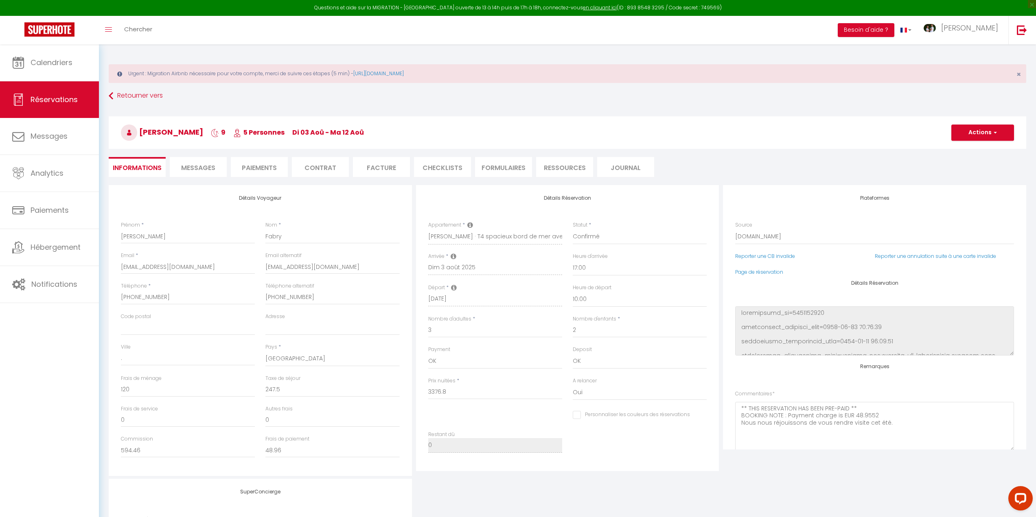
click at [199, 170] on span "Messages" at bounding box center [198, 167] width 34 height 9
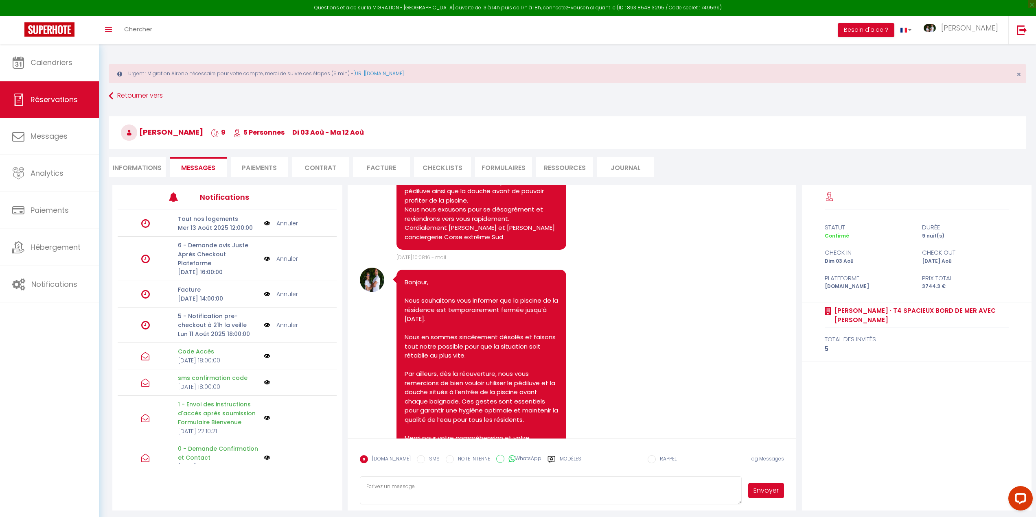
scroll to position [1752, 0]
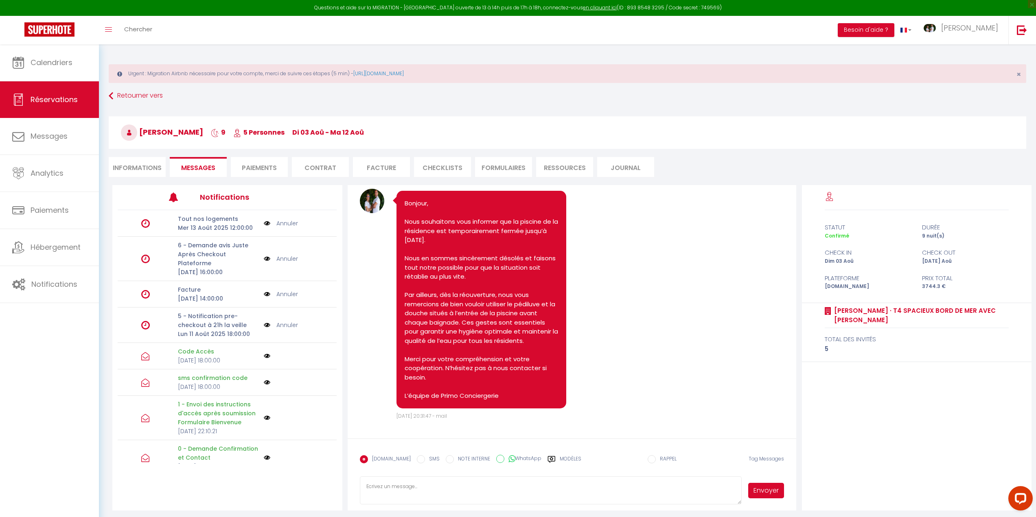
click at [383, 485] on textarea at bounding box center [551, 491] width 382 height 28
paste textarea "Bonsoir, Nous vous informons que la piscine est réouverte. Merci de votre compr…"
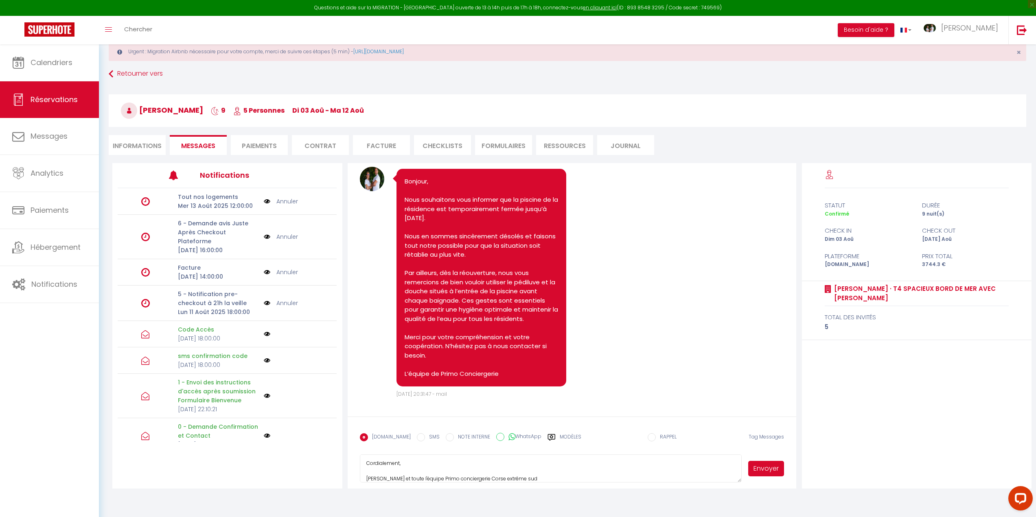
scroll to position [44, 0]
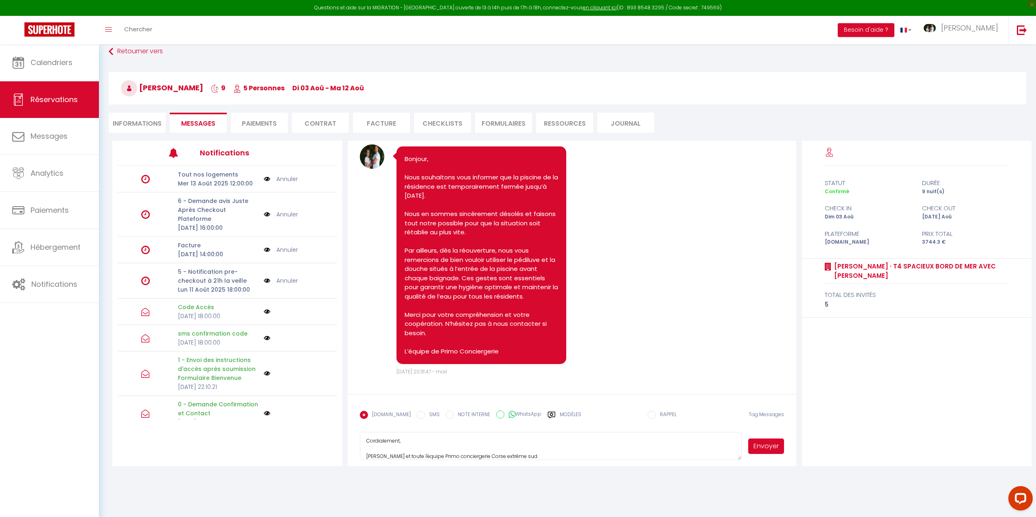
click at [772, 445] on button "Envoyer" at bounding box center [766, 446] width 36 height 15
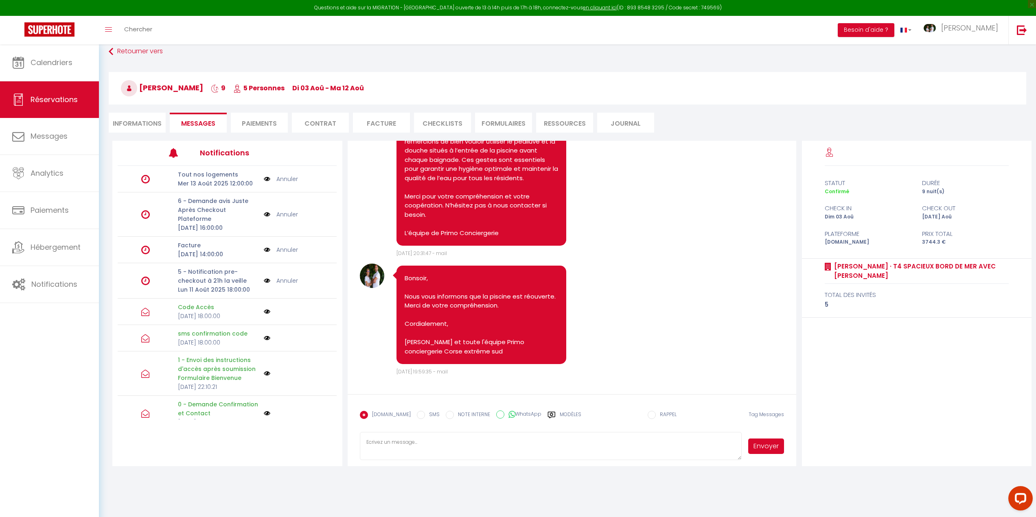
scroll to position [1871, 0]
click at [48, 66] on span "Calendriers" at bounding box center [52, 62] width 42 height 10
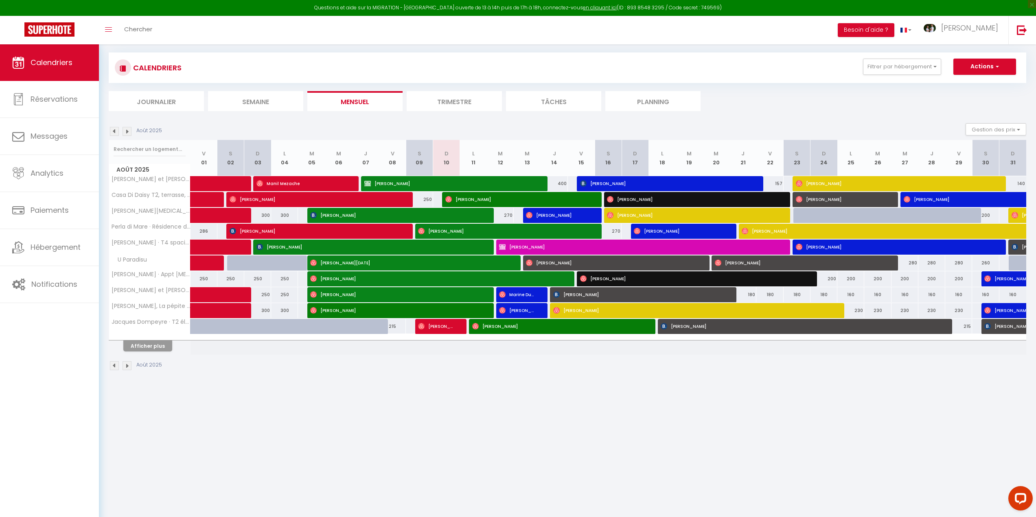
scroll to position [44, 0]
click at [137, 350] on button "Afficher plus" at bounding box center [147, 345] width 49 height 11
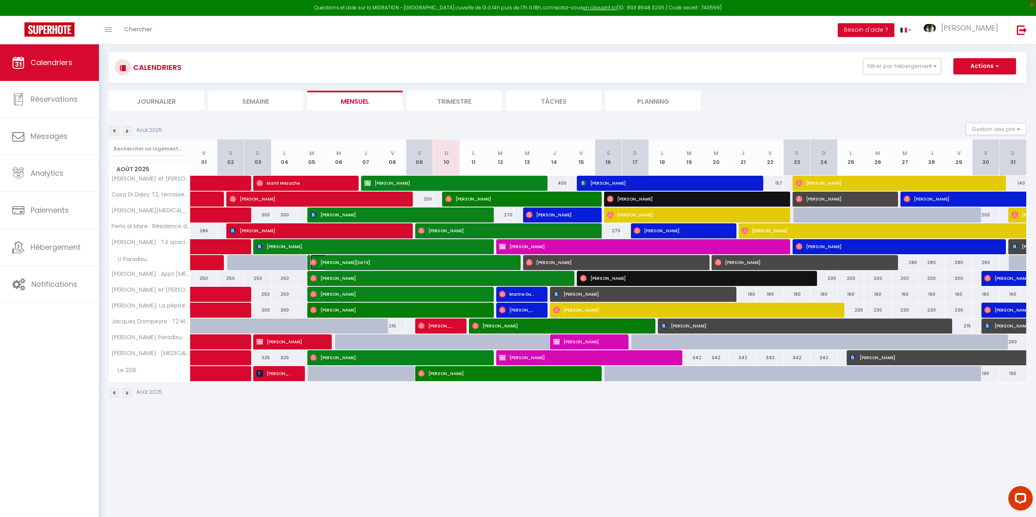
click at [410, 262] on span "[PERSON_NAME][DATE]" at bounding box center [408, 262] width 197 height 15
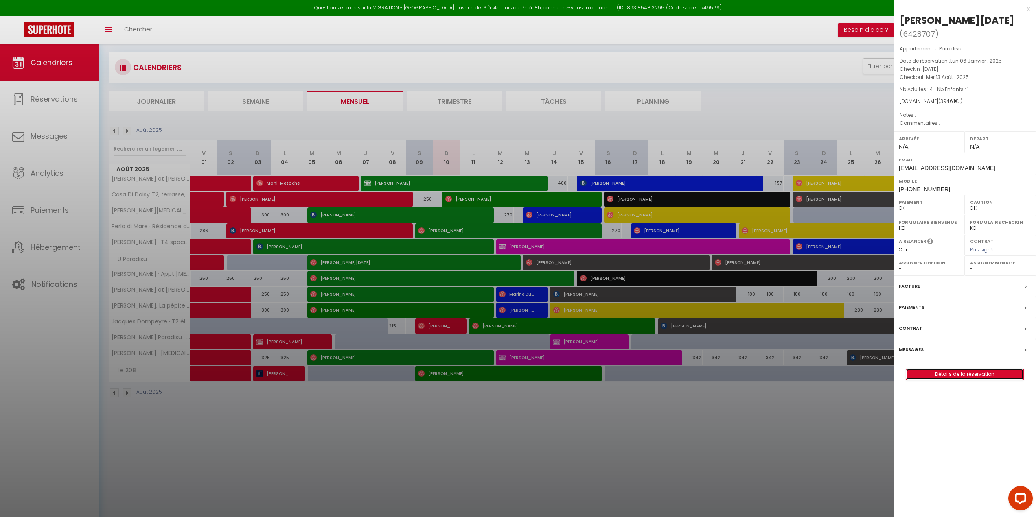
click at [956, 374] on link "Détails de la réservation" at bounding box center [964, 374] width 117 height 11
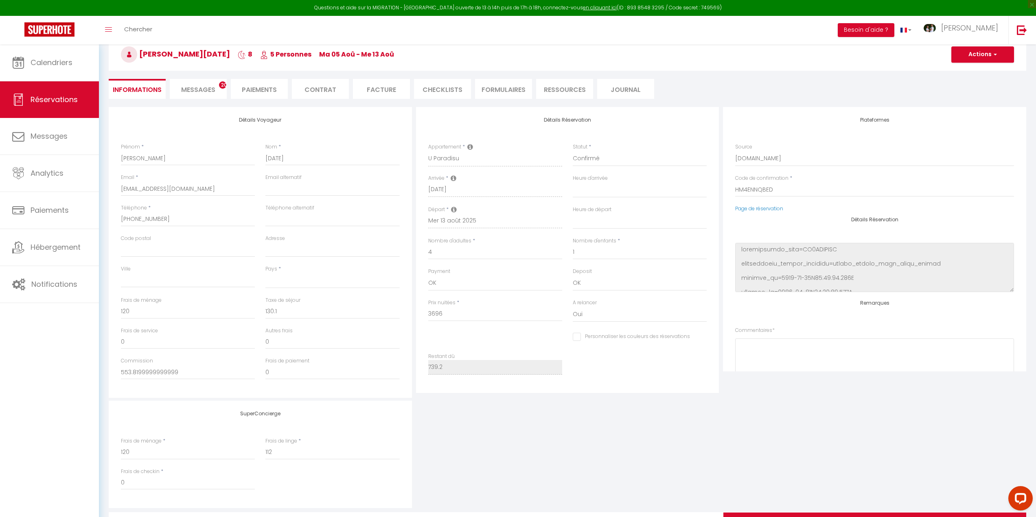
scroll to position [81, 0]
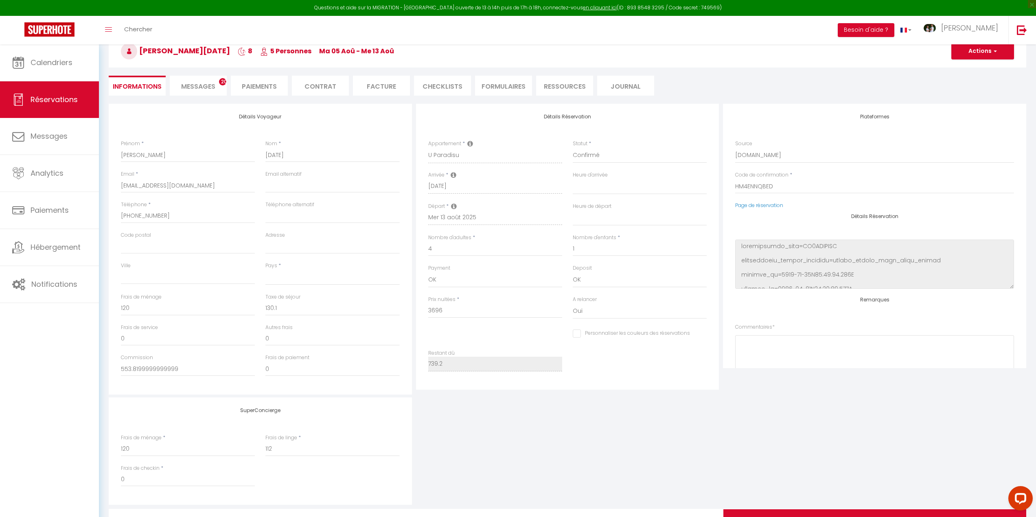
click at [194, 85] on span "Messages" at bounding box center [198, 86] width 34 height 9
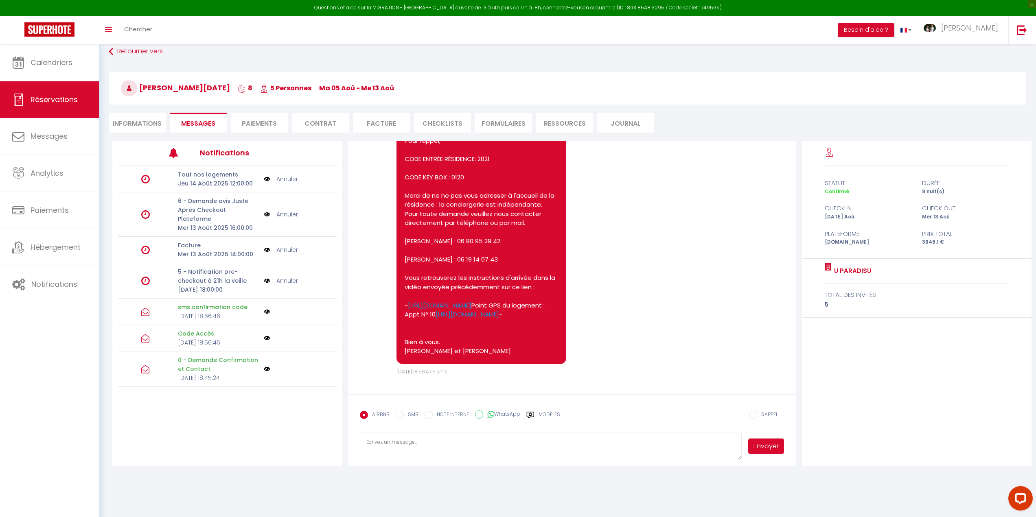
scroll to position [3247, 0]
click at [414, 445] on textarea at bounding box center [551, 446] width 382 height 28
paste textarea "Bonsoir, Nous vous informons que la piscine est réouverte. Merci de votre compr…"
click at [131, 126] on li "Informations" at bounding box center [137, 123] width 57 height 20
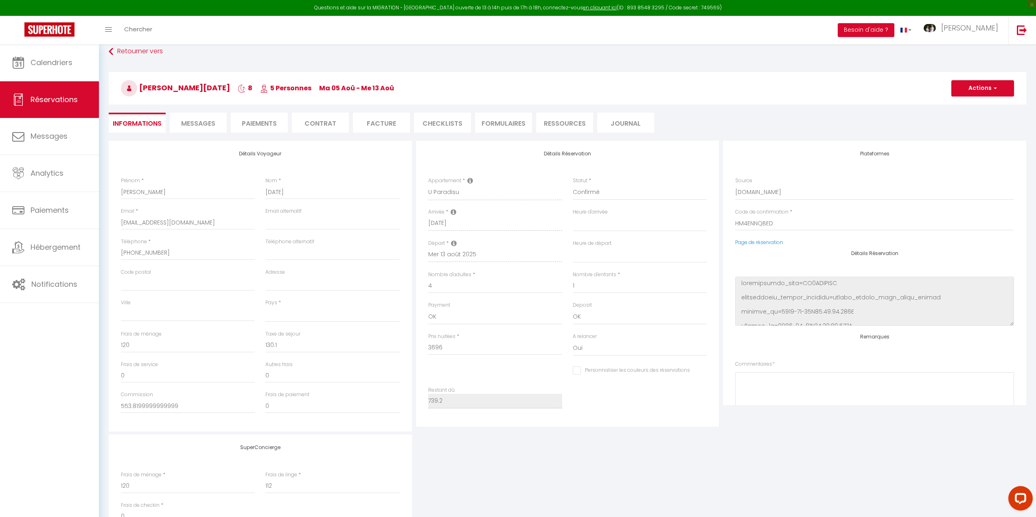
click at [192, 121] on span "Messages" at bounding box center [198, 123] width 34 height 9
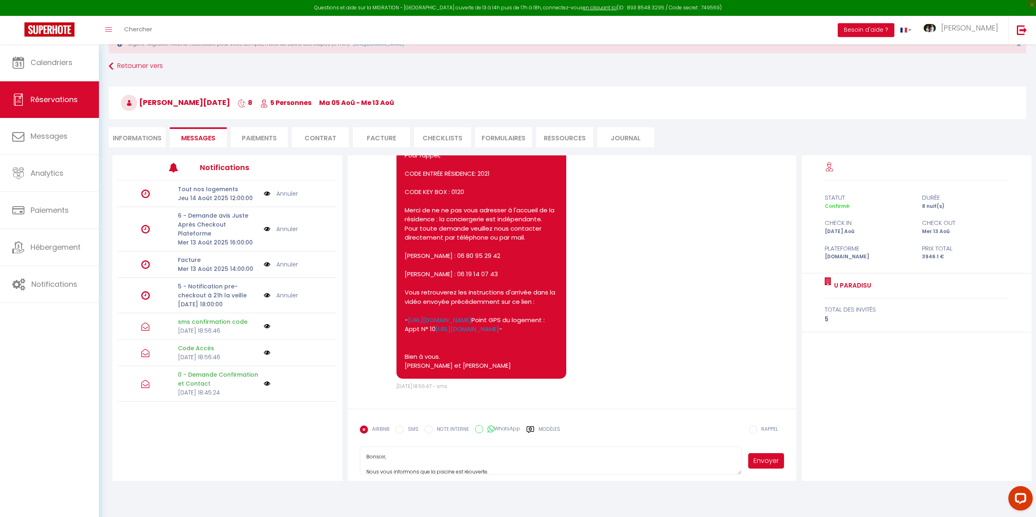
scroll to position [44, 0]
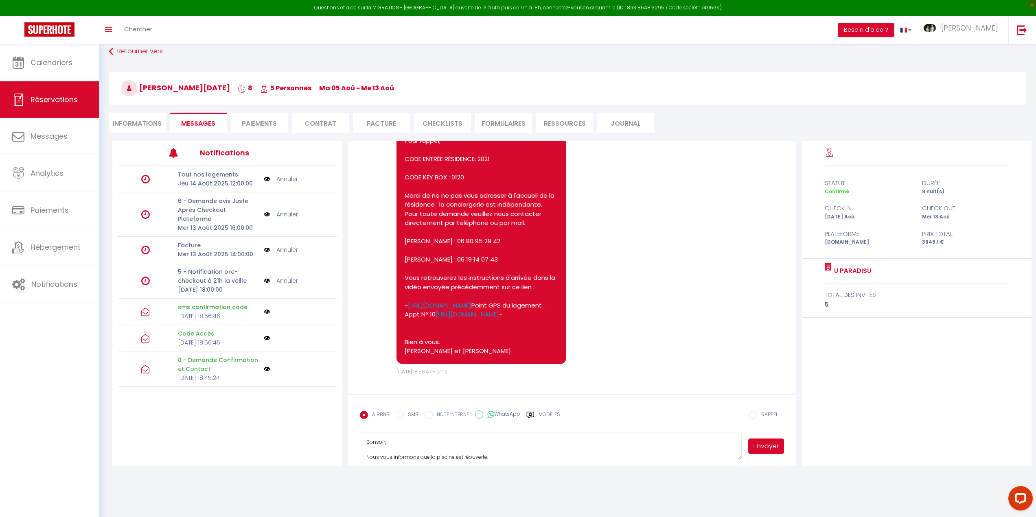
click at [762, 446] on button "Envoyer" at bounding box center [766, 446] width 36 height 15
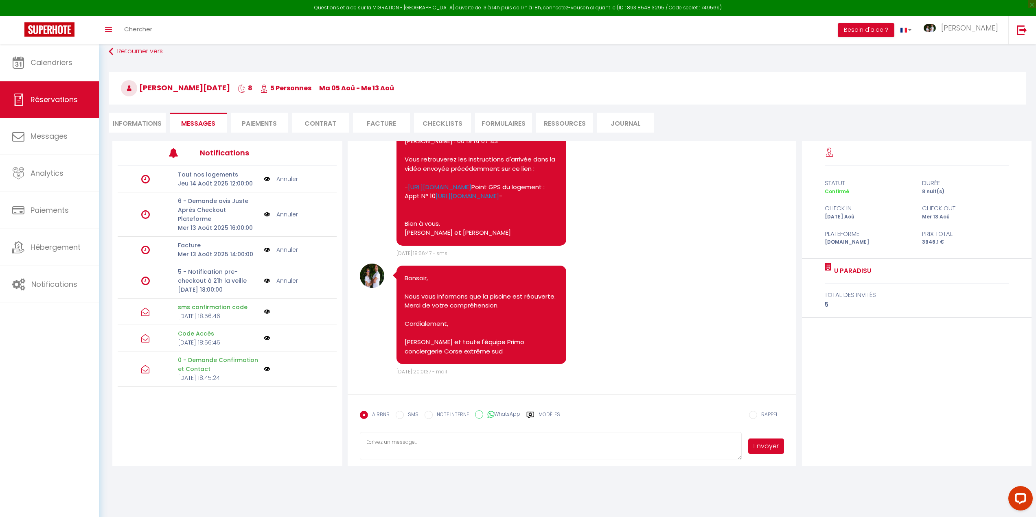
scroll to position [3366, 0]
click at [59, 59] on span "Calendriers" at bounding box center [52, 62] width 42 height 10
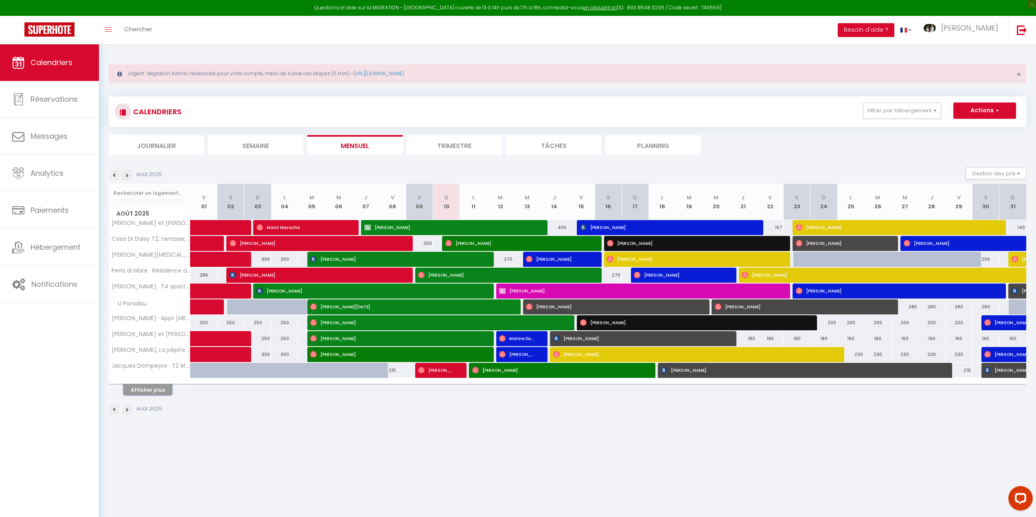
click at [152, 391] on button "Afficher plus" at bounding box center [147, 390] width 49 height 11
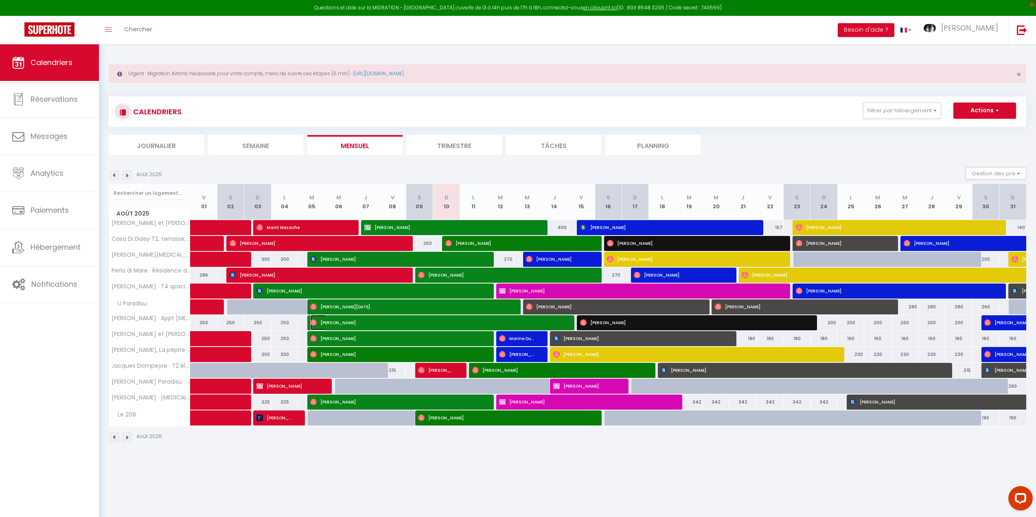
click at [346, 320] on span "[PERSON_NAME]" at bounding box center [435, 322] width 251 height 15
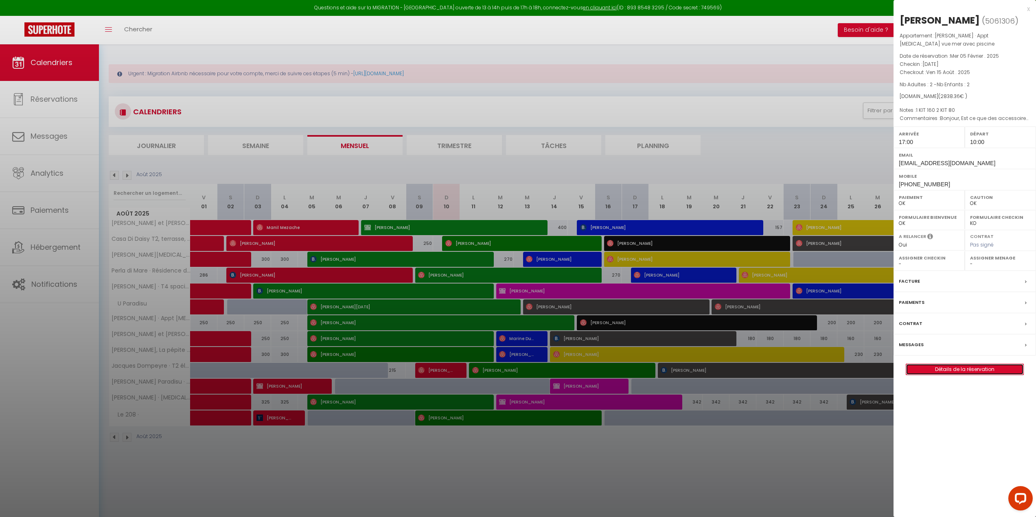
click at [975, 369] on link "Détails de la réservation" at bounding box center [964, 369] width 117 height 11
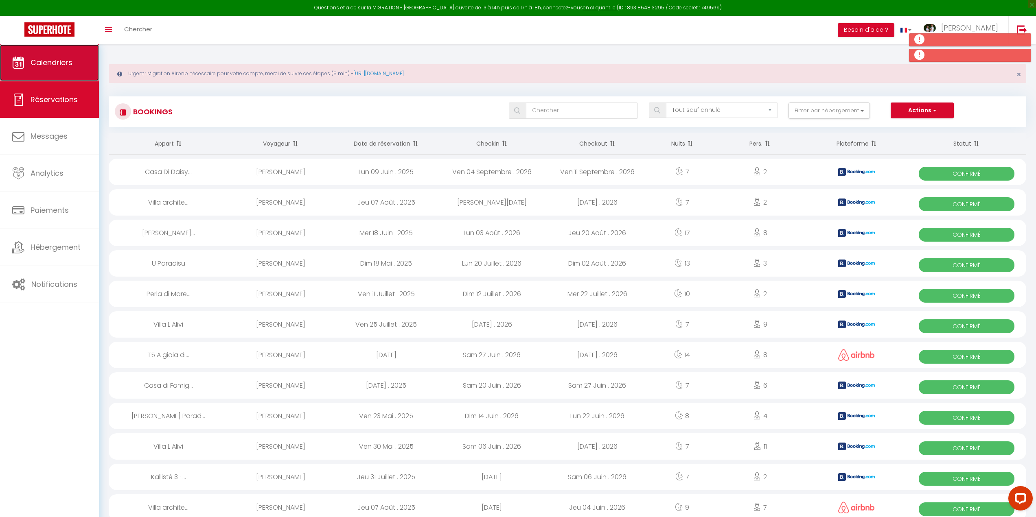
click at [44, 56] on link "Calendriers" at bounding box center [49, 62] width 99 height 37
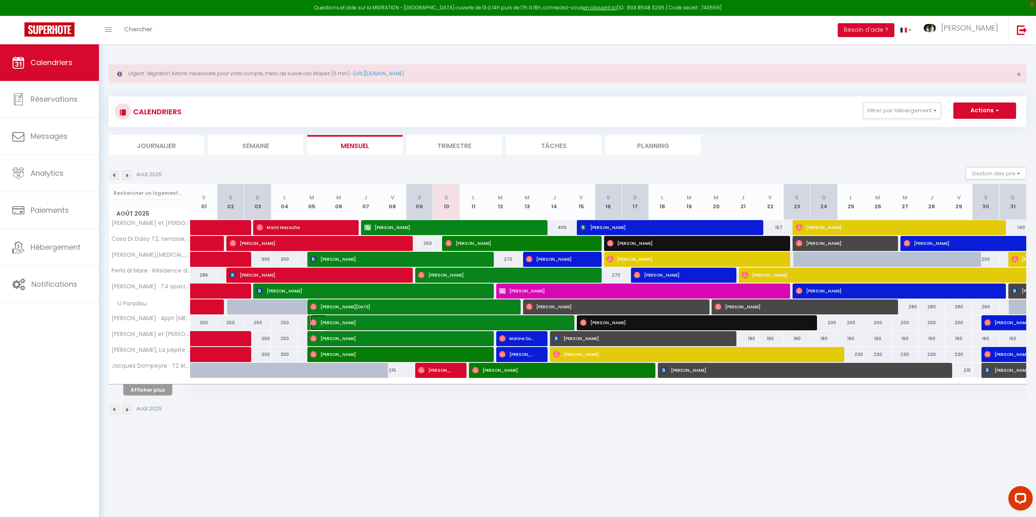
click at [394, 322] on span "[PERSON_NAME]" at bounding box center [435, 322] width 251 height 15
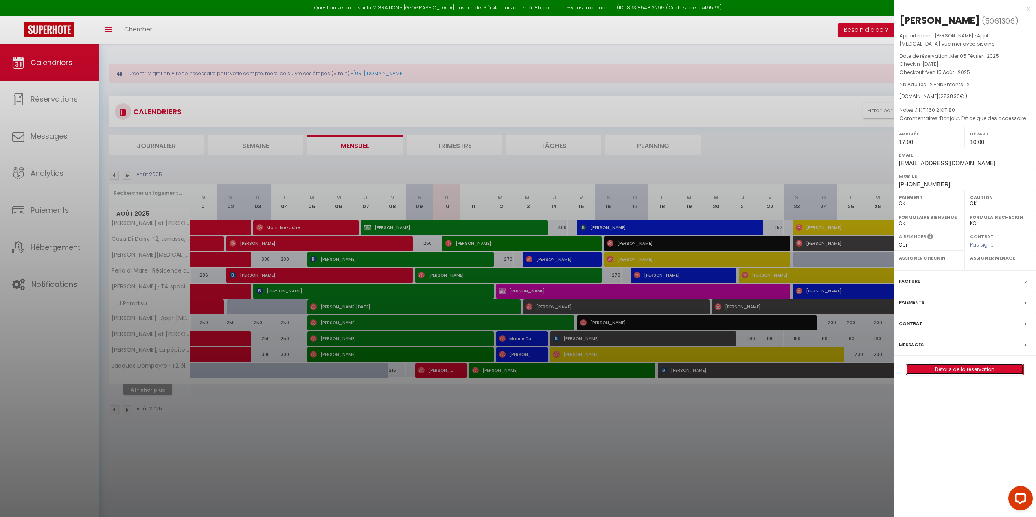
click at [954, 367] on link "Détails de la réservation" at bounding box center [964, 369] width 117 height 11
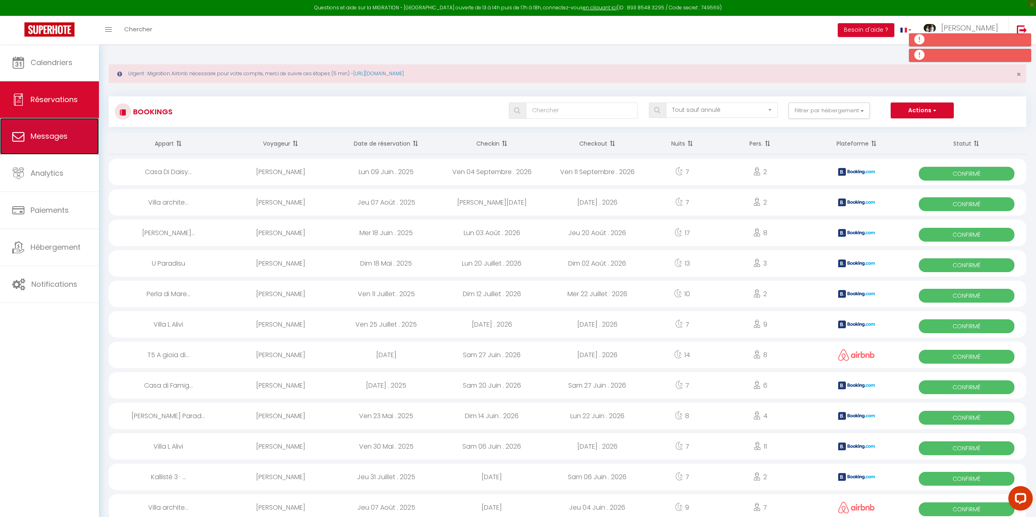
click at [48, 122] on link "Messages" at bounding box center [49, 136] width 99 height 37
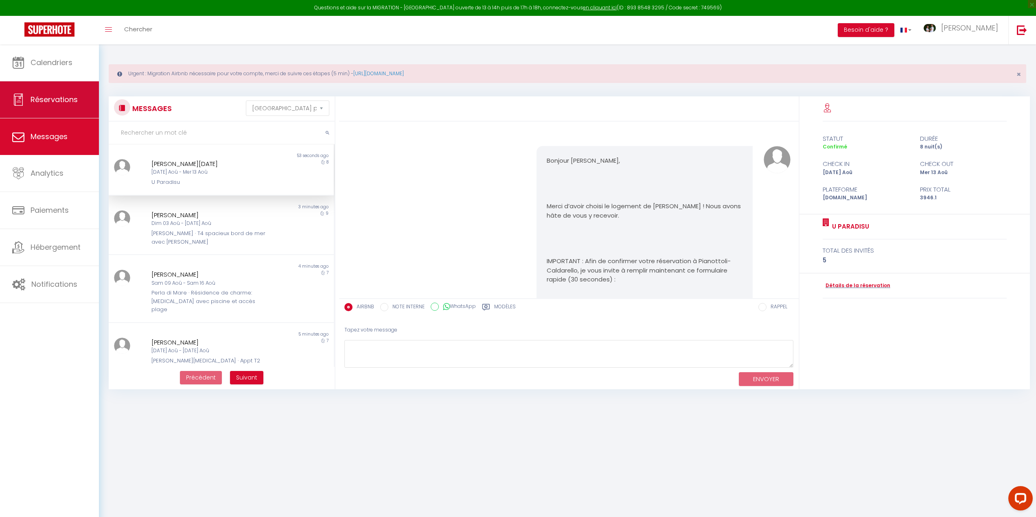
scroll to position [3736, 0]
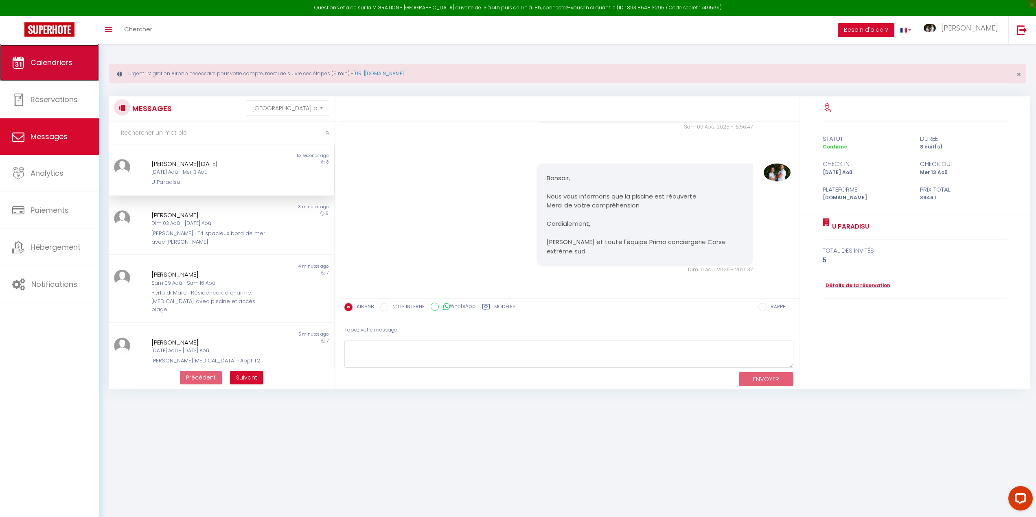
click at [56, 66] on span "Calendriers" at bounding box center [52, 62] width 42 height 10
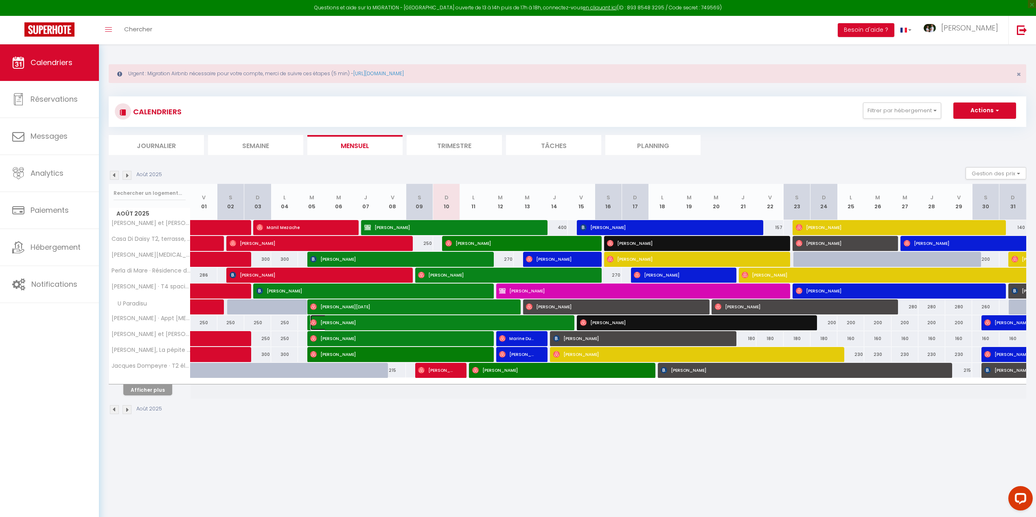
click at [355, 322] on span "[PERSON_NAME]" at bounding box center [435, 322] width 251 height 15
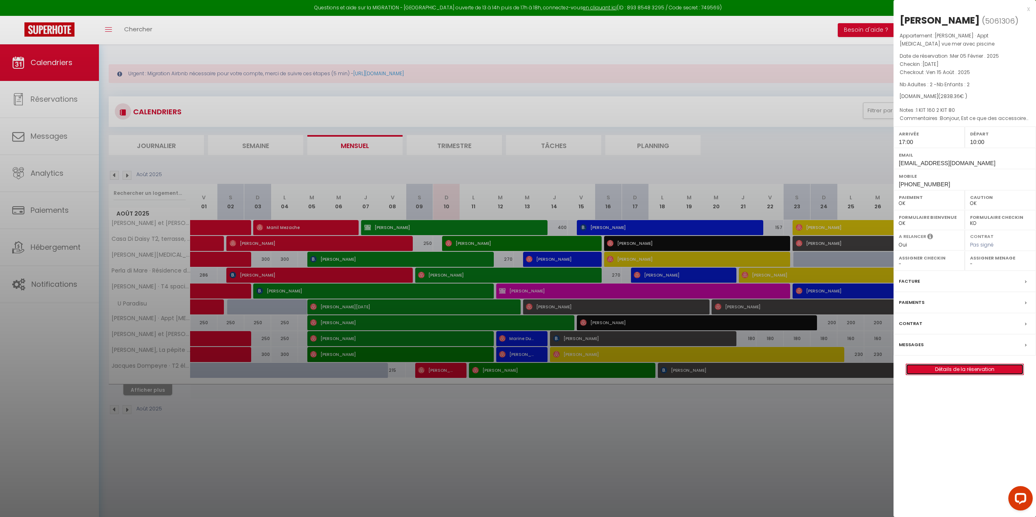
click at [961, 368] on link "Détails de la réservation" at bounding box center [964, 369] width 117 height 11
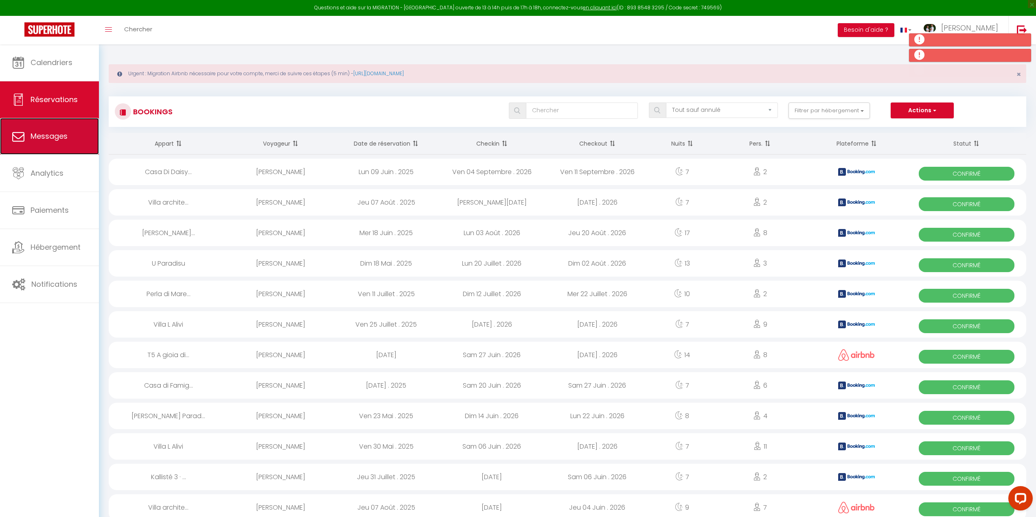
click at [59, 136] on span "Messages" at bounding box center [49, 136] width 37 height 10
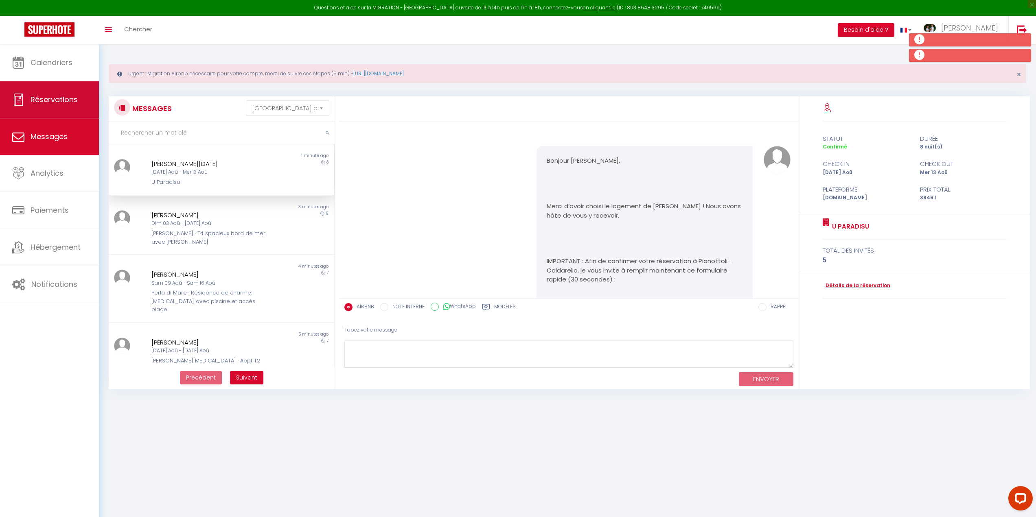
scroll to position [3736, 0]
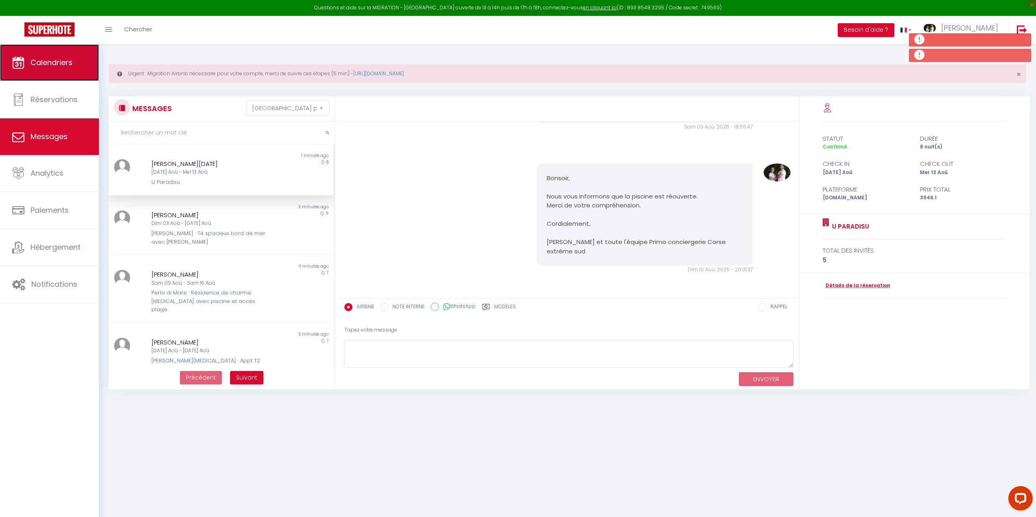
click at [51, 64] on span "Calendriers" at bounding box center [52, 62] width 42 height 10
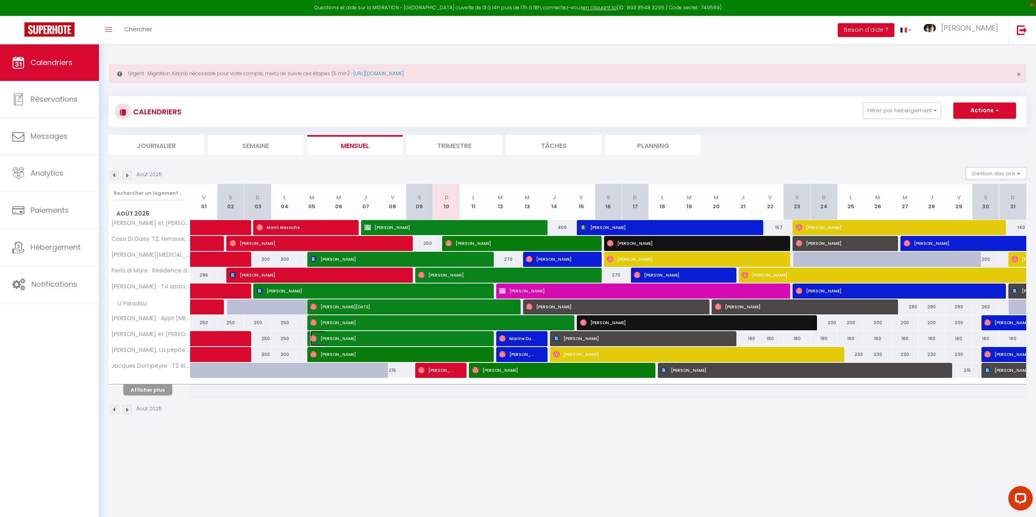
click at [334, 339] on span "[PERSON_NAME]" at bounding box center [395, 338] width 170 height 15
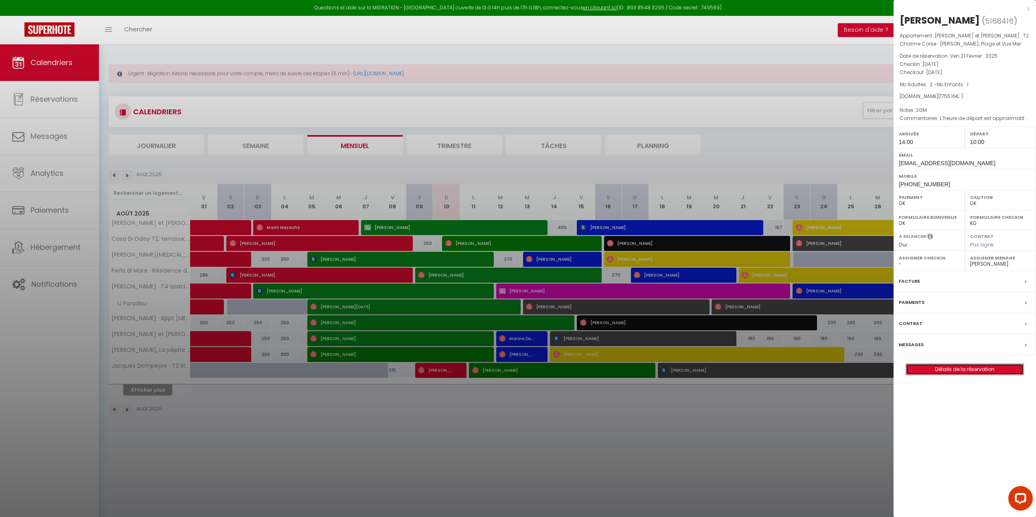
click at [946, 375] on link "Détails de la réservation" at bounding box center [964, 369] width 117 height 11
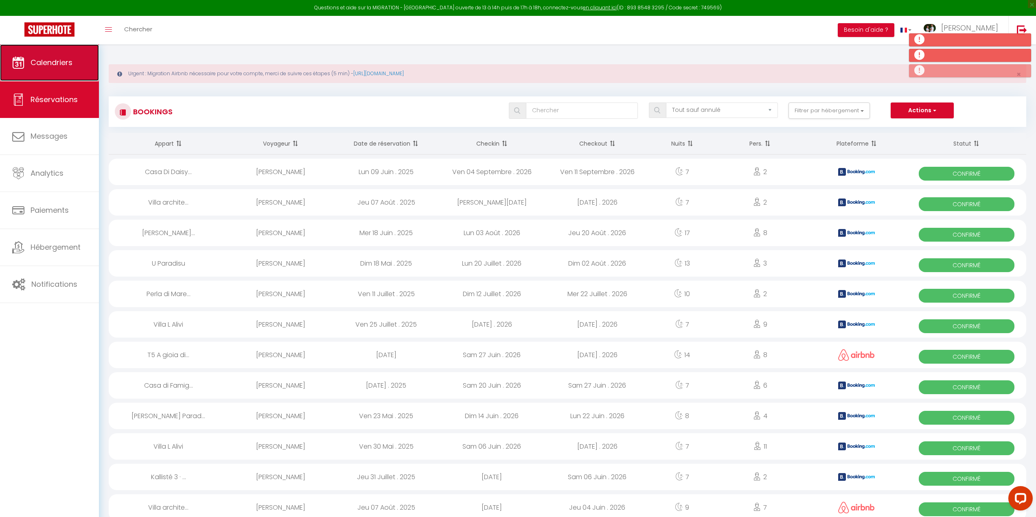
click at [54, 57] on link "Calendriers" at bounding box center [49, 62] width 99 height 37
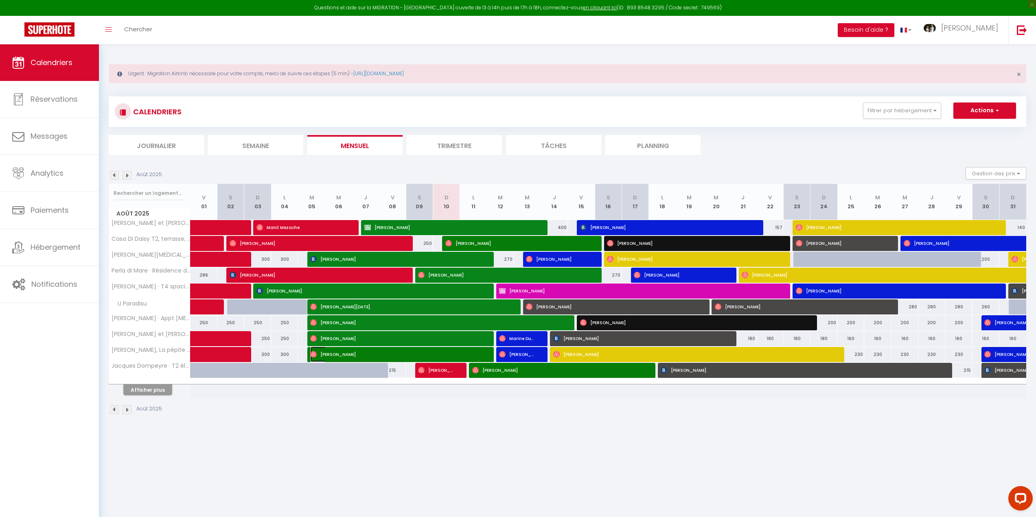
click at [341, 356] on span "[PERSON_NAME]" at bounding box center [395, 354] width 170 height 15
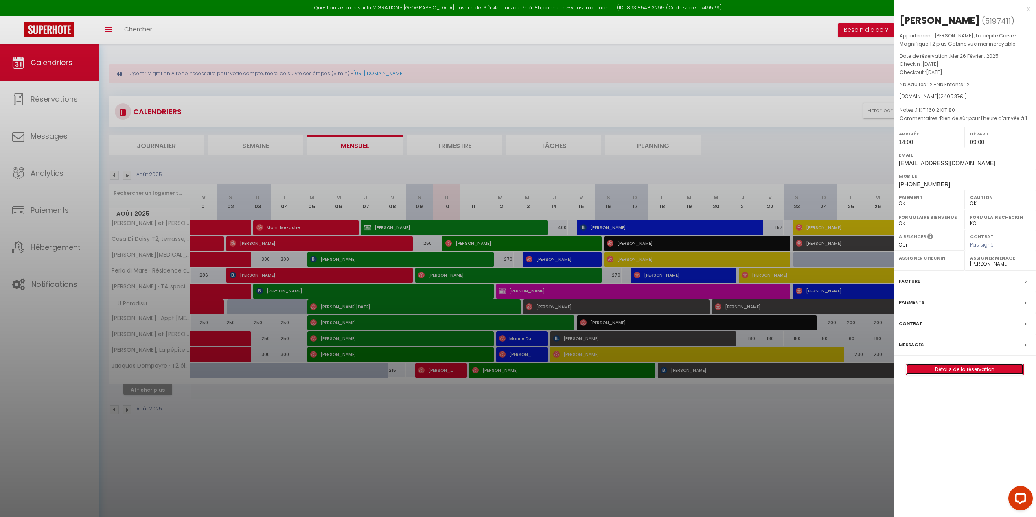
click at [933, 369] on link "Détails de la réservation" at bounding box center [964, 369] width 117 height 11
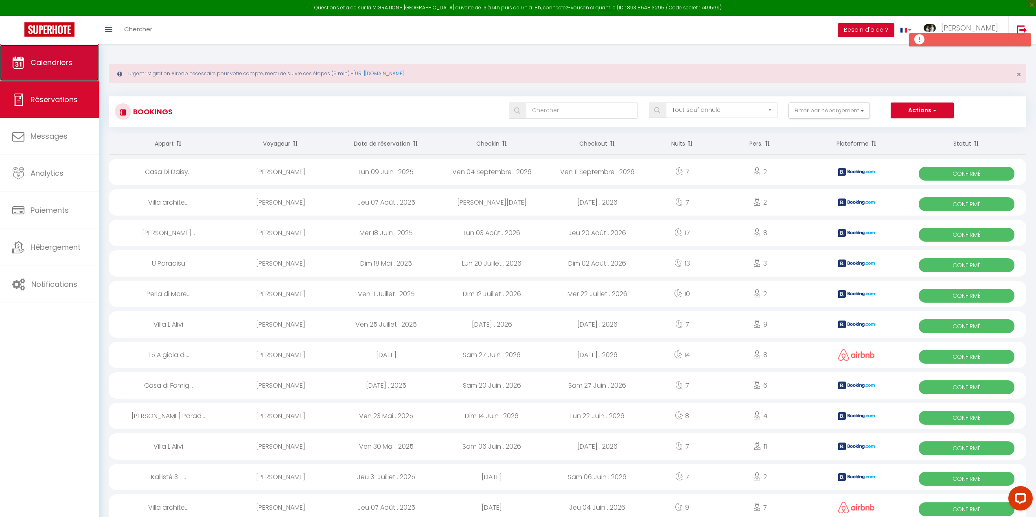
click at [47, 59] on span "Calendriers" at bounding box center [52, 62] width 42 height 10
click at [65, 63] on span "Calendriers" at bounding box center [52, 62] width 42 height 10
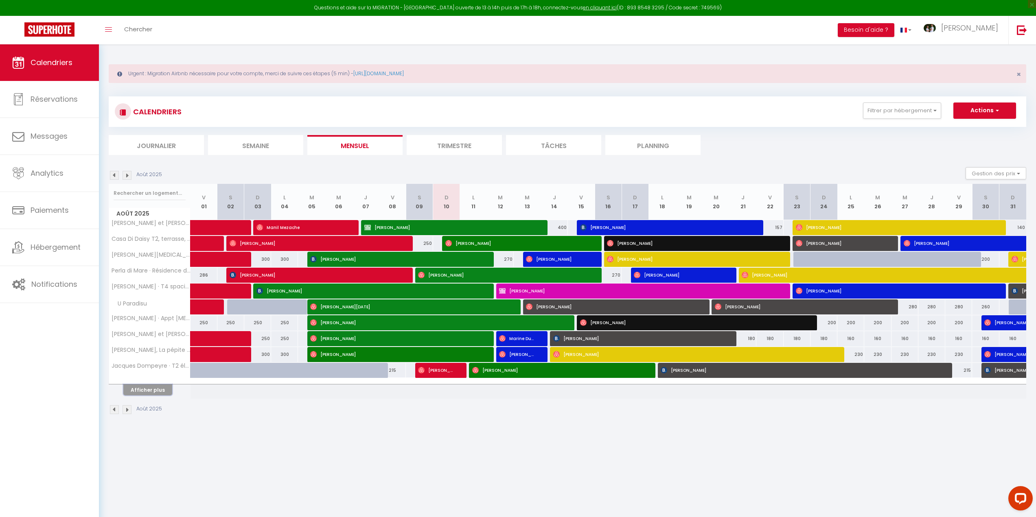
click at [142, 388] on button "Afficher plus" at bounding box center [147, 390] width 49 height 11
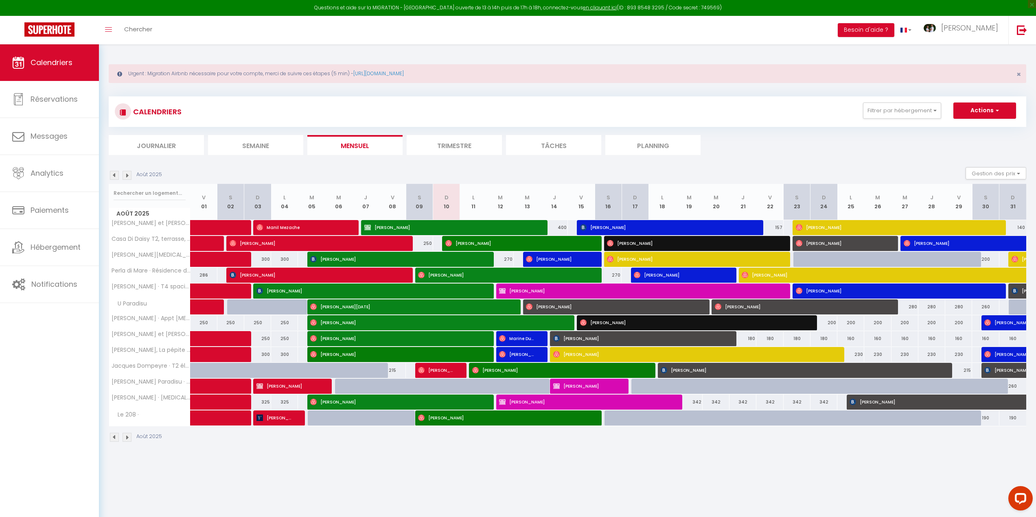
scroll to position [41, 0]
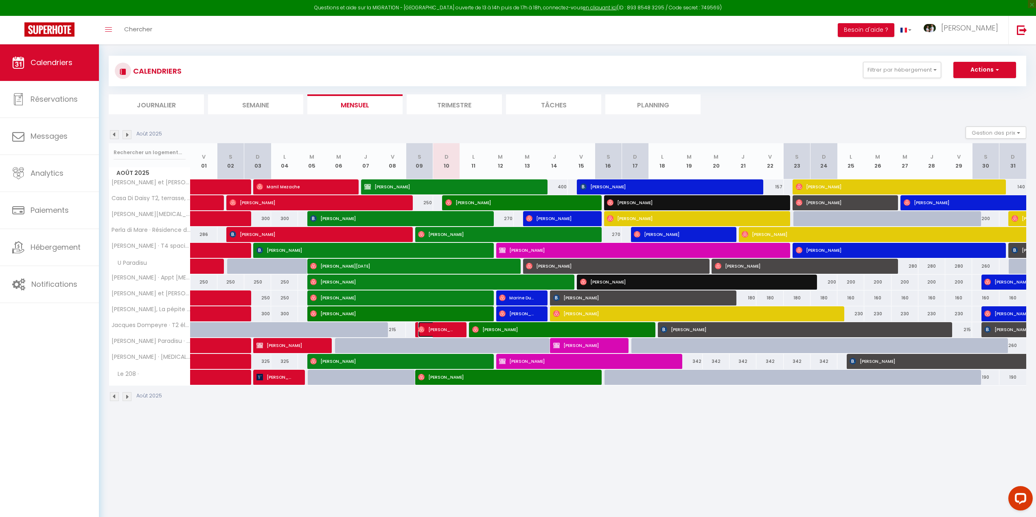
click at [439, 330] on span "[PERSON_NAME]" at bounding box center [436, 329] width 36 height 15
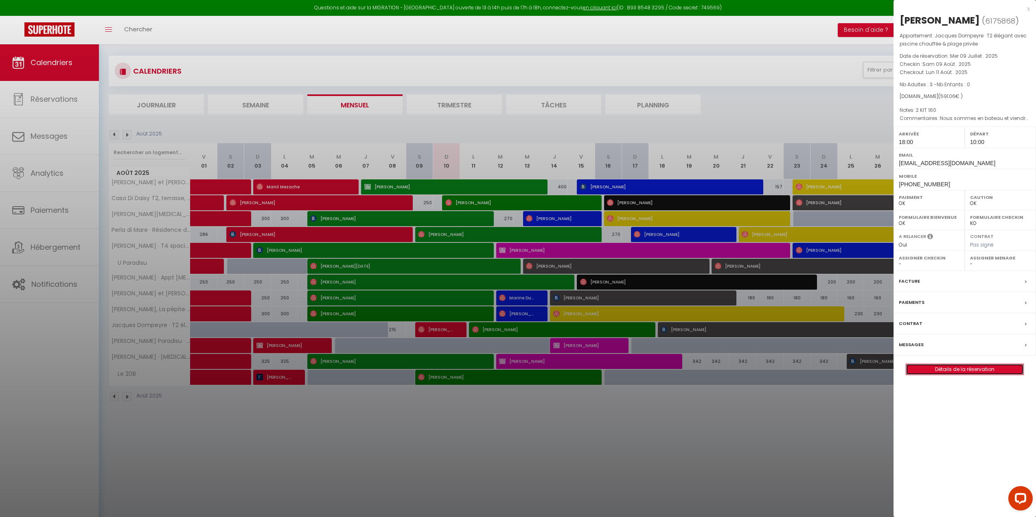
click at [970, 375] on link "Détails de la réservation" at bounding box center [964, 369] width 117 height 11
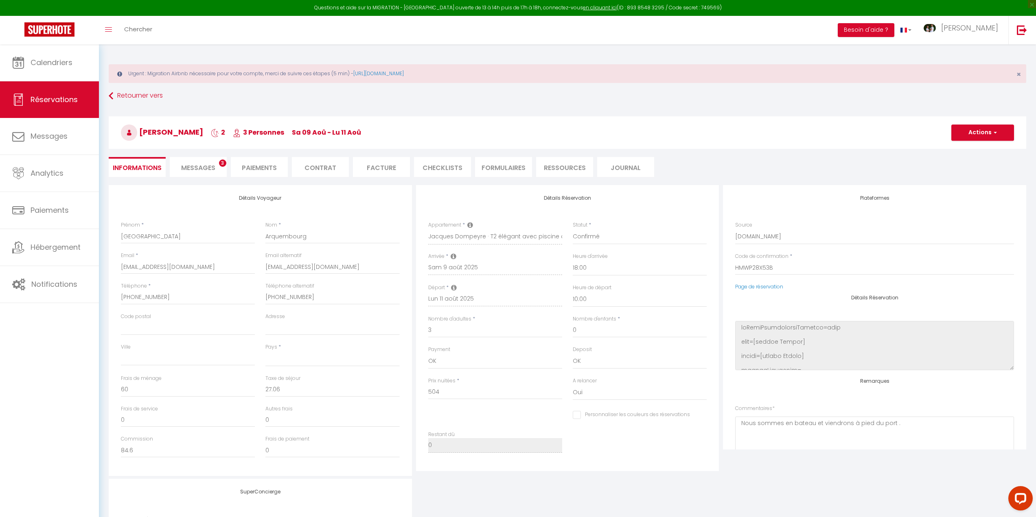
click at [197, 160] on li "Messages 3" at bounding box center [198, 167] width 57 height 20
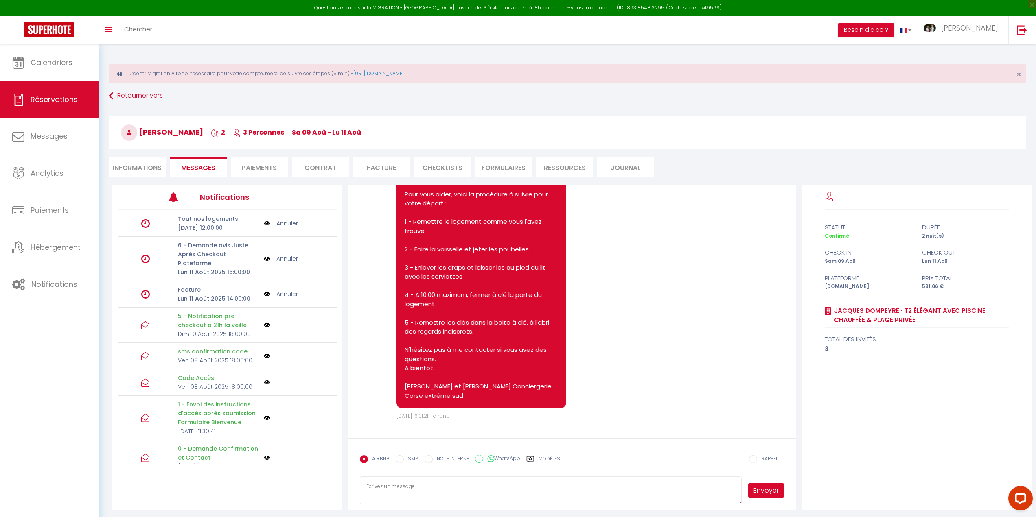
scroll to position [2562, 0]
click at [133, 161] on li "Informations" at bounding box center [137, 167] width 57 height 20
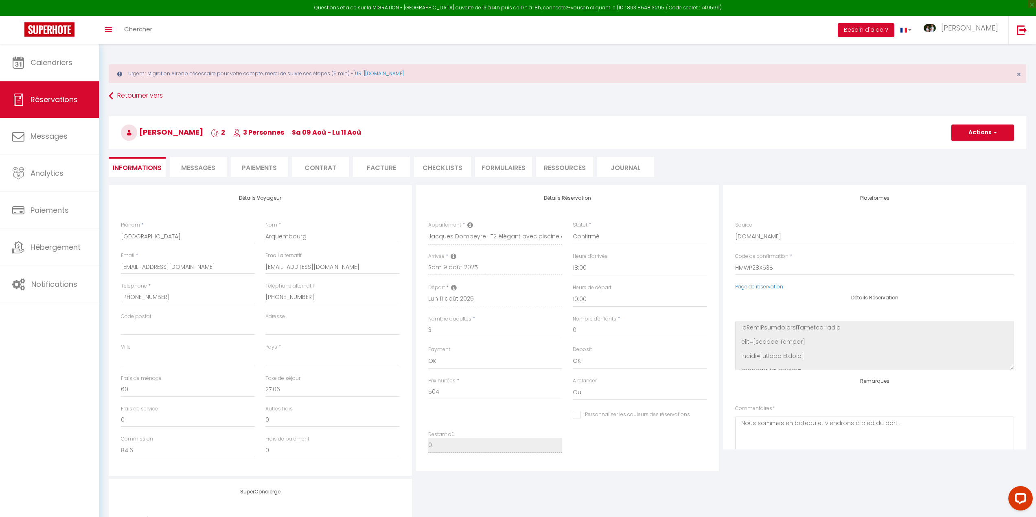
click at [196, 167] on span "Messages" at bounding box center [198, 167] width 34 height 9
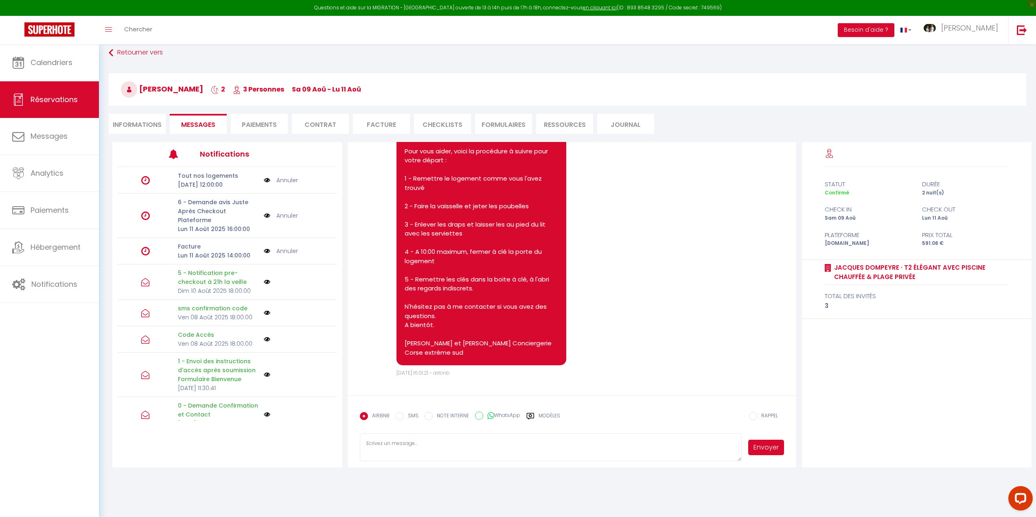
scroll to position [44, 0]
click at [408, 444] on textarea at bounding box center [551, 446] width 382 height 28
paste textarea "Bonsoir, Nous vous informons que la piscine est réouverte. Merci de votre compr…"
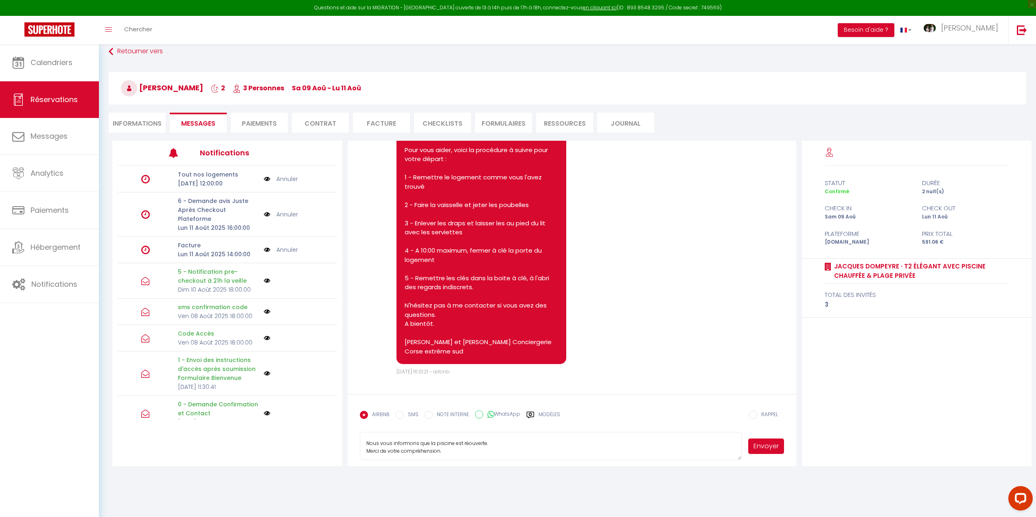
scroll to position [0, 0]
click at [762, 446] on button "Envoyer" at bounding box center [766, 446] width 36 height 15
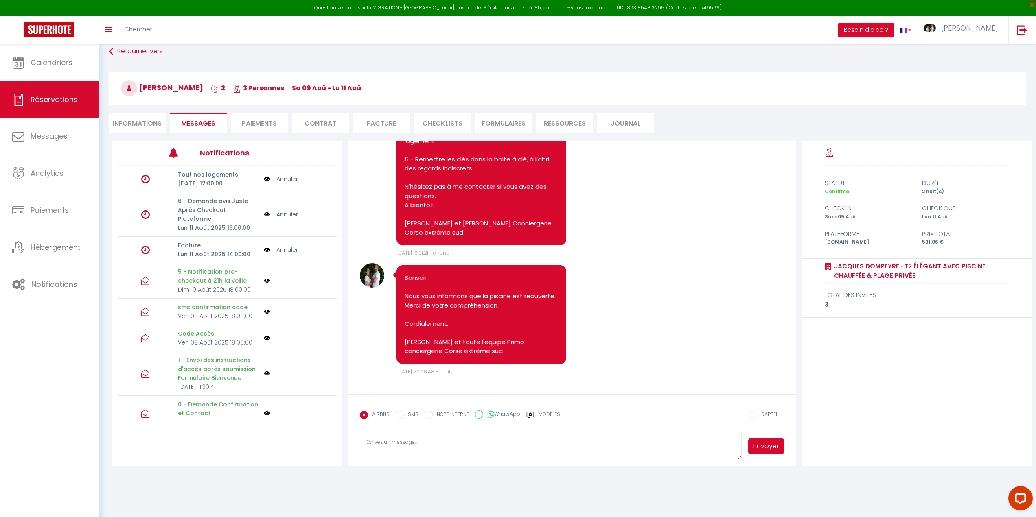
scroll to position [2680, 0]
click at [57, 72] on link "Calendriers" at bounding box center [49, 62] width 99 height 37
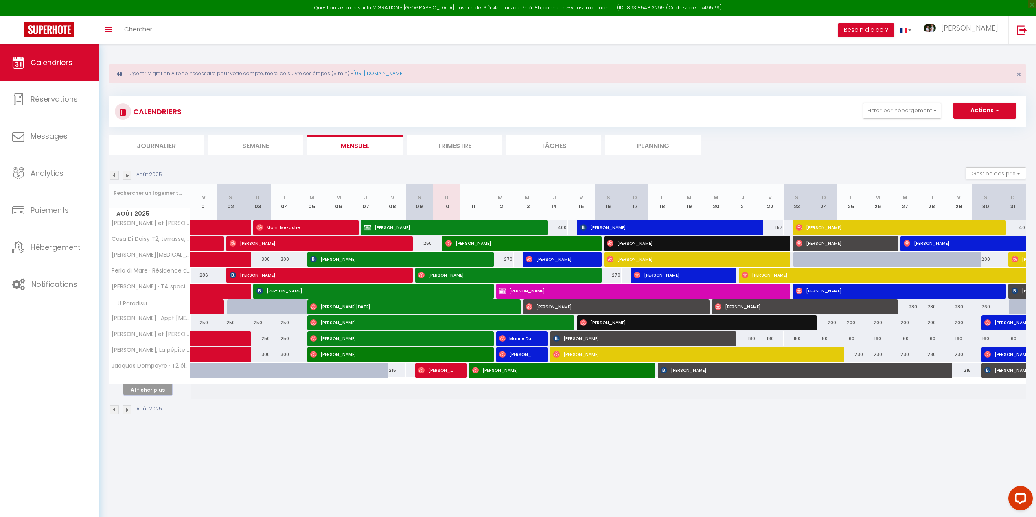
click at [151, 390] on button "Afficher plus" at bounding box center [147, 390] width 49 height 11
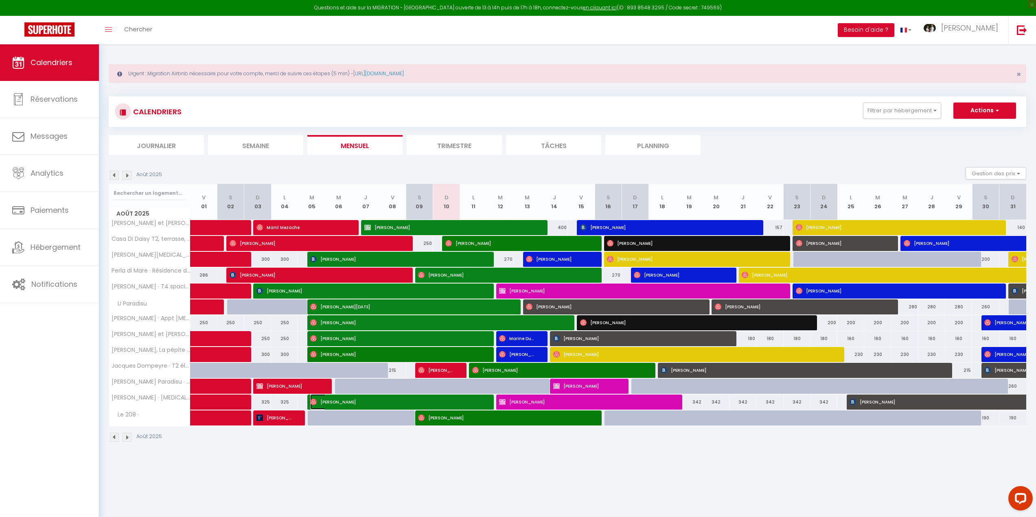
click at [439, 400] on span "[PERSON_NAME]" at bounding box center [395, 401] width 170 height 15
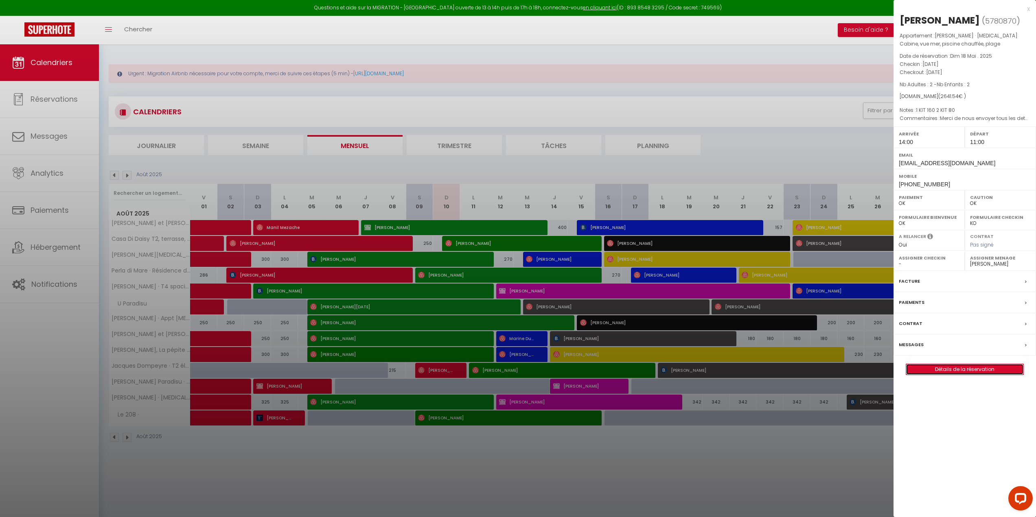
click at [964, 367] on link "Détails de la réservation" at bounding box center [964, 369] width 117 height 11
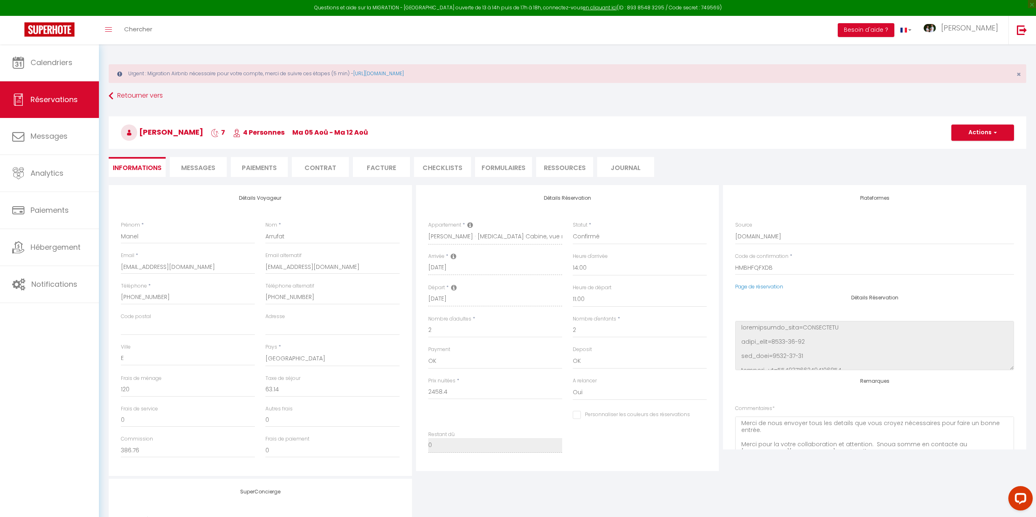
click at [200, 170] on span "Messages" at bounding box center [198, 167] width 34 height 9
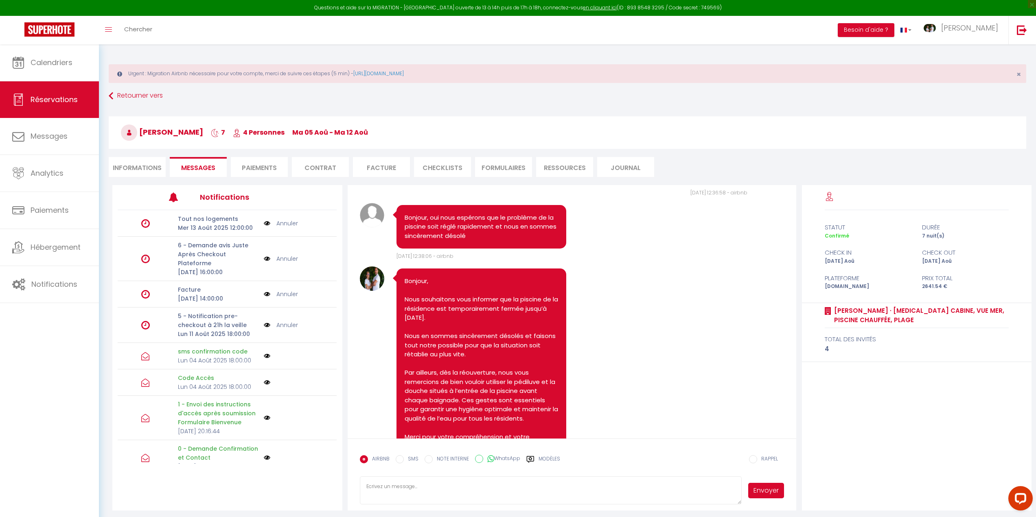
scroll to position [2852, 0]
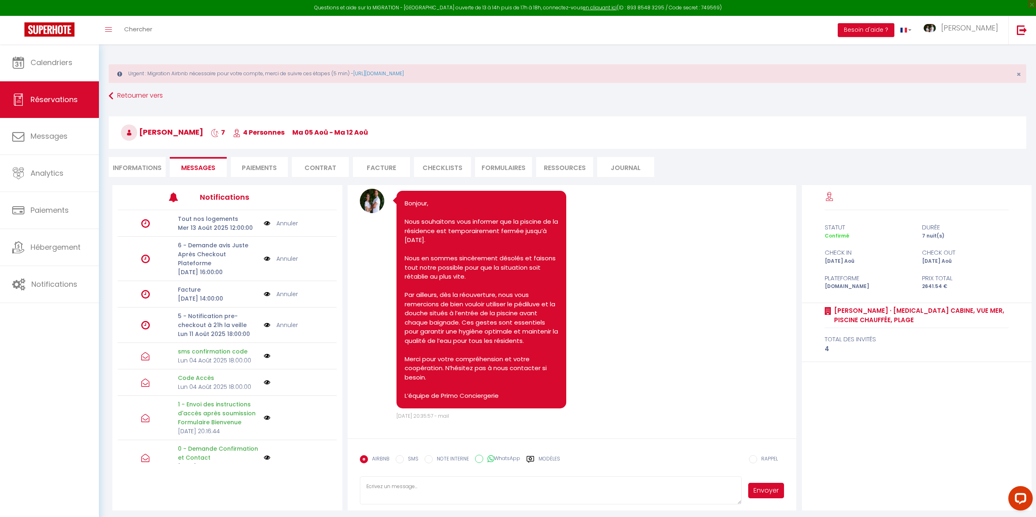
click at [376, 488] on textarea at bounding box center [551, 491] width 382 height 28
paste textarea "Bonsoir, Nous vous informons que la piscine est réouverte. Merci de votre compr…"
click at [761, 495] on button "Envoyer" at bounding box center [766, 490] width 36 height 15
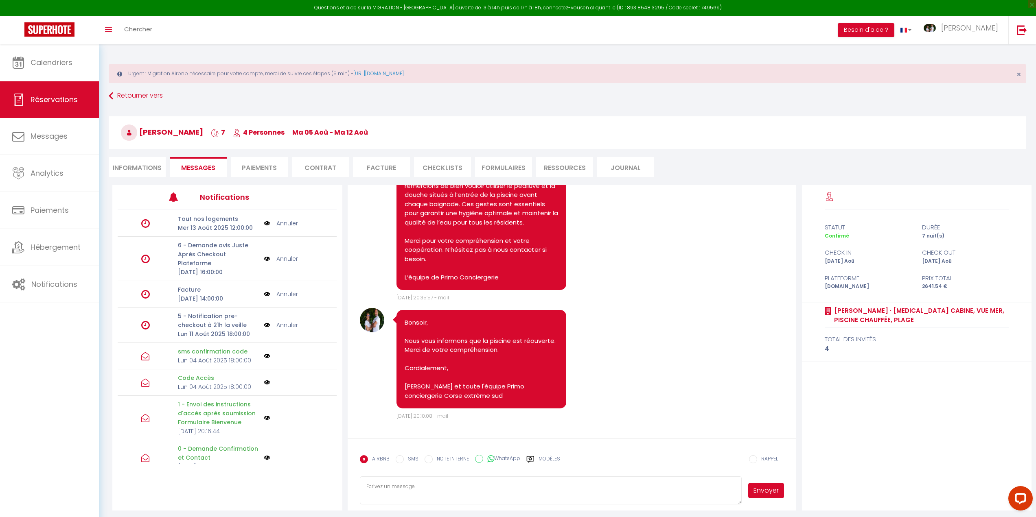
scroll to position [2971, 0]
click at [44, 66] on span "Calendriers" at bounding box center [52, 62] width 42 height 10
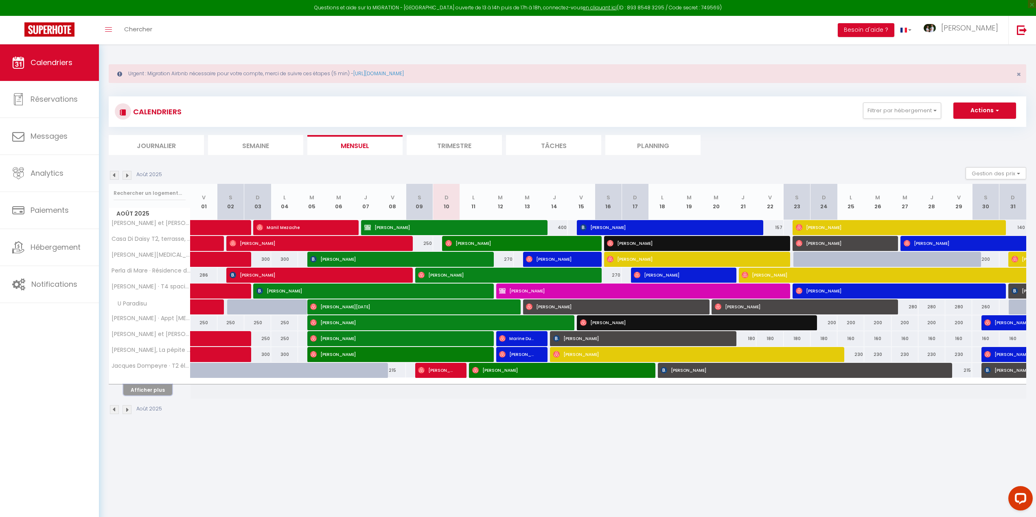
click at [146, 389] on button "Afficher plus" at bounding box center [147, 390] width 49 height 11
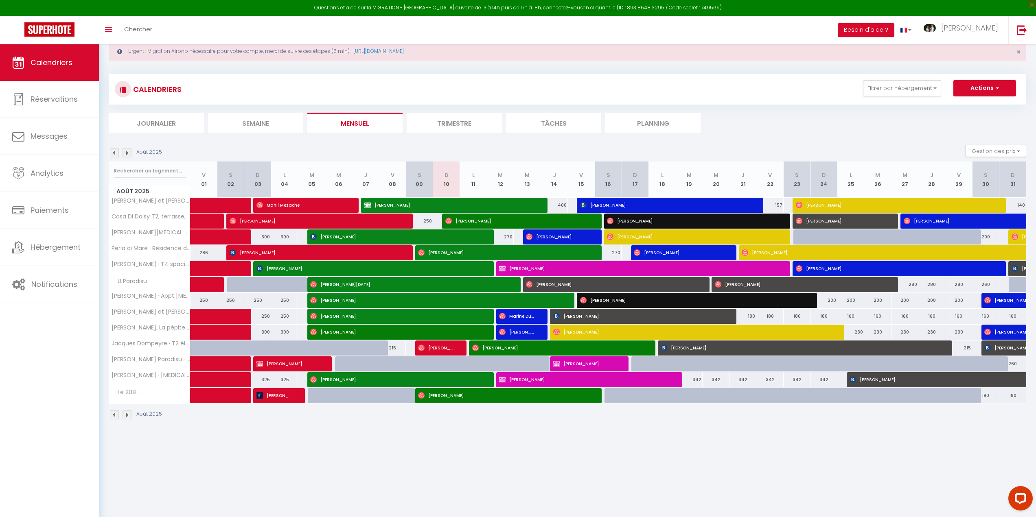
scroll to position [44, 0]
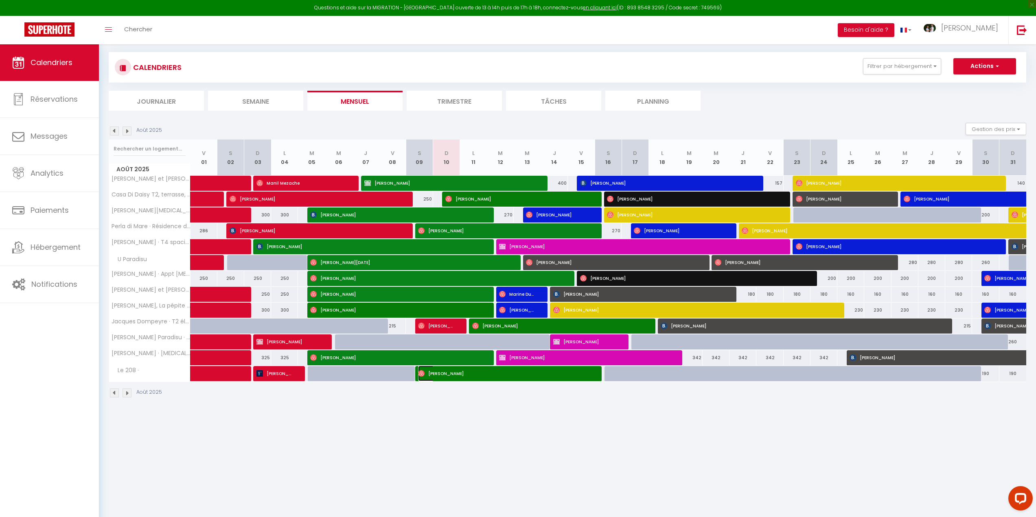
click at [460, 373] on span "[PERSON_NAME]" at bounding box center [503, 373] width 170 height 15
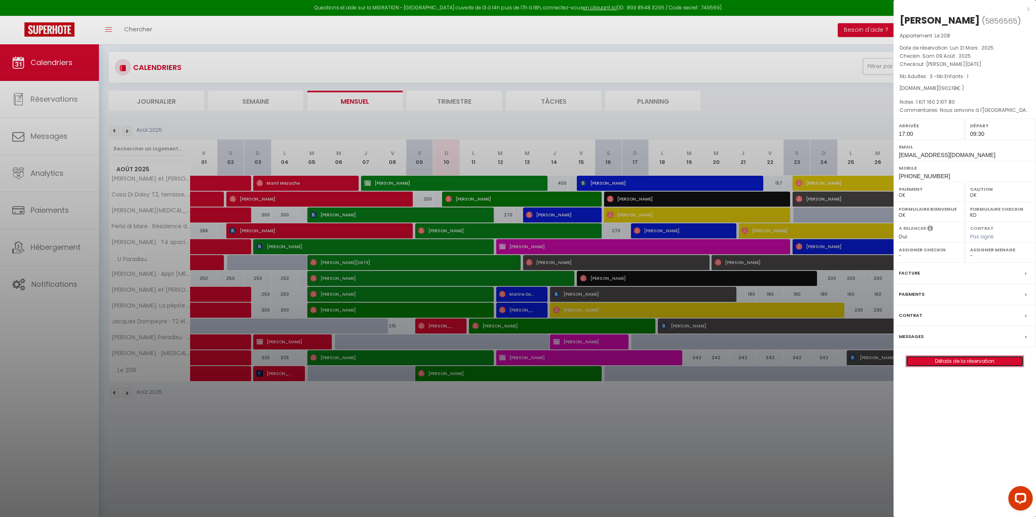
click at [956, 367] on link "Détails de la réservation" at bounding box center [964, 361] width 117 height 11
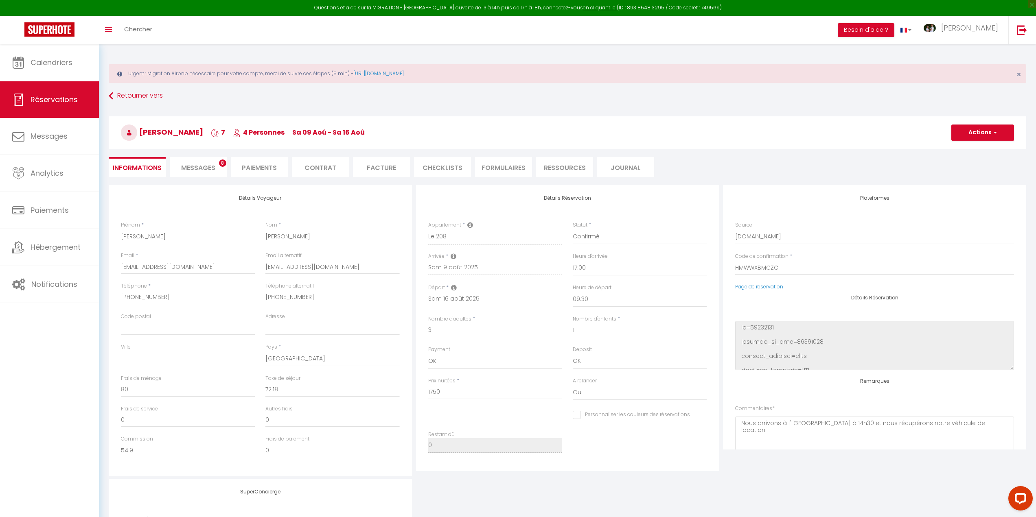
click at [205, 168] on span "Messages" at bounding box center [198, 167] width 34 height 9
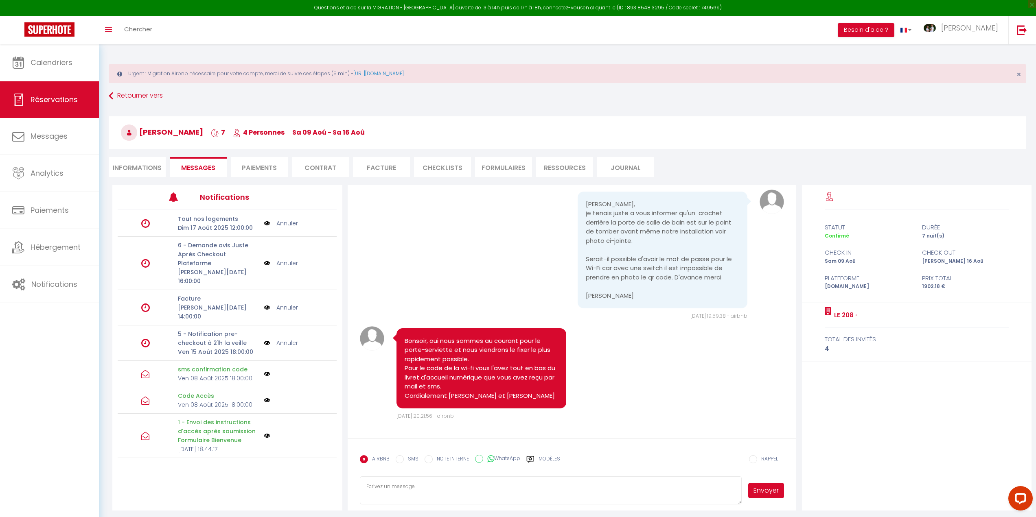
scroll to position [3046, 0]
click at [404, 490] on textarea at bounding box center [551, 491] width 382 height 28
paste textarea "Bonsoir, Nous vous informons que la piscine est réouverte. Merci de votre compr…"
click at [772, 491] on button "Envoyer" at bounding box center [766, 490] width 36 height 15
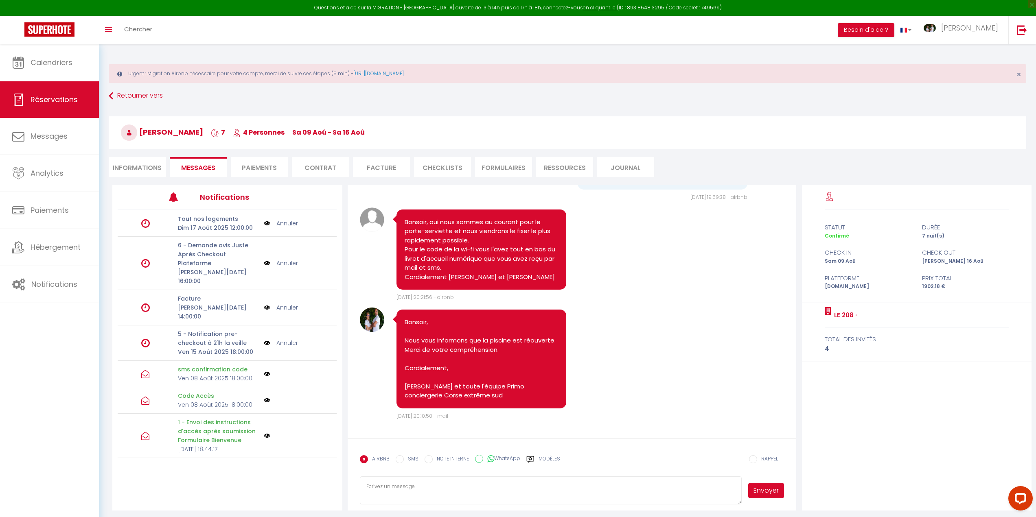
scroll to position [3164, 0]
click at [59, 100] on span "Réservations" at bounding box center [54, 99] width 47 height 10
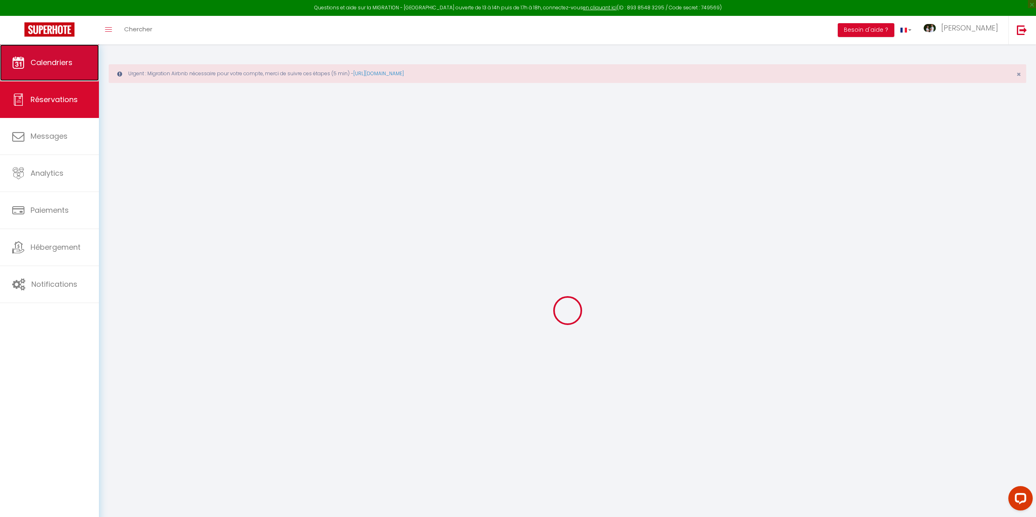
click at [57, 64] on span "Calendriers" at bounding box center [52, 62] width 42 height 10
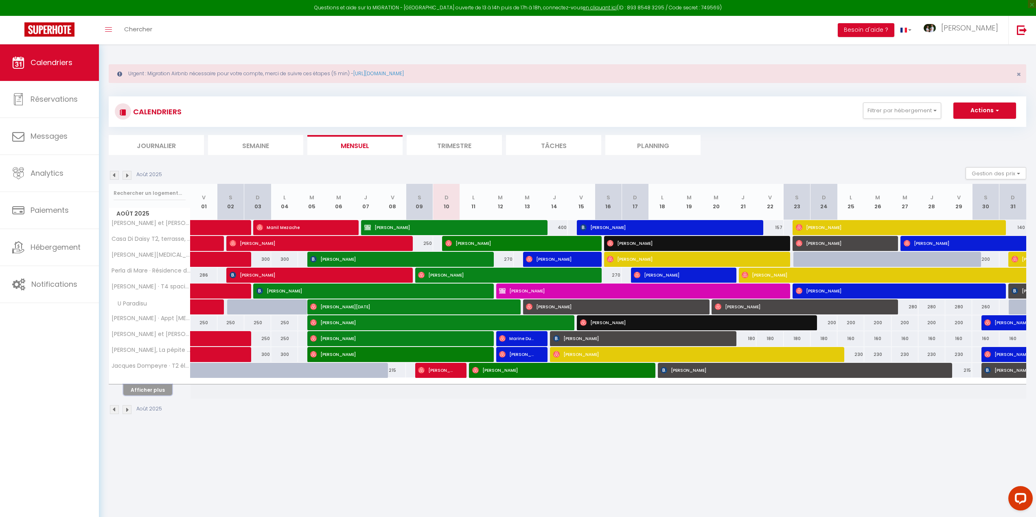
click at [149, 387] on button "Afficher plus" at bounding box center [147, 390] width 49 height 11
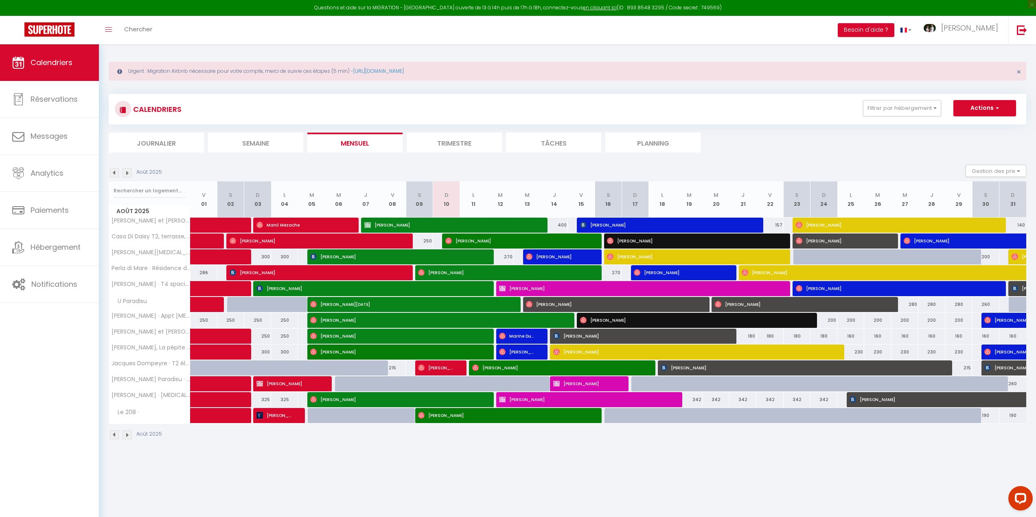
scroll to position [44, 0]
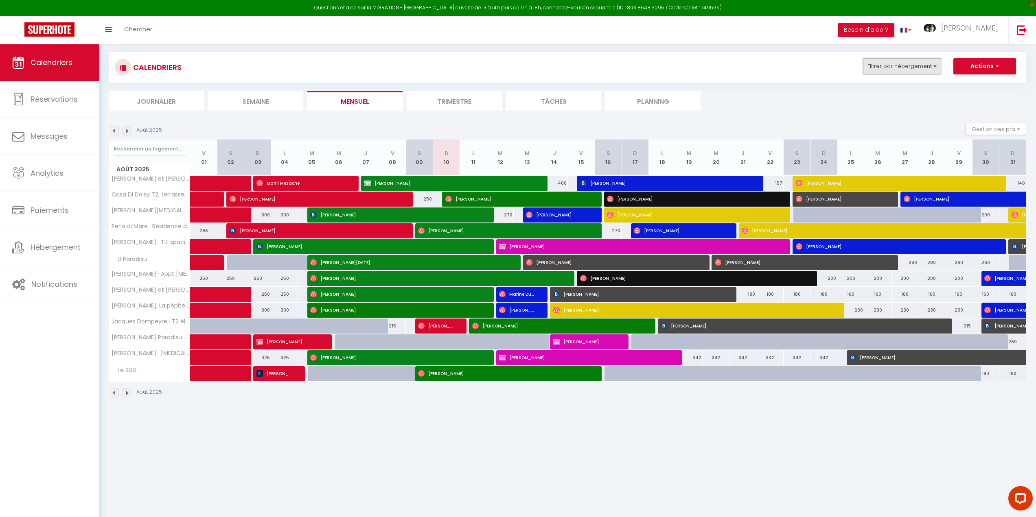
click at [930, 67] on button "Filtrer par hébergement" at bounding box center [902, 66] width 78 height 16
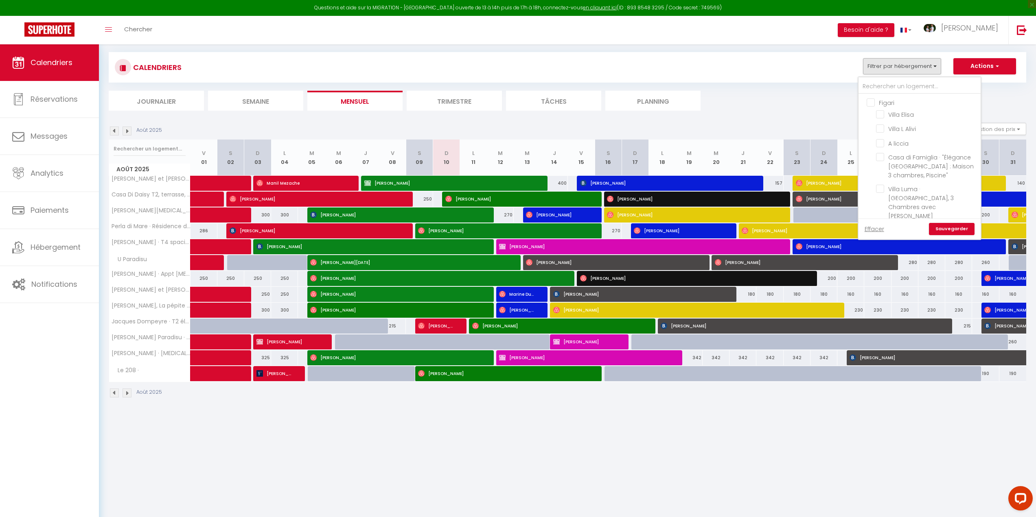
click at [873, 102] on input "Figari" at bounding box center [927, 102] width 122 height 8
click at [872, 168] on input "[PERSON_NAME]" at bounding box center [927, 172] width 122 height 8
click at [870, 292] on input "Pianottoli" at bounding box center [927, 296] width 122 height 8
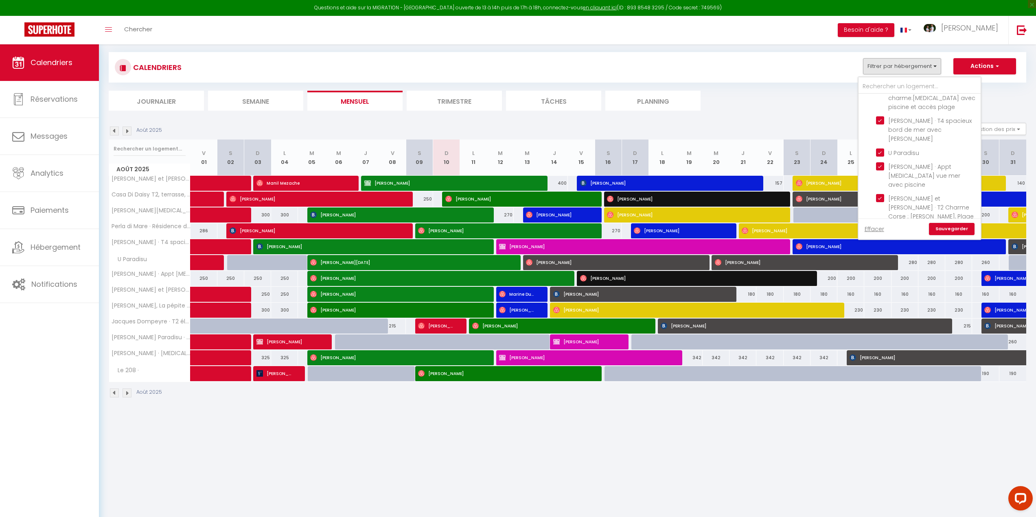
scroll to position [936, 0]
click at [872, 345] on input "[GEOGRAPHIC_DATA]" at bounding box center [927, 349] width 122 height 8
click at [869, 334] on input "Propriano" at bounding box center [927, 338] width 122 height 8
click at [945, 228] on link "Sauvegarder" at bounding box center [952, 229] width 46 height 12
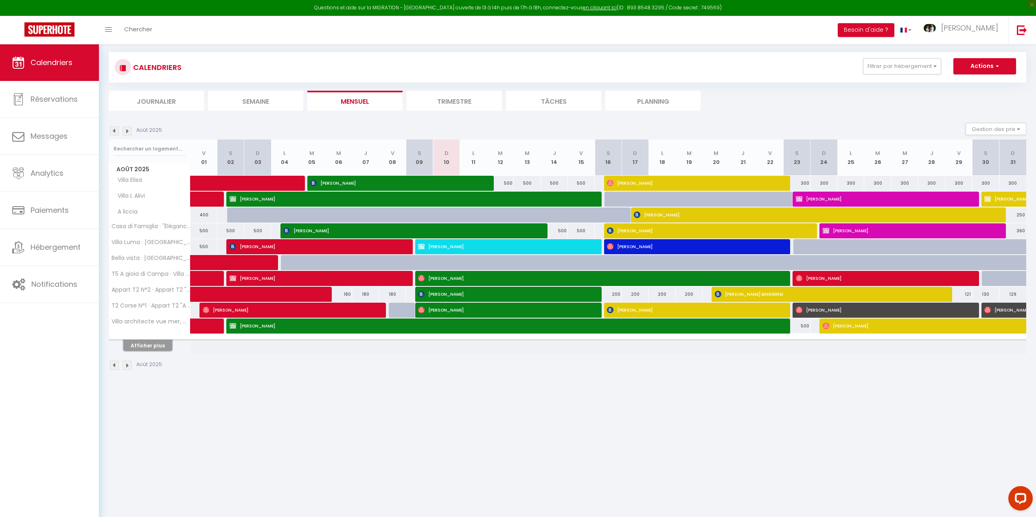
click at [140, 345] on button "Afficher plus" at bounding box center [147, 345] width 49 height 11
